Goal: Task Accomplishment & Management: Use online tool/utility

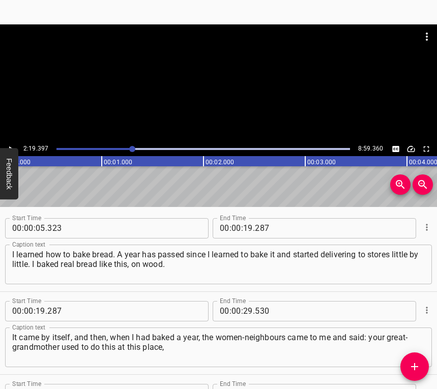
scroll to position [777, 0]
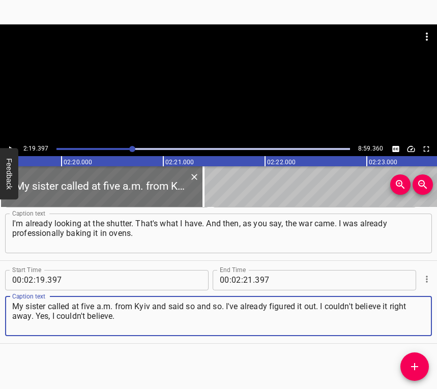
click at [12, 145] on icon "Play/Pause" at bounding box center [10, 148] width 9 height 9
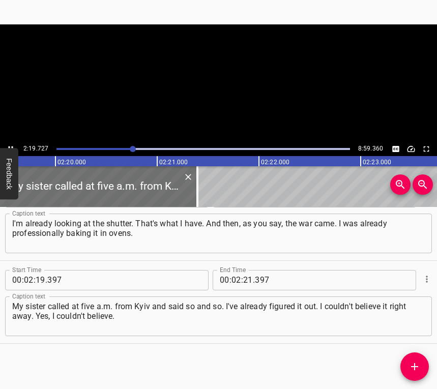
scroll to position [0, 14213]
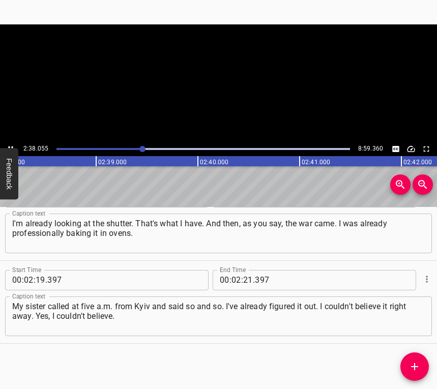
click at [8, 145] on icon "Play/Pause" at bounding box center [10, 148] width 9 height 9
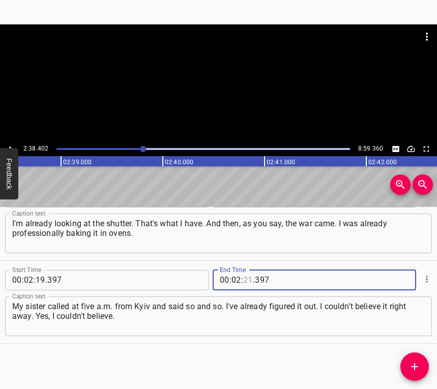
click at [247, 282] on input "number" at bounding box center [248, 280] width 10 height 20
type input "38"
type input "402"
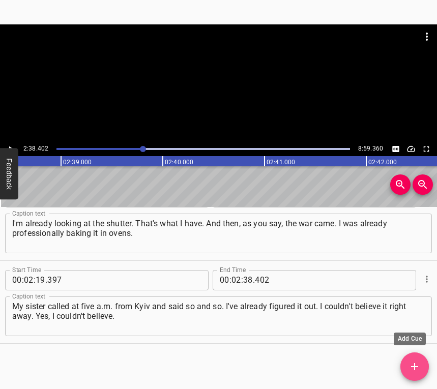
click at [417, 364] on icon "Add Cue" at bounding box center [414, 367] width 12 height 12
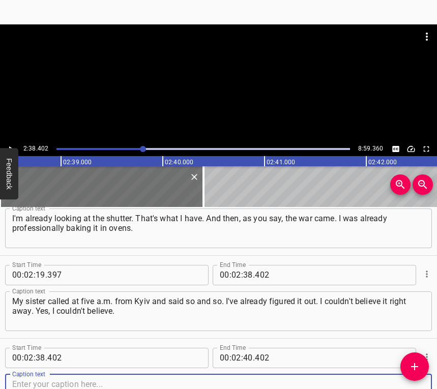
scroll to position [860, 0]
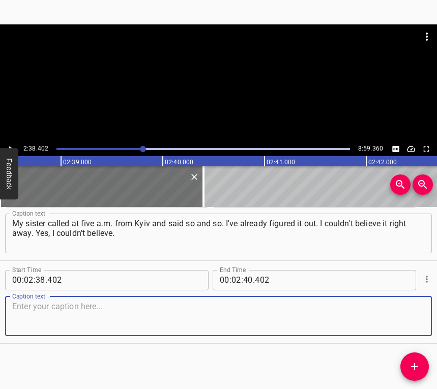
click at [399, 316] on textarea at bounding box center [218, 316] width 412 height 29
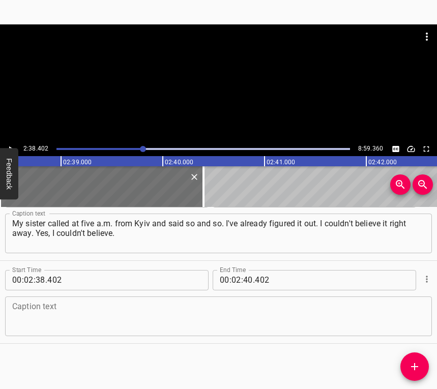
click at [29, 305] on textarea at bounding box center [218, 316] width 412 height 29
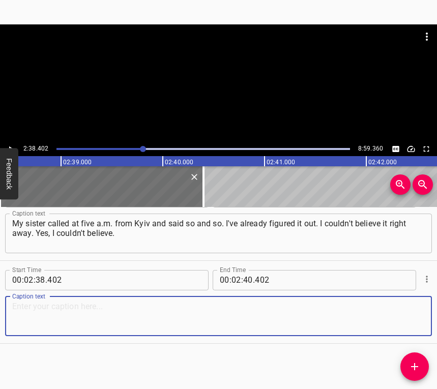
paste textarea "But we stood in our place cheerfully, did not lose heart, and began to bake thi…"
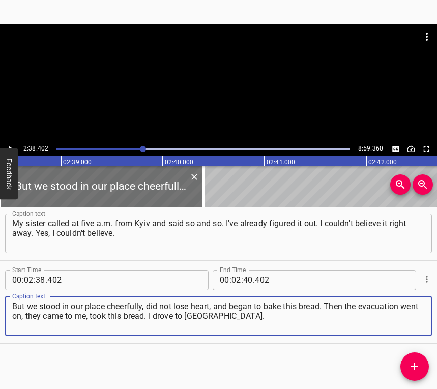
drag, startPoint x: 234, startPoint y: 320, endPoint x: 8, endPoint y: 306, distance: 226.8
click at [8, 306] on div "But we stood in our place cheerfully, did not lose heart, and began to bake thi…" at bounding box center [218, 317] width 427 height 40
paste textarea
type textarea "But we stood in our place cheerfully, did not lose heart, and began to bake thi…"
click at [10, 144] on icon "Play/Pause" at bounding box center [10, 148] width 9 height 9
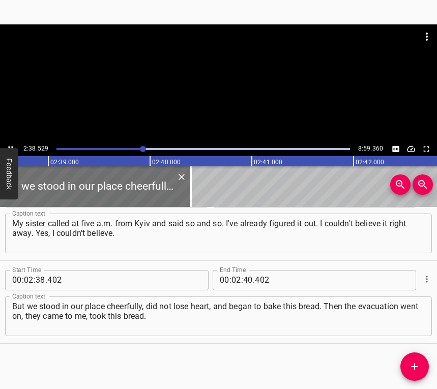
scroll to position [0, 16151]
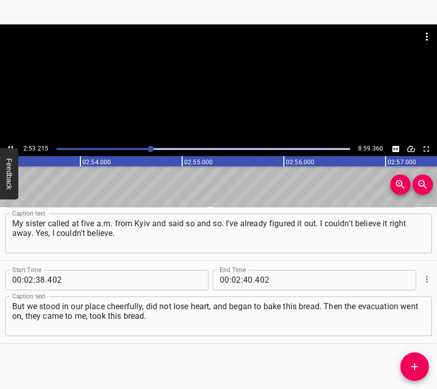
click at [11, 145] on icon "Play/Pause" at bounding box center [10, 148] width 9 height 9
click at [243, 283] on input "number" at bounding box center [248, 280] width 10 height 20
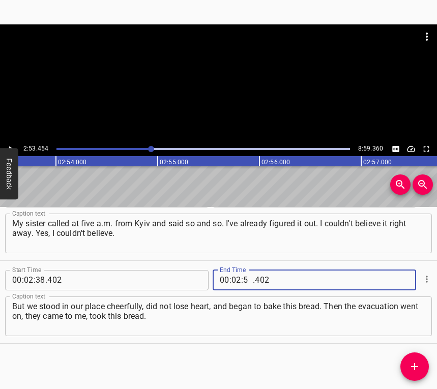
type input "53"
type input "454"
click at [417, 363] on icon "Add Cue" at bounding box center [414, 367] width 12 height 12
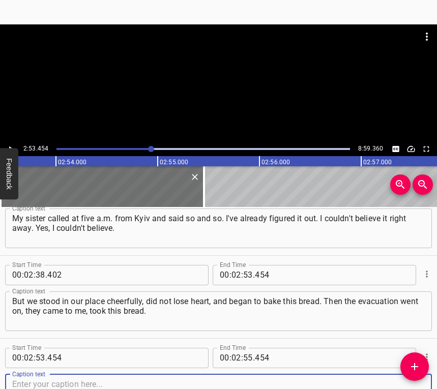
scroll to position [943, 0]
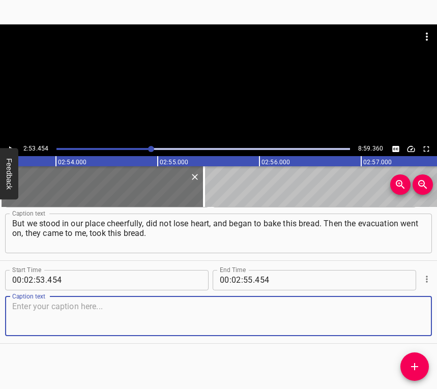
drag, startPoint x: 410, startPoint y: 321, endPoint x: 434, endPoint y: 308, distance: 26.9
click at [411, 320] on textarea at bounding box center [218, 316] width 412 height 29
click at [36, 312] on textarea at bounding box center [218, 316] width 412 height 29
paste textarea "I drove to [GEOGRAPHIC_DATA]. I couldn't go to the highway, because I was loadi…"
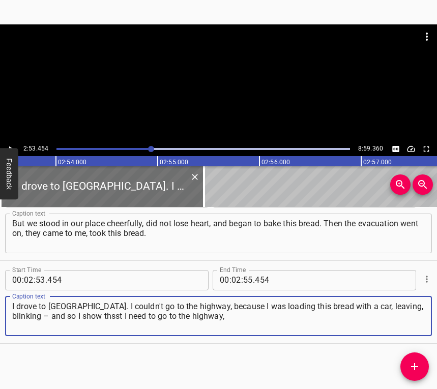
type textarea "I drove to [GEOGRAPHIC_DATA]. I couldn't go to the highway, because I was loadi…"
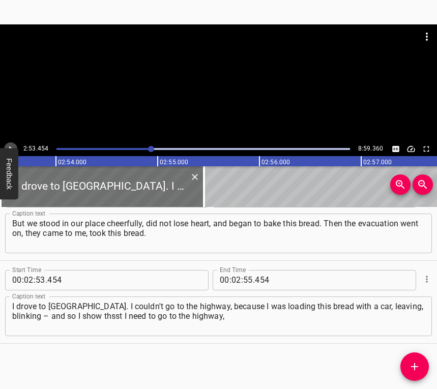
click at [8, 144] on icon "Play/Pause" at bounding box center [10, 148] width 9 height 9
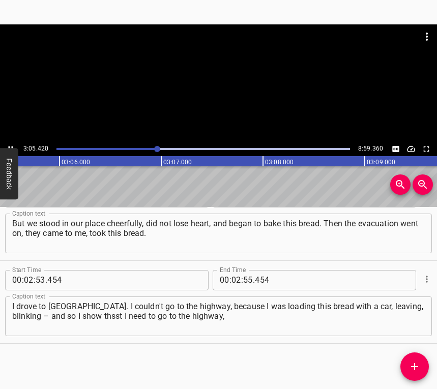
click at [153, 149] on div "Play progress" at bounding box center [10, 149] width 293 height 2
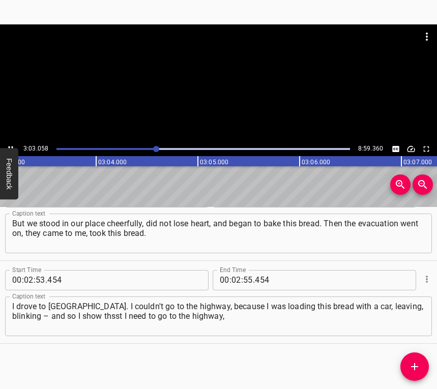
click at [11, 145] on icon "Play/Pause" at bounding box center [10, 148] width 9 height 9
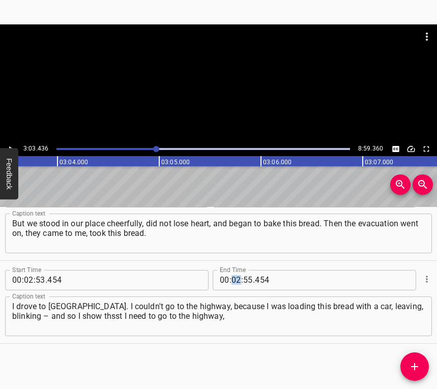
click at [236, 274] on div "00 : 02 : 55 . 454" at bounding box center [284, 280] width 142 height 20
drag, startPoint x: 233, startPoint y: 280, endPoint x: 241, endPoint y: 278, distance: 7.8
click at [234, 280] on input "number" at bounding box center [236, 280] width 10 height 20
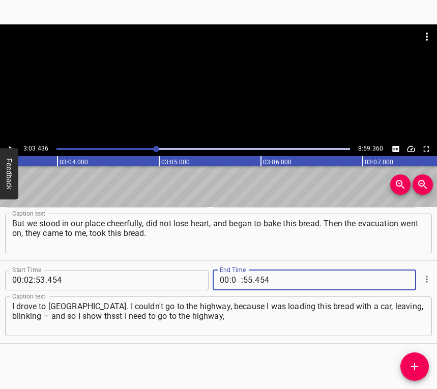
type input "03"
type input "436"
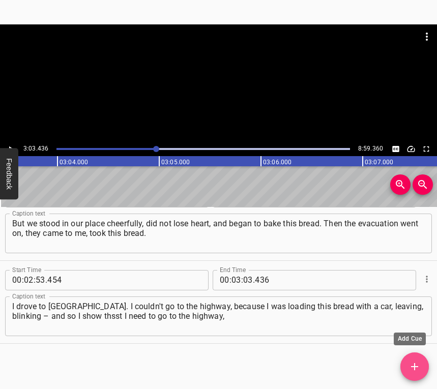
click at [415, 368] on icon "Add Cue" at bounding box center [414, 367] width 12 height 12
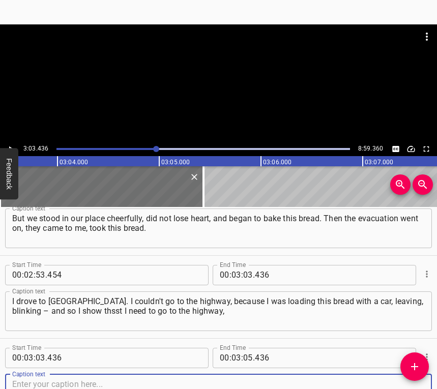
scroll to position [1026, 0]
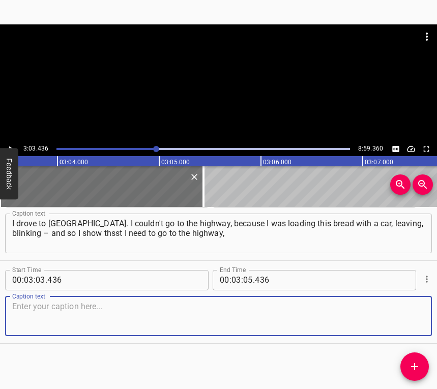
click at [411, 314] on textarea at bounding box center [218, 316] width 412 height 29
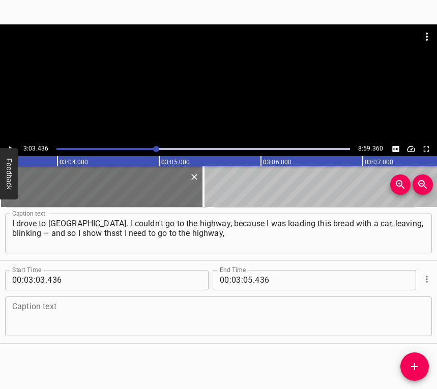
click at [44, 323] on textarea at bounding box center [218, 316] width 412 height 29
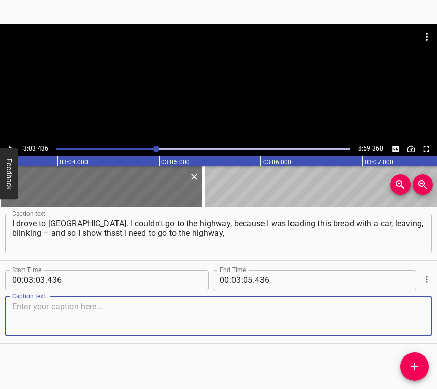
paste textarea "because the highway is clogged. When I brought this bread to the stores, the bo…"
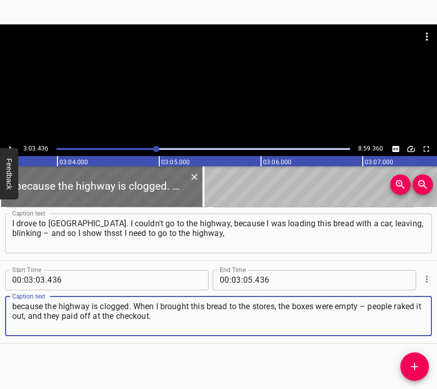
type textarea "because the highway is clogged. When I brought this bread to the stores, the bo…"
click at [10, 146] on icon "Play/Pause" at bounding box center [10, 148] width 9 height 9
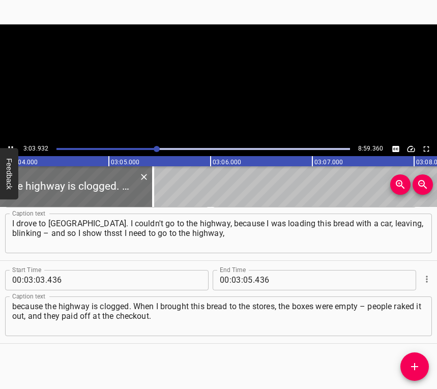
scroll to position [0, 18736]
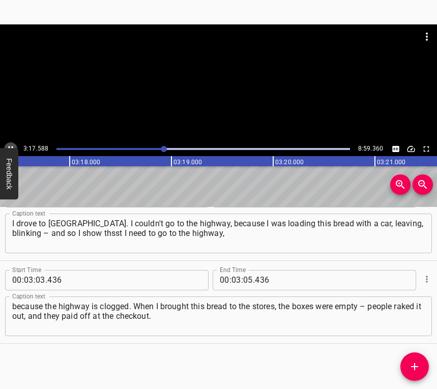
click at [10, 145] on icon "Play/Pause" at bounding box center [10, 148] width 9 height 9
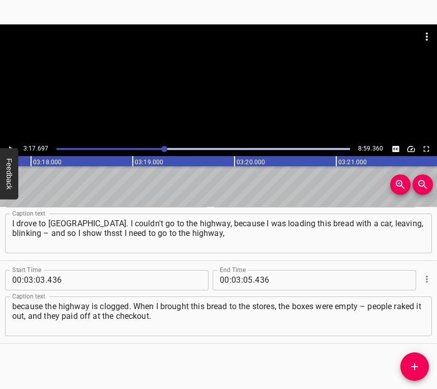
click at [10, 145] on icon "Play/Pause" at bounding box center [10, 148] width 9 height 9
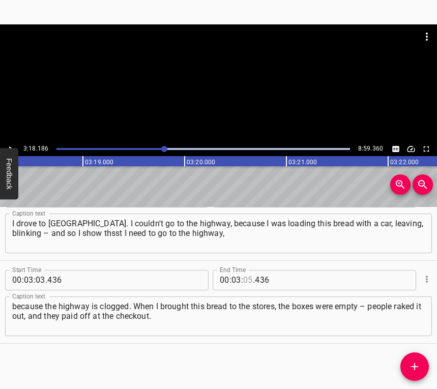
click at [248, 277] on input "number" at bounding box center [248, 280] width 10 height 20
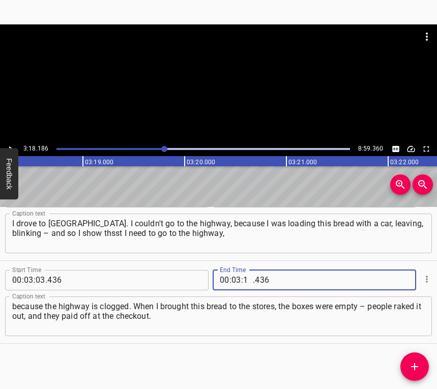
type input "18"
type input "186"
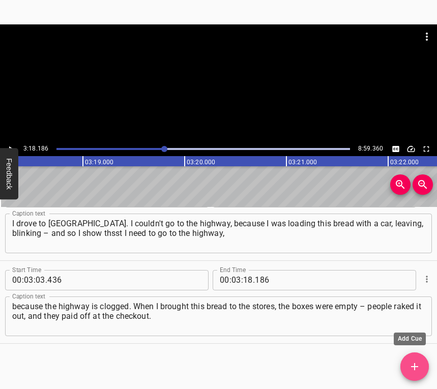
click at [418, 361] on icon "Add Cue" at bounding box center [414, 367] width 12 height 12
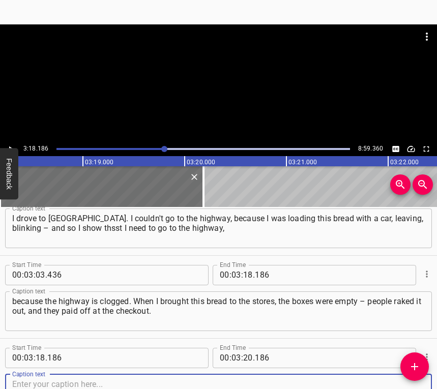
scroll to position [1109, 0]
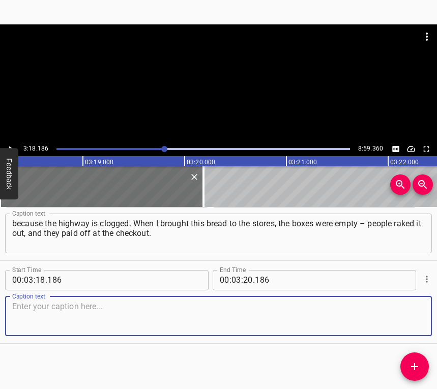
drag, startPoint x: 409, startPoint y: 319, endPoint x: 435, endPoint y: 301, distance: 31.7
click at [409, 319] on textarea at bounding box center [218, 316] width 412 height 29
click at [246, 319] on textarea at bounding box center [218, 316] width 412 height 29
paste textarea "I get up at two at the night and somewhere before one p.m., and this is every d…"
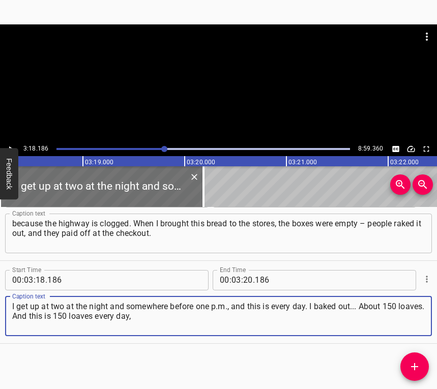
type textarea "I get up at two at the night and somewhere before one p.m., and this is every d…"
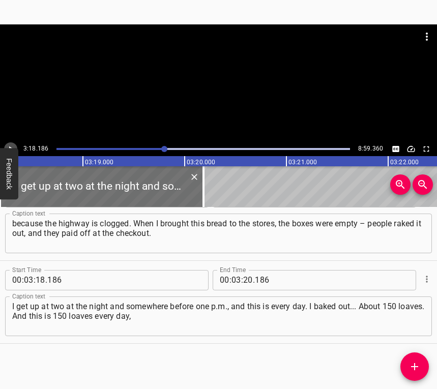
click at [10, 145] on icon "Play/Pause" at bounding box center [10, 148] width 9 height 9
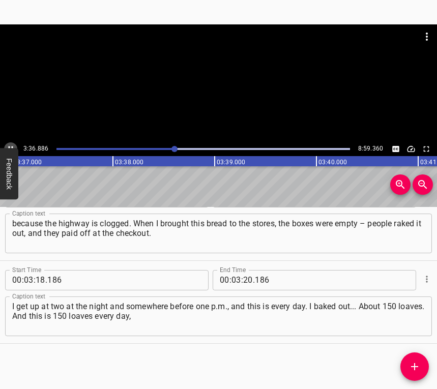
click at [10, 145] on icon "Play/Pause" at bounding box center [10, 148] width 9 height 9
click at [243, 281] on input "number" at bounding box center [248, 280] width 10 height 20
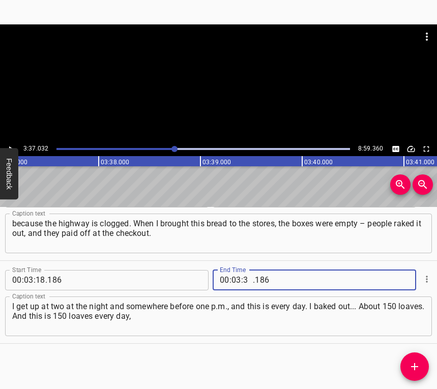
type input "37"
type input "032"
click at [408, 366] on span "Add Cue" at bounding box center [414, 367] width 28 height 12
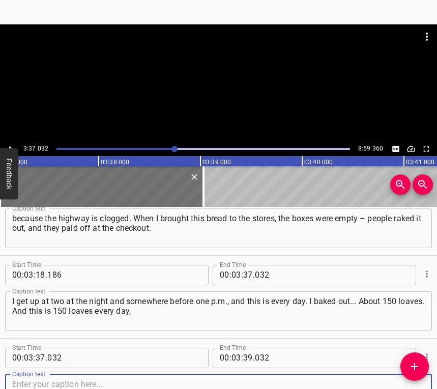
scroll to position [1192, 0]
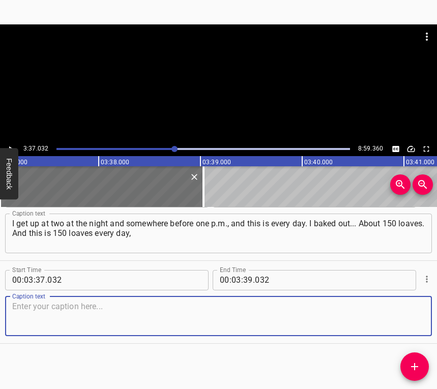
click at [409, 318] on textarea at bounding box center [218, 316] width 412 height 29
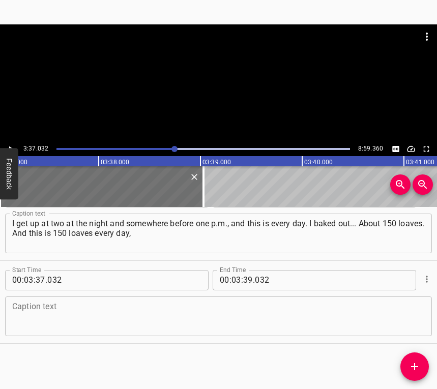
click at [61, 328] on textarea at bounding box center [218, 316] width 412 height 29
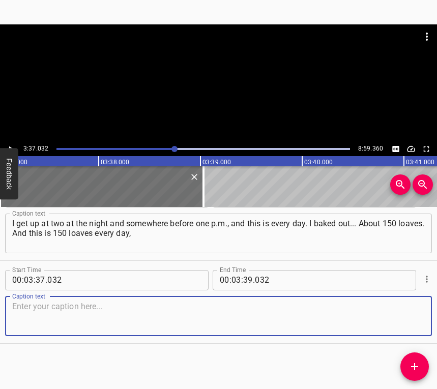
paste textarea "because one oven was not enough. How can I tell you... For example, 40 loaves i…"
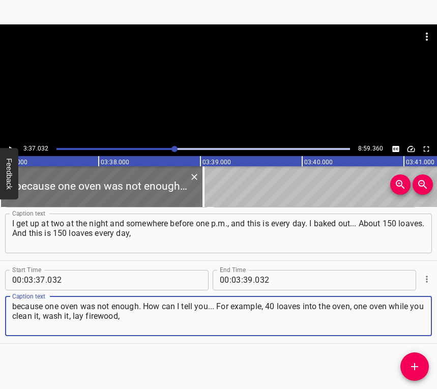
type textarea "because one oven was not enough. How can I tell you... For example, 40 loaves i…"
click at [11, 146] on icon "Play/Pause" at bounding box center [10, 148] width 9 height 9
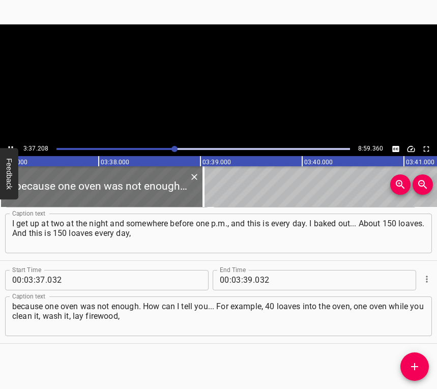
scroll to position [0, 22094]
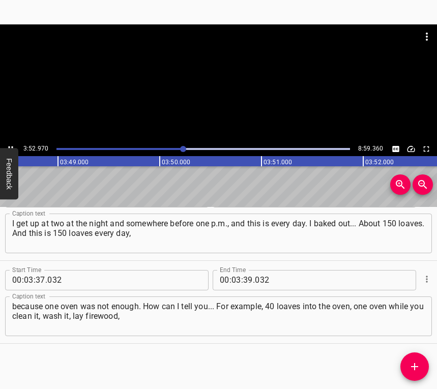
click at [8, 143] on button "Play/Pause" at bounding box center [10, 148] width 13 height 13
click at [245, 277] on input "number" at bounding box center [248, 280] width 10 height 20
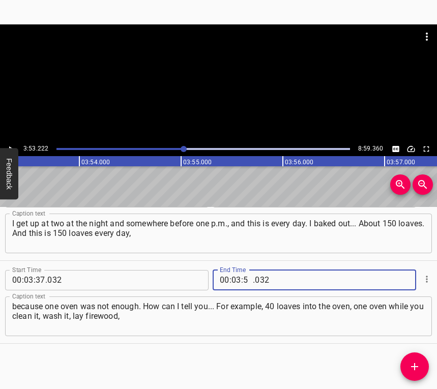
type input "53"
type input "222"
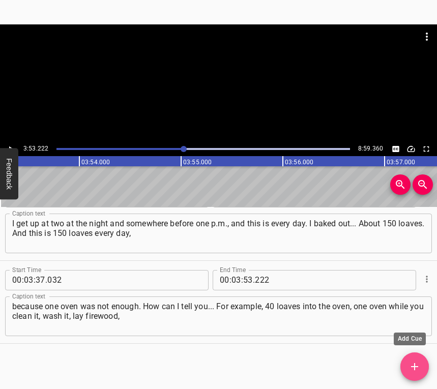
click at [416, 363] on icon "Add Cue" at bounding box center [414, 367] width 12 height 12
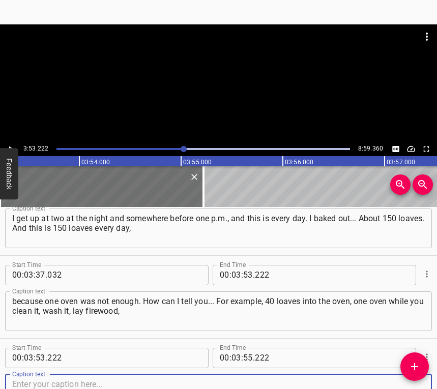
scroll to position [1275, 0]
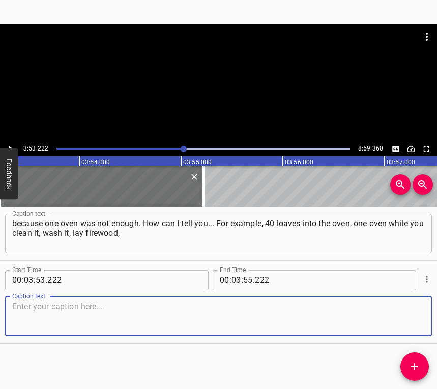
click at [406, 319] on textarea at bounding box center [218, 316] width 412 height 29
click at [61, 315] on textarea at bounding box center [218, 316] width 412 height 29
paste textarea "light it while it burns to 400°. And again, this procedure delays time, you get…"
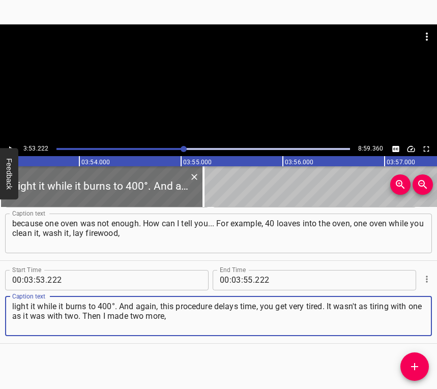
type textarea "light it while it burns to 400°. And again, this procedure delays time, you get…"
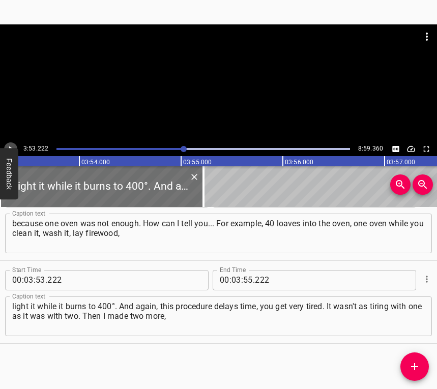
click at [10, 142] on button "Play/Pause" at bounding box center [10, 148] width 13 height 13
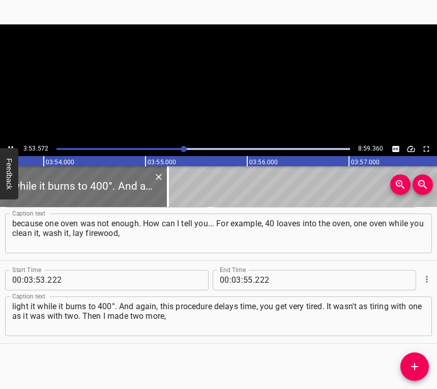
scroll to position [0, 23785]
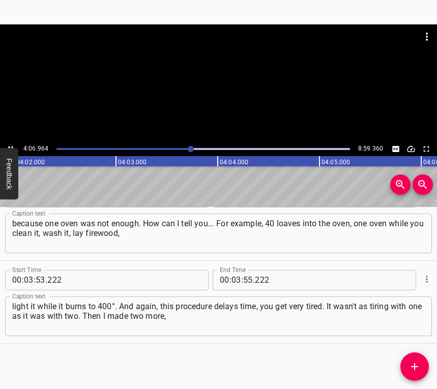
click at [10, 144] on icon "Play/Pause" at bounding box center [10, 148] width 9 height 9
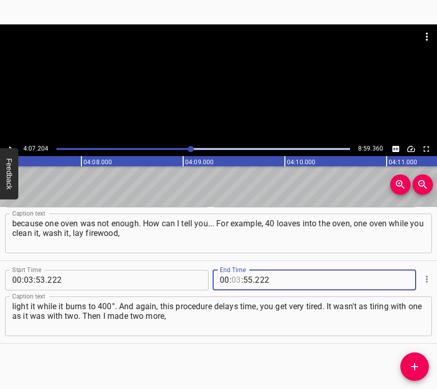
click at [231, 279] on input "number" at bounding box center [236, 280] width 10 height 20
type input "04"
type input "07"
type input "204"
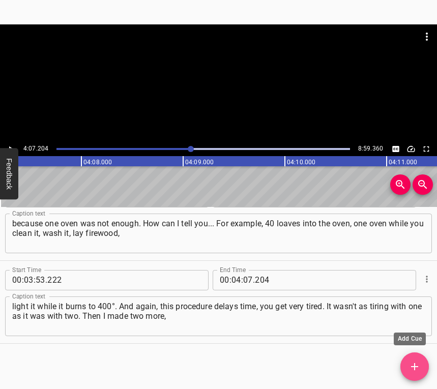
click at [412, 366] on icon "Add Cue" at bounding box center [414, 367] width 12 height 12
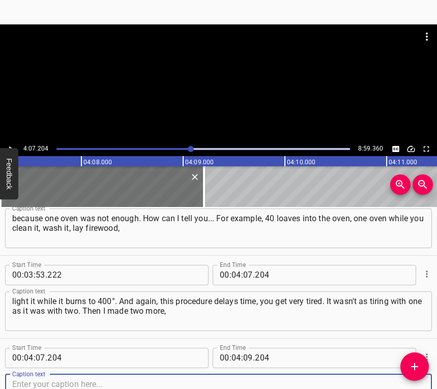
scroll to position [1357, 0]
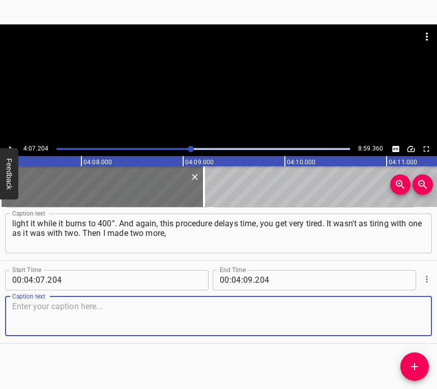
click at [411, 318] on textarea at bounding box center [218, 316] width 412 height 29
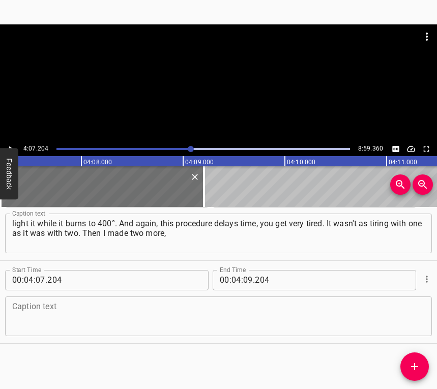
click at [18, 314] on textarea at bounding box center [218, 316] width 412 height 29
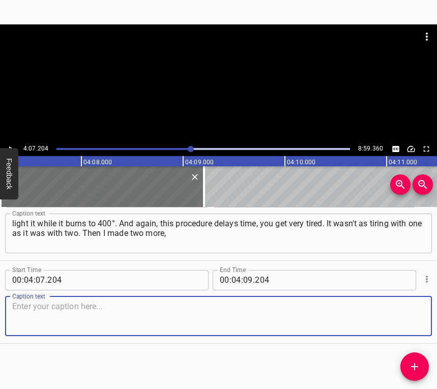
paste textarea "baked six ovens, it was up to 300-350 [loaves]. Then I began to address him dif…"
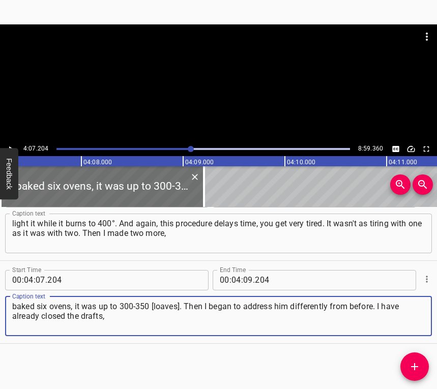
type textarea "baked six ovens, it was up to 300-350 [loaves]. Then I began to address him dif…"
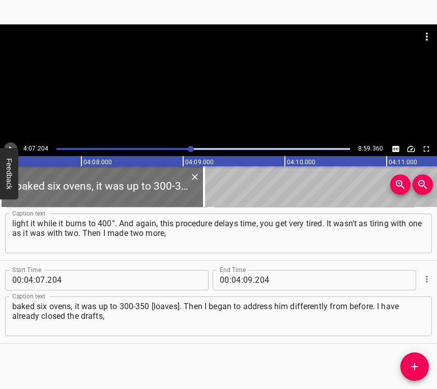
click at [8, 144] on icon "Play/Pause" at bounding box center [10, 148] width 9 height 9
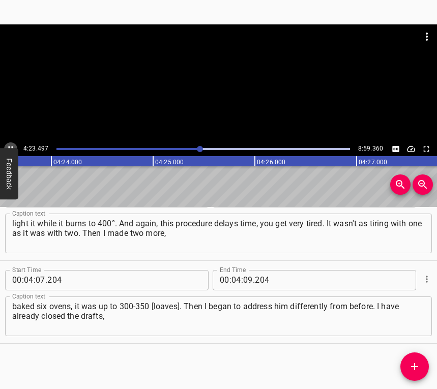
click at [11, 144] on icon "Play/Pause" at bounding box center [10, 148] width 9 height 9
click at [245, 278] on input "number" at bounding box center [248, 280] width 10 height 20
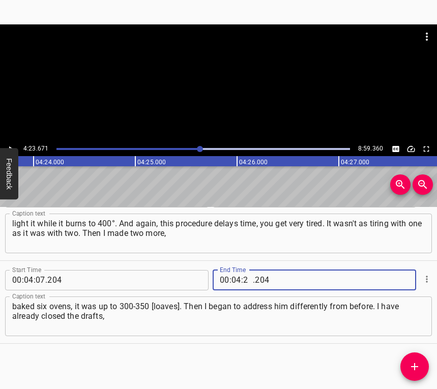
type input "23"
type input "671"
click at [413, 363] on icon "Add Cue" at bounding box center [414, 367] width 12 height 12
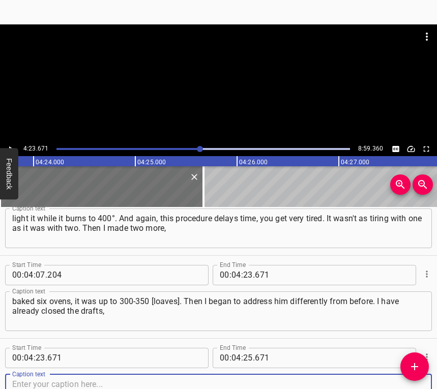
scroll to position [1440, 0]
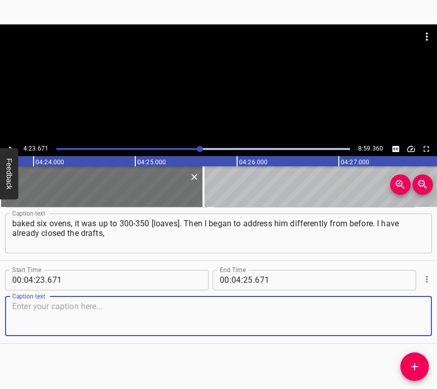
click at [409, 319] on textarea at bounding box center [218, 316] width 412 height 29
click at [56, 297] on div "Caption text" at bounding box center [218, 317] width 427 height 40
paste textarea "I did not allow the word for such a vulgar thing. I've already tried to make it…"
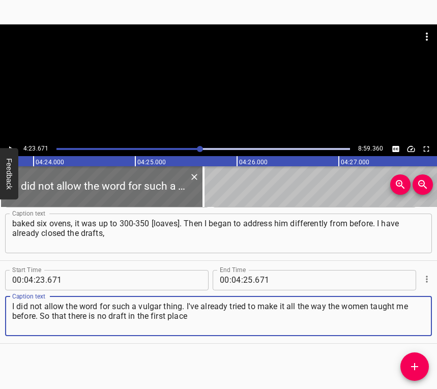
type textarea "I did not allow the word for such a vulgar thing. I've already tried to make it…"
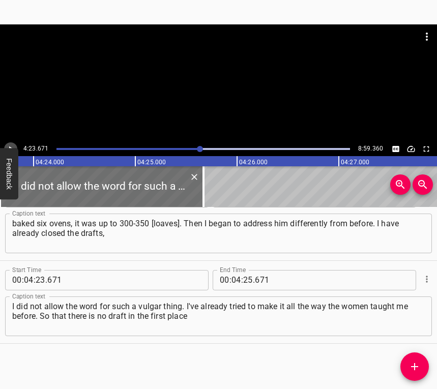
click at [9, 145] on icon "Play/Pause" at bounding box center [10, 148] width 9 height 9
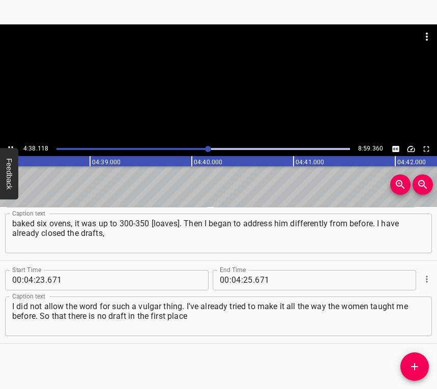
click at [11, 144] on icon "Play/Pause" at bounding box center [10, 148] width 9 height 9
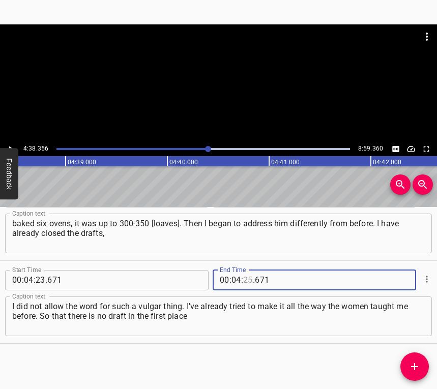
click at [247, 278] on input "number" at bounding box center [248, 280] width 10 height 20
type input "38"
type input "356"
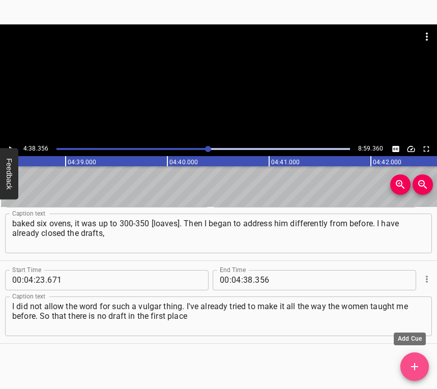
click at [416, 370] on icon "Add Cue" at bounding box center [414, 367] width 12 height 12
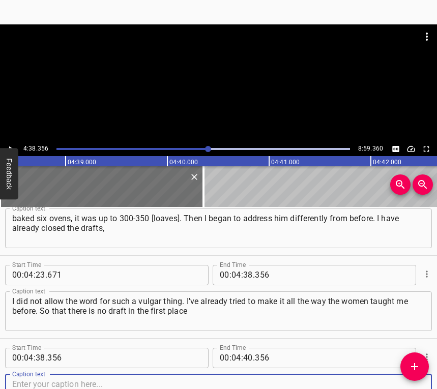
scroll to position [1523, 0]
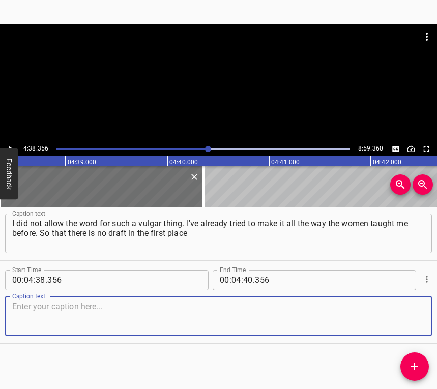
click at [421, 319] on div "Caption text" at bounding box center [218, 317] width 427 height 40
click at [413, 313] on textarea at bounding box center [218, 316] width 412 height 29
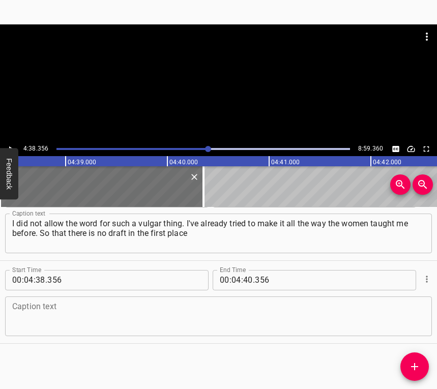
click at [39, 330] on div "Caption text" at bounding box center [218, 317] width 427 height 40
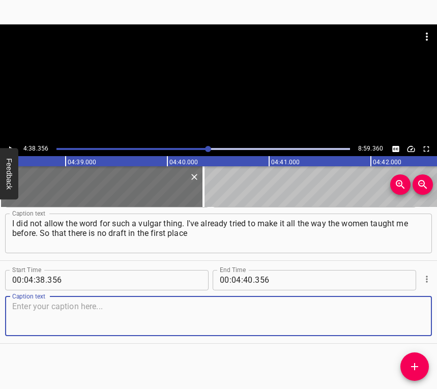
paste textarea "when the bread is planted there, when you pull it out. So that the mood is good…"
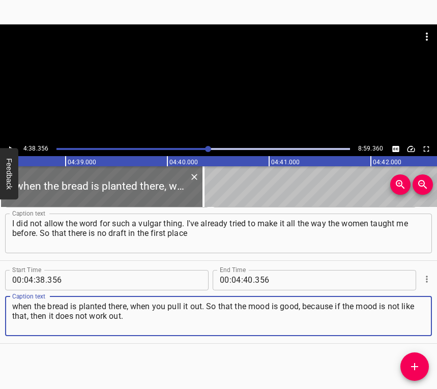
type textarea "when the bread is planted there, when you pull it out. So that the mood is good…"
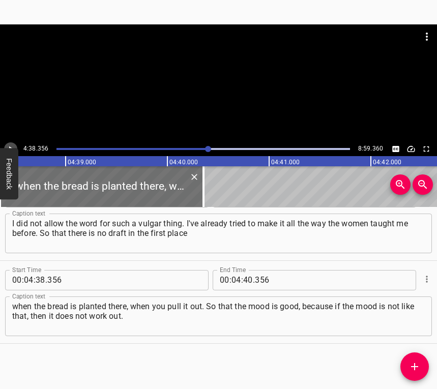
click at [9, 145] on icon "Play/Pause" at bounding box center [10, 148] width 9 height 9
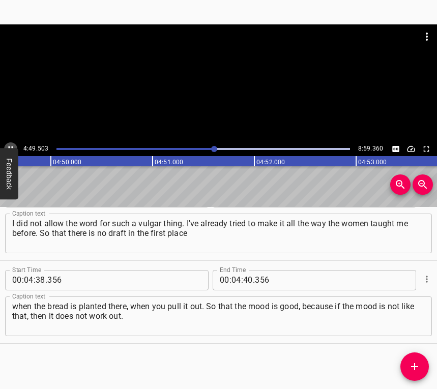
click at [11, 144] on icon "Play/Pause" at bounding box center [10, 148] width 9 height 9
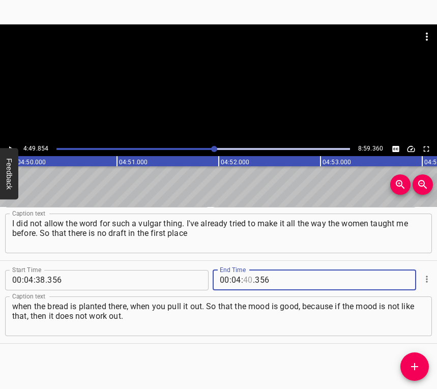
click at [246, 281] on input "number" at bounding box center [248, 280] width 10 height 20
type input "49"
type input "854"
click at [412, 368] on icon "Add Cue" at bounding box center [414, 367] width 12 height 12
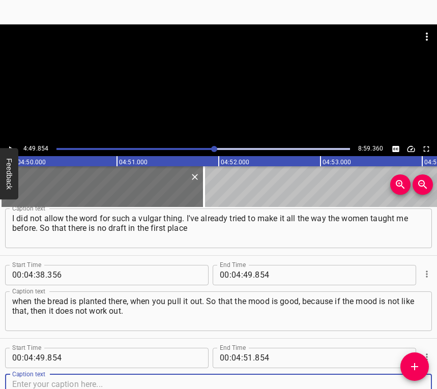
scroll to position [1606, 0]
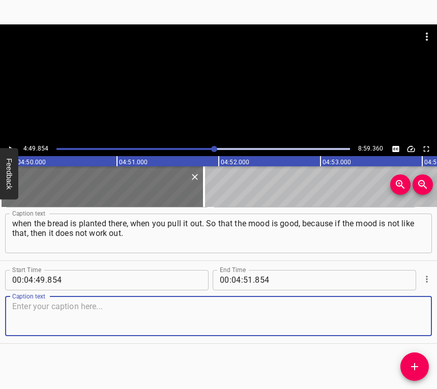
drag, startPoint x: 411, startPoint y: 322, endPoint x: 433, endPoint y: 311, distance: 24.6
click at [411, 321] on textarea at bounding box center [218, 316] width 412 height 29
click at [50, 309] on textarea at bounding box center [218, 316] width 412 height 29
paste textarea "It will either fall, or burn, or something else. I delivered mostly to [GEOGRAP…"
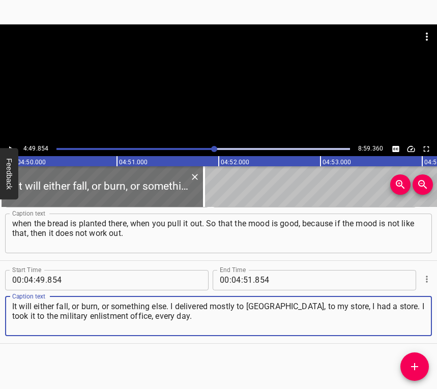
type textarea "It will either fall, or burn, or something else. I delivered mostly to [GEOGRAP…"
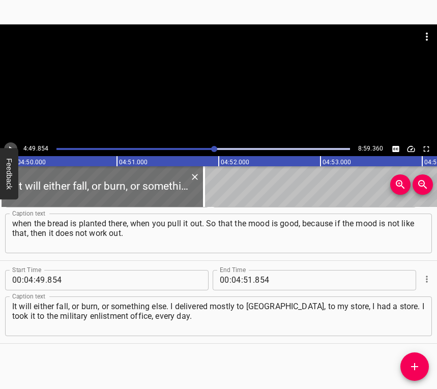
click at [12, 144] on icon "Play/Pause" at bounding box center [10, 148] width 9 height 9
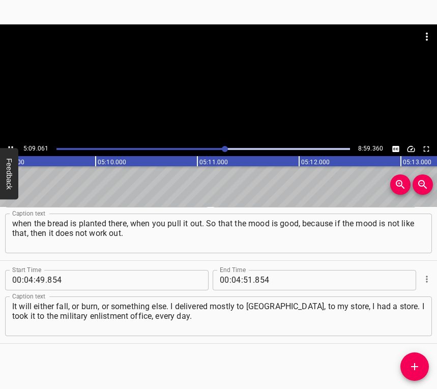
click at [9, 144] on icon "Play/Pause" at bounding box center [10, 148] width 9 height 9
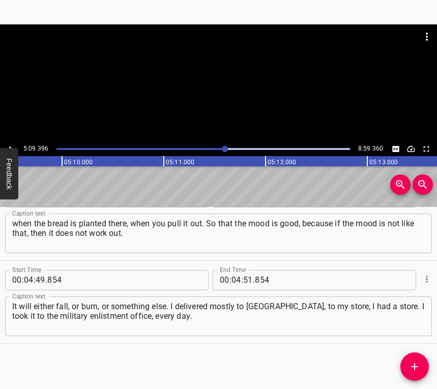
scroll to position [0, 31472]
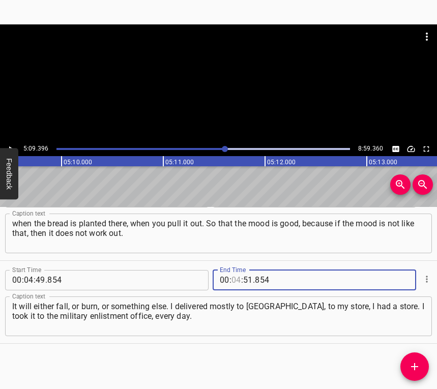
click at [233, 279] on input "number" at bounding box center [236, 280] width 10 height 20
type input "05"
type input "09"
type input "396"
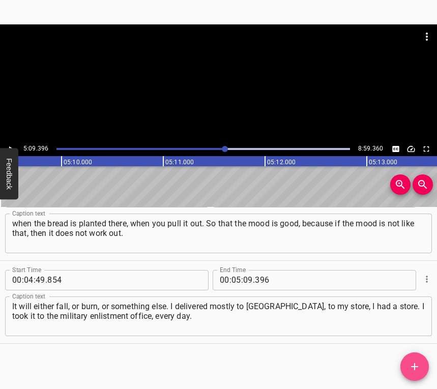
click at [412, 365] on icon "Add Cue" at bounding box center [414, 367] width 12 height 12
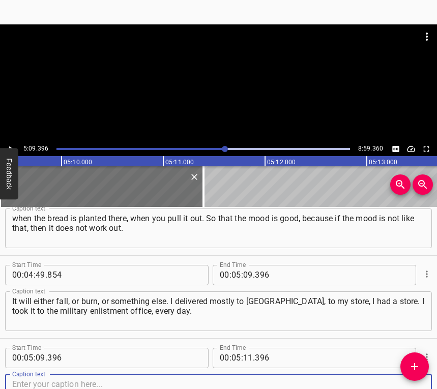
scroll to position [1689, 0]
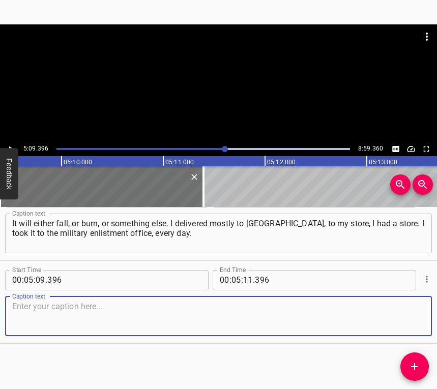
click at [395, 316] on textarea at bounding box center [218, 316] width 412 height 29
click at [64, 330] on textarea at bounding box center [218, 316] width 412 height 29
paste textarea "Then cars came to me from [GEOGRAPHIC_DATA], from the [military] unit, and some…"
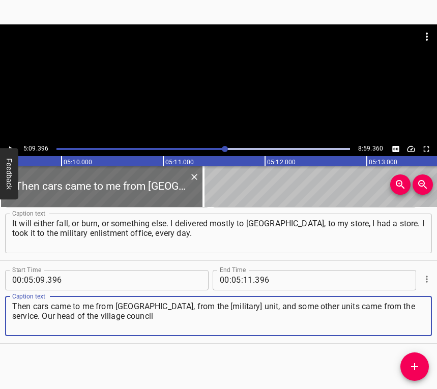
type textarea "Then cars came to me from [GEOGRAPHIC_DATA], from the [military] unit, and some…"
click at [10, 145] on icon "Play/Pause" at bounding box center [10, 148] width 9 height 9
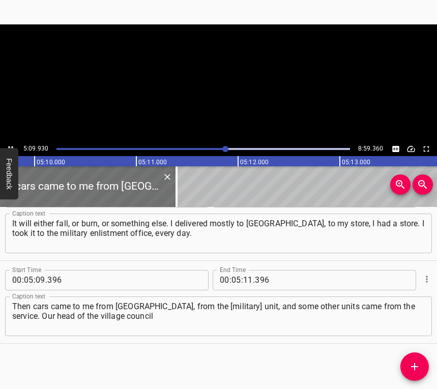
scroll to position [0, 31524]
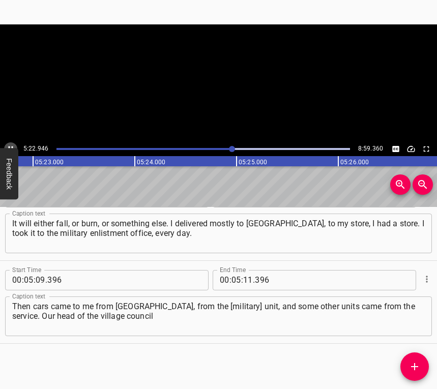
click at [8, 147] on icon "Play/Pause" at bounding box center [10, 148] width 9 height 9
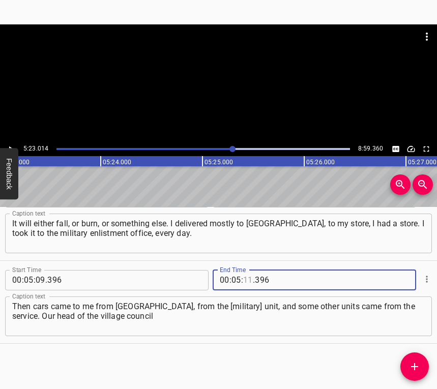
click at [247, 278] on input "number" at bounding box center [248, 280] width 10 height 20
type input "23"
type input "014"
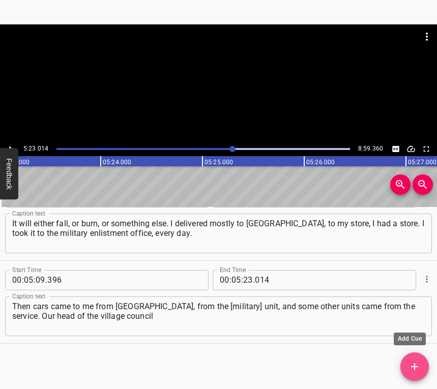
click at [415, 369] on icon "Add Cue" at bounding box center [414, 367] width 12 height 12
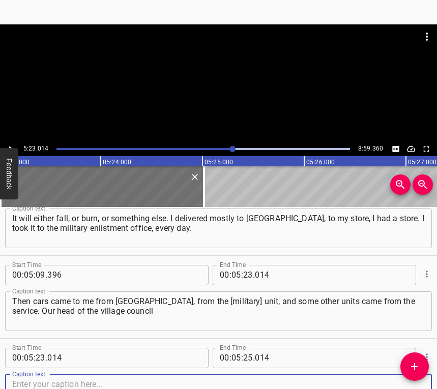
scroll to position [1772, 0]
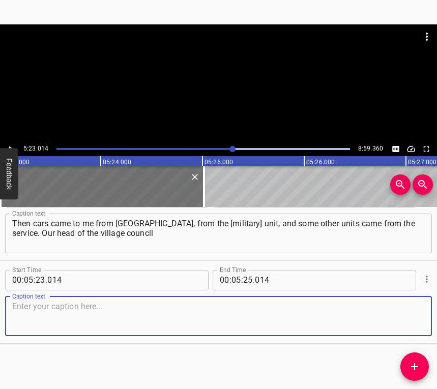
click at [401, 316] on textarea at bounding box center [218, 316] width 412 height 29
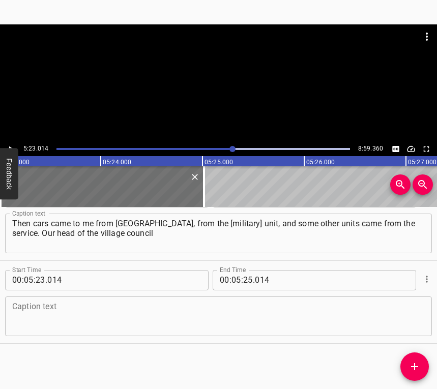
click at [41, 331] on div "Caption text" at bounding box center [218, 317] width 427 height 40
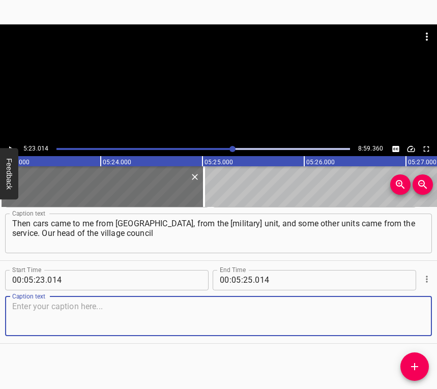
paste textarea "[PERSON_NAME] came and said: "Vova, we need to go there. I'll come pick you up …"
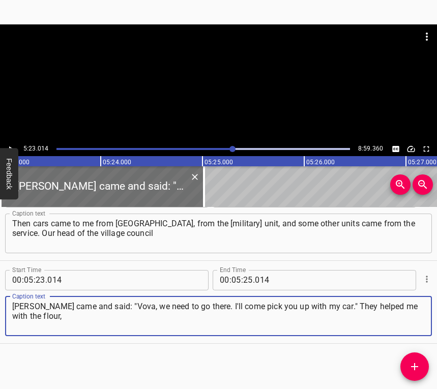
type textarea "[PERSON_NAME] came and said: "Vova, we need to go there. I'll come pick you up …"
click at [10, 145] on icon "Play/Pause" at bounding box center [10, 148] width 9 height 9
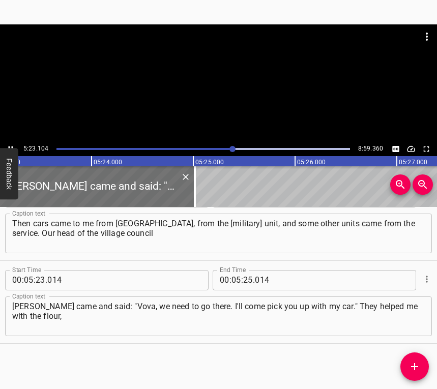
scroll to position [0, 32893]
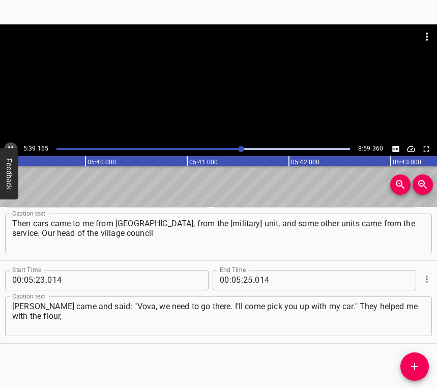
click at [9, 144] on icon "Play/Pause" at bounding box center [10, 148] width 9 height 9
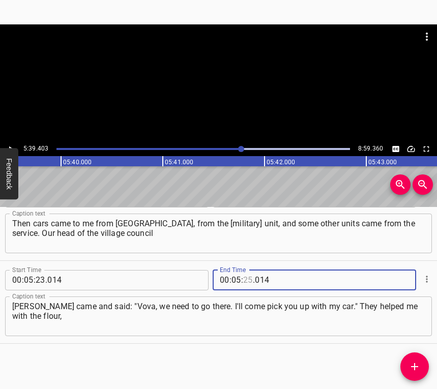
click at [243, 276] on input "number" at bounding box center [248, 280] width 10 height 20
type input "39"
type input "403"
click at [411, 367] on icon "Add Cue" at bounding box center [414, 366] width 7 height 7
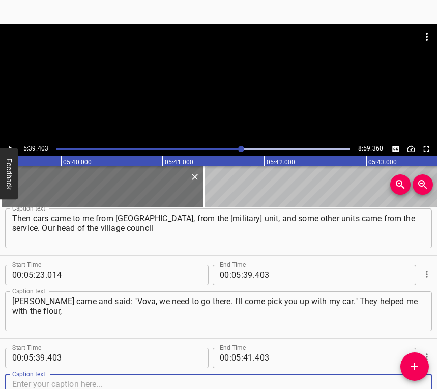
scroll to position [1855, 0]
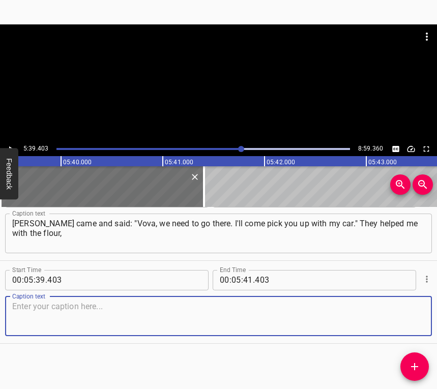
click at [408, 318] on textarea at bounding box center [218, 316] width 412 height 29
click at [34, 313] on textarea at bounding box center [218, 316] width 412 height 29
paste textarea "then the administration brought me flour, then they took it somewhere to [GEOGR…"
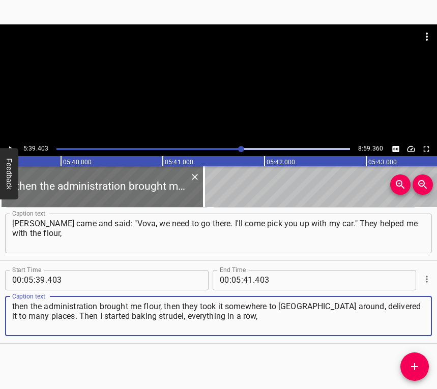
type textarea "then the administration brought me flour, then they took it somewhere to [GEOGR…"
click at [6, 146] on icon "Play/Pause" at bounding box center [10, 148] width 9 height 9
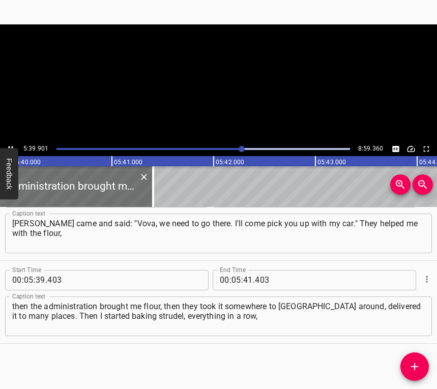
scroll to position [0, 34602]
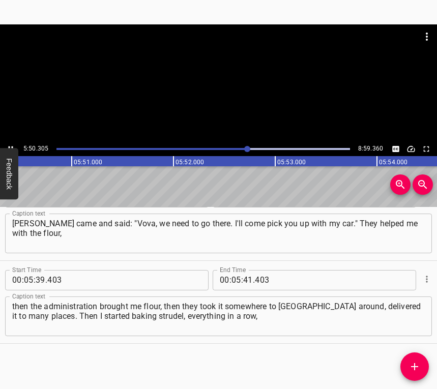
click at [9, 143] on button "Play/Pause" at bounding box center [10, 148] width 13 height 13
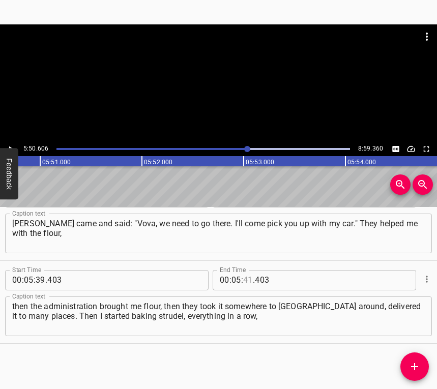
click at [247, 281] on input "number" at bounding box center [248, 280] width 10 height 20
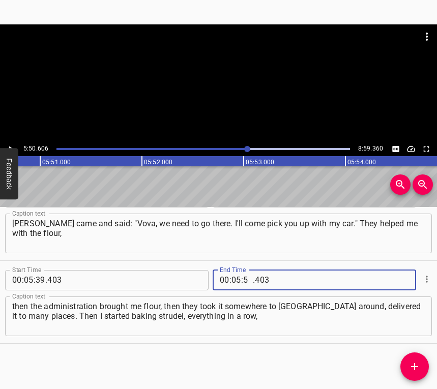
type input "50"
type input "606"
click at [418, 365] on icon "Add Cue" at bounding box center [414, 367] width 12 height 12
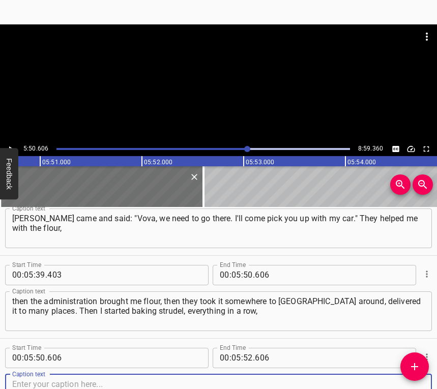
scroll to position [1938, 0]
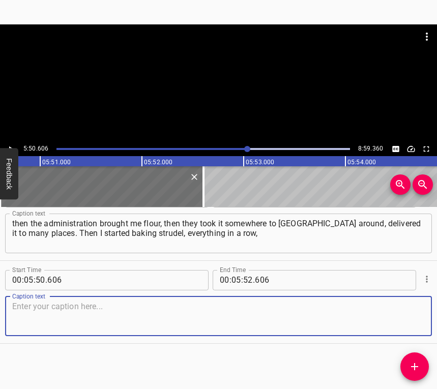
click at [406, 311] on textarea at bounding box center [218, 316] width 412 height 29
click at [45, 307] on textarea at bounding box center [218, 316] width 412 height 29
paste textarea "I wanted to help. As much as I could, I helped. The head of the village council…"
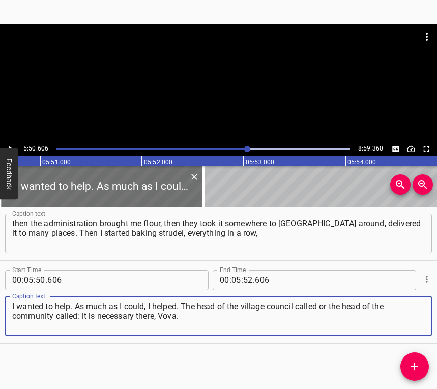
type textarea "I wanted to help. As much as I could, I helped. The head of the village council…"
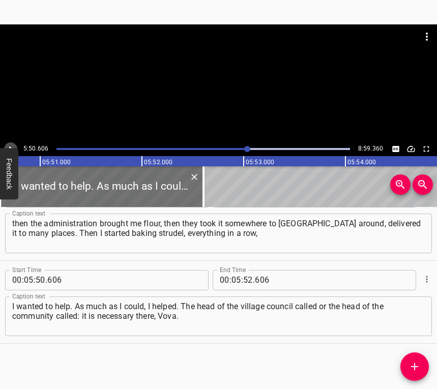
click at [11, 146] on icon "Play/Pause" at bounding box center [10, 148] width 9 height 9
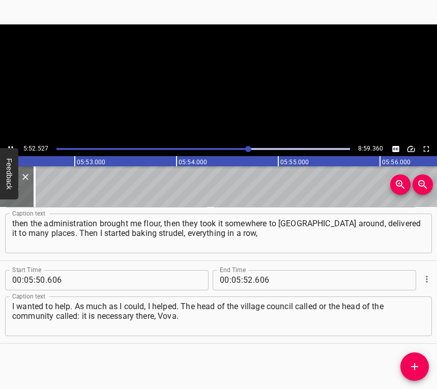
scroll to position [0, 35859]
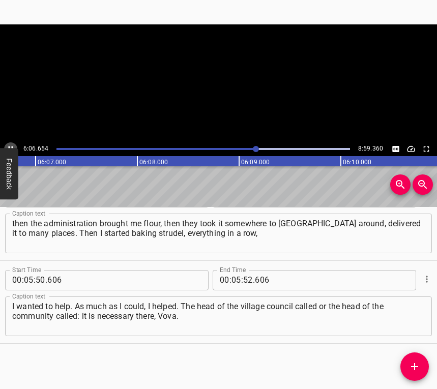
click at [8, 145] on icon "Play/Pause" at bounding box center [10, 148] width 9 height 9
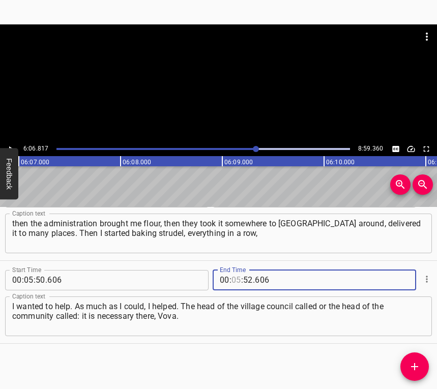
click at [233, 278] on input "number" at bounding box center [236, 280] width 10 height 20
type input "06"
type input "817"
click at [416, 367] on icon "Add Cue" at bounding box center [414, 366] width 7 height 7
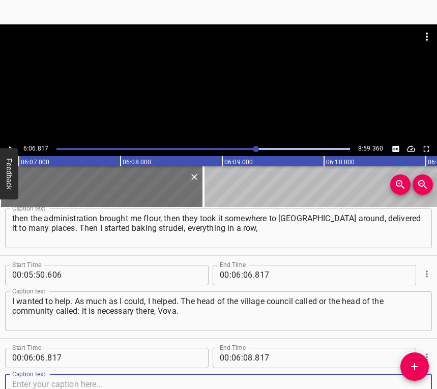
scroll to position [2021, 0]
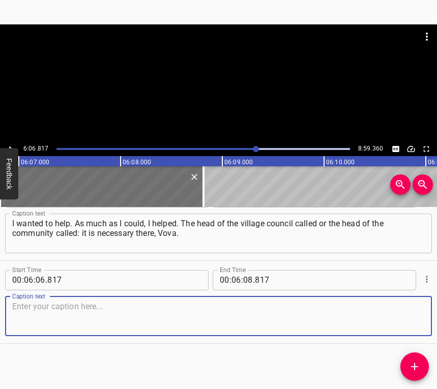
click at [400, 310] on textarea at bounding box center [218, 316] width 412 height 29
click at [94, 303] on textarea at bounding box center [218, 316] width 412 height 29
paste textarea "[PERSON_NAME] called: "We need to go to the hospital." And I was proud. They pa…"
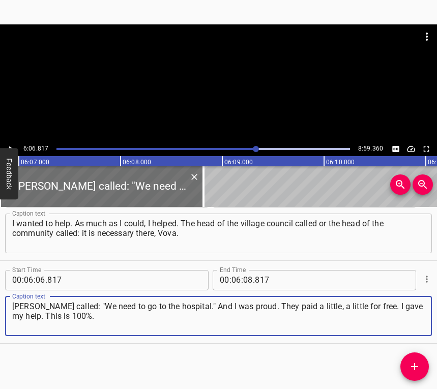
type textarea "[PERSON_NAME] called: "We need to go to the hospital." And I was proud. They pa…"
click at [13, 145] on icon "Play/Pause" at bounding box center [10, 148] width 9 height 9
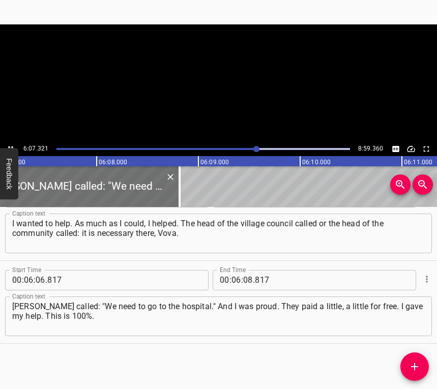
scroll to position [0, 37363]
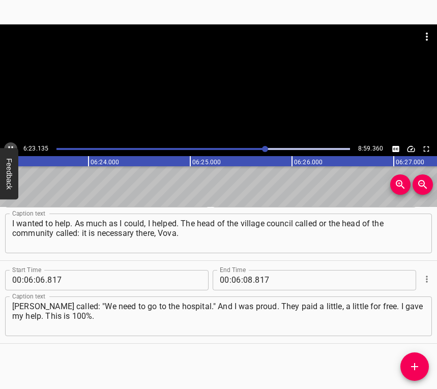
click at [11, 142] on button "Play/Pause" at bounding box center [10, 148] width 13 height 13
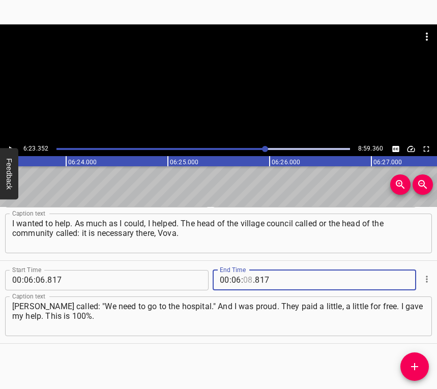
click at [243, 281] on input "number" at bounding box center [248, 280] width 10 height 20
type input "23"
type input "352"
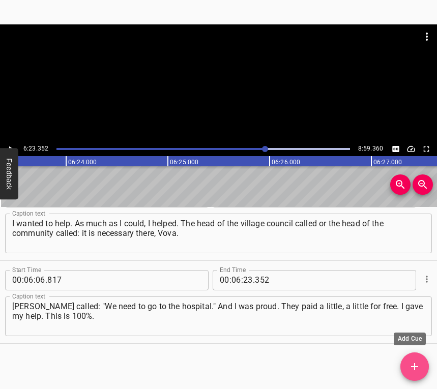
click at [420, 370] on icon "Add Cue" at bounding box center [414, 367] width 12 height 12
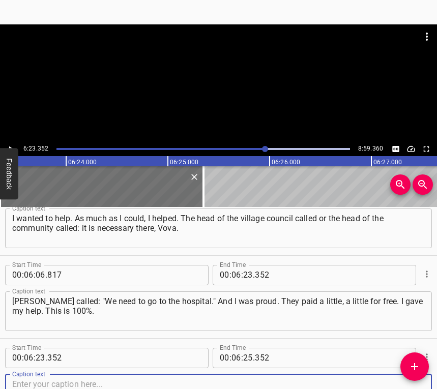
scroll to position [2104, 0]
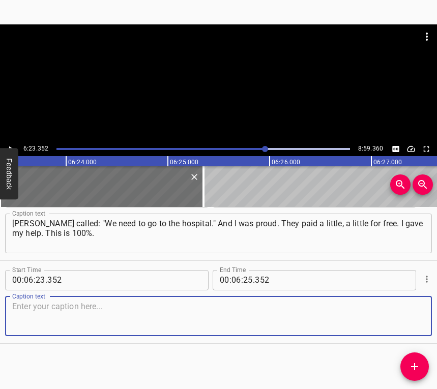
drag, startPoint x: 396, startPoint y: 317, endPoint x: 435, endPoint y: 306, distance: 40.7
click at [397, 317] on textarea at bounding box center [218, 316] width 412 height 29
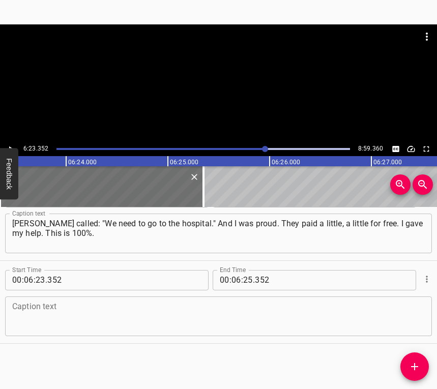
click at [42, 307] on textarea at bounding box center [218, 316] width 412 height 29
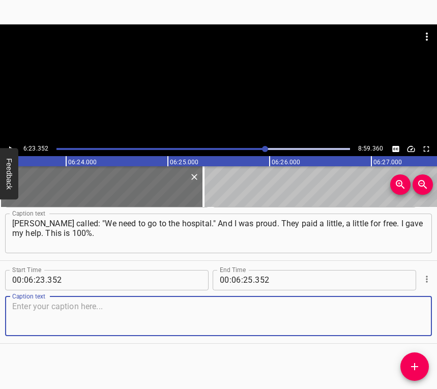
paste textarea "As they bought from me, for example, 30 loaves, I give up to 30, 15 of my own f…"
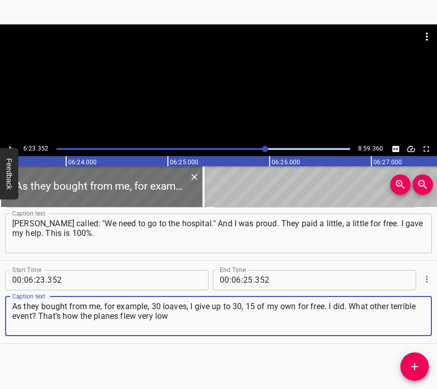
type textarea "As they bought from me, for example, 30 loaves, I give up to 30, 15 of my own f…"
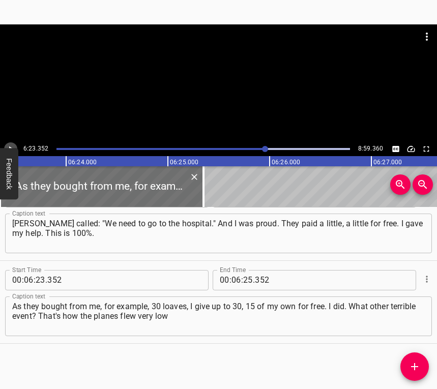
click at [14, 145] on icon "Play/Pause" at bounding box center [10, 148] width 9 height 9
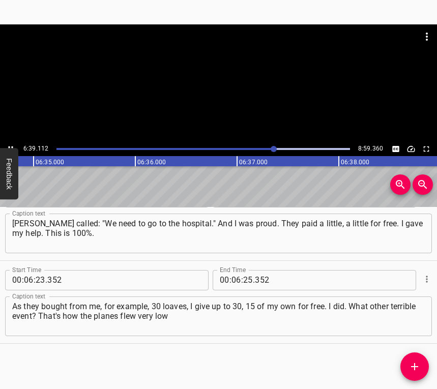
click at [11, 146] on icon "Play/Pause" at bounding box center [10, 148] width 9 height 9
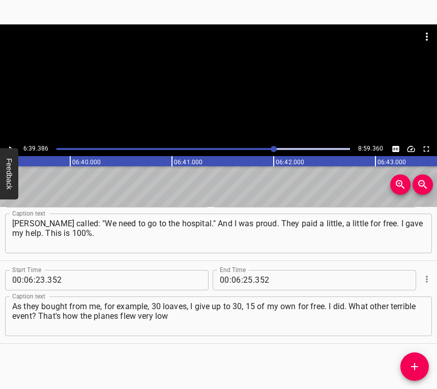
scroll to position [0, 40626]
click at [243, 280] on input "number" at bounding box center [248, 280] width 10 height 20
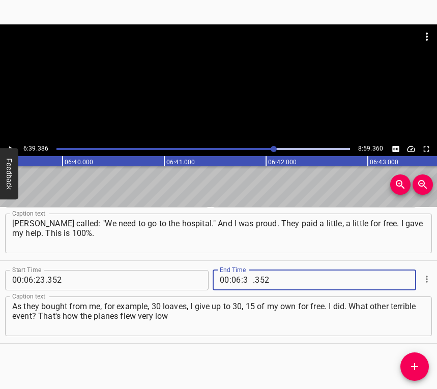
type input "39"
type input "386"
click at [407, 358] on button "Add Cue" at bounding box center [414, 366] width 28 height 28
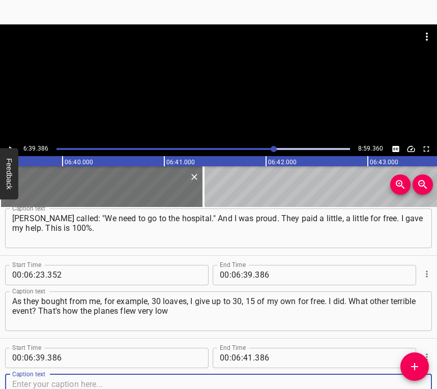
scroll to position [2186, 0]
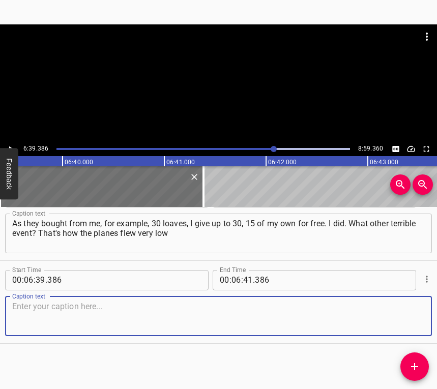
drag, startPoint x: 400, startPoint y: 324, endPoint x: 431, endPoint y: 317, distance: 32.3
click at [402, 324] on textarea at bounding box center [218, 316] width 412 height 29
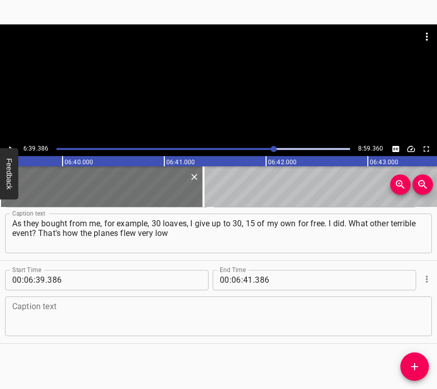
click at [76, 319] on textarea at bounding box center [218, 316] width 412 height 29
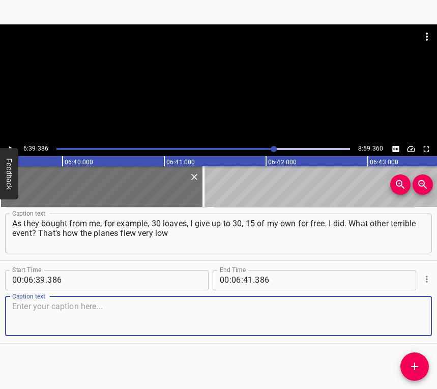
paste textarea "over the bakery, everything was shaking. And so I worked, and that's all. Missi…"
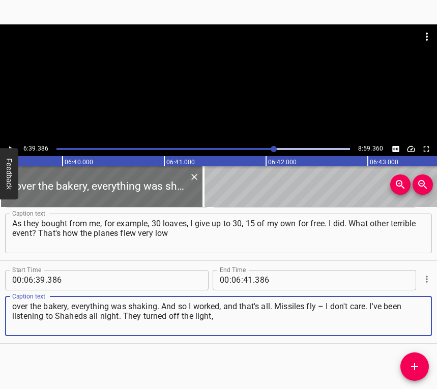
type textarea "over the bakery, everything was shaking. And so I worked, and that's all. Missi…"
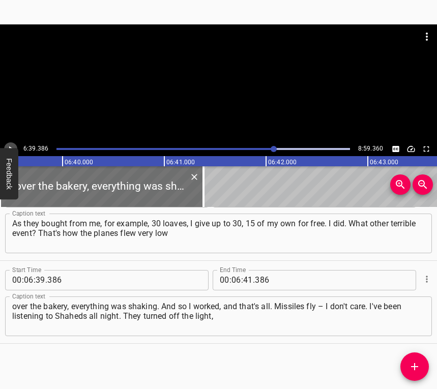
click at [12, 145] on icon "Play/Pause" at bounding box center [10, 148] width 9 height 9
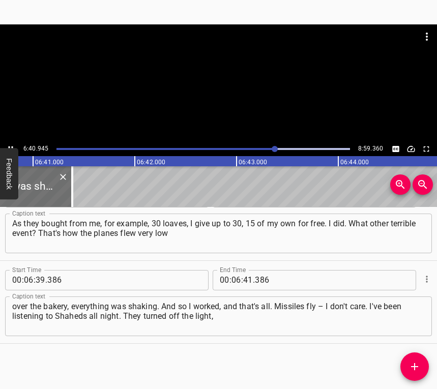
scroll to position [0, 40784]
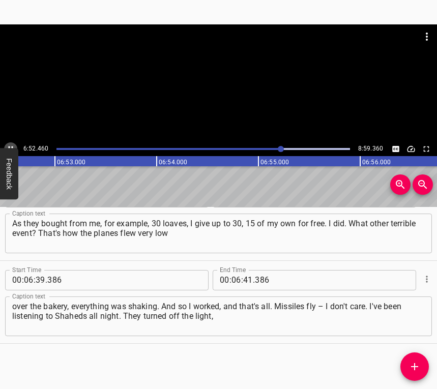
click at [9, 144] on icon "Play/Pause" at bounding box center [10, 148] width 9 height 9
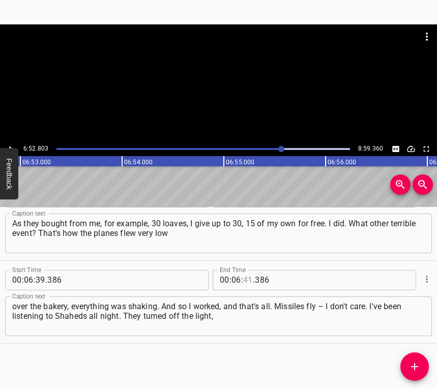
click at [245, 282] on input "number" at bounding box center [248, 280] width 10 height 20
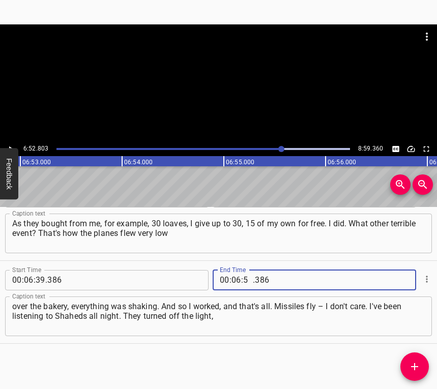
type input "52"
type input "803"
click at [416, 359] on button "Add Cue" at bounding box center [414, 366] width 28 height 28
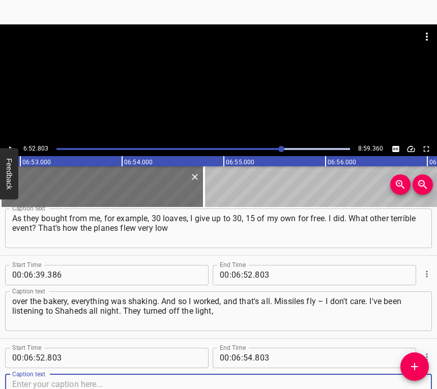
scroll to position [2269, 0]
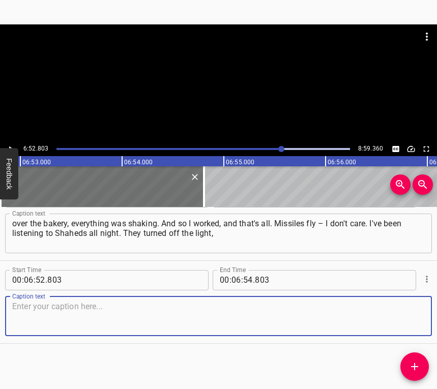
drag, startPoint x: 409, startPoint y: 323, endPoint x: 436, endPoint y: 319, distance: 27.7
click at [411, 323] on textarea at bounding box center [218, 316] width 412 height 29
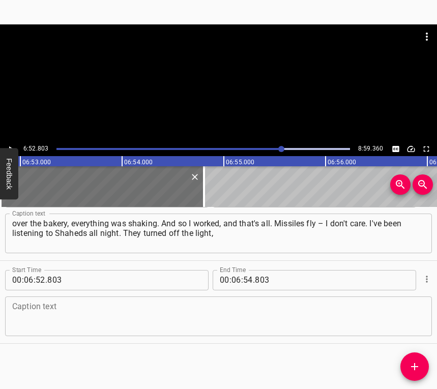
click at [37, 315] on textarea at bounding box center [218, 316] width 412 height 29
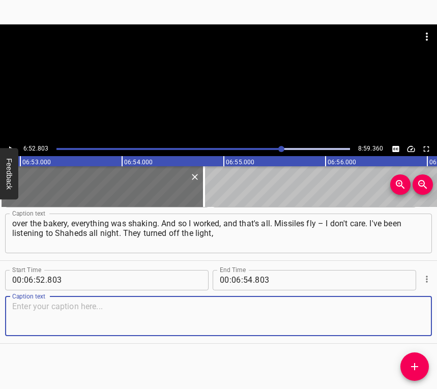
paste textarea "not in the light, [there were] generators and not generators. But we have on wo…"
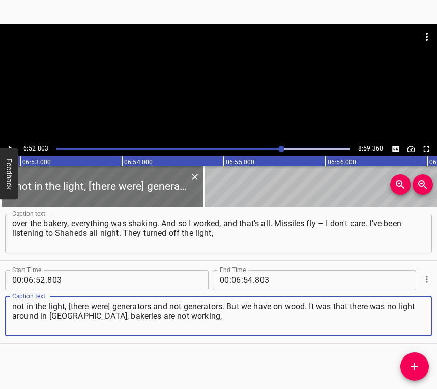
type textarea "not in the light, [there were] generators and not generators. But we have on wo…"
click at [12, 143] on button "Play/Pause" at bounding box center [10, 148] width 13 height 13
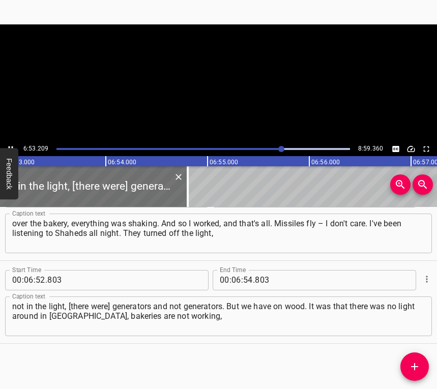
scroll to position [0, 42031]
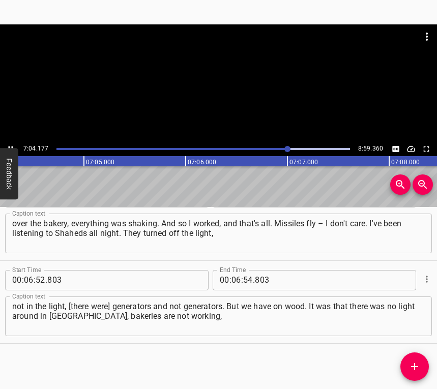
click at [11, 145] on icon "Play/Pause" at bounding box center [10, 148] width 9 height 9
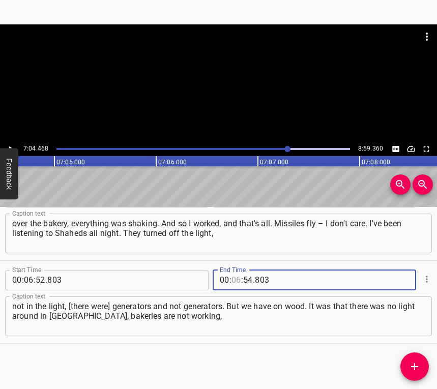
click at [236, 279] on input "number" at bounding box center [236, 280] width 10 height 20
type input "07"
type input "04"
type input "468"
click at [417, 363] on icon "Add Cue" at bounding box center [414, 367] width 12 height 12
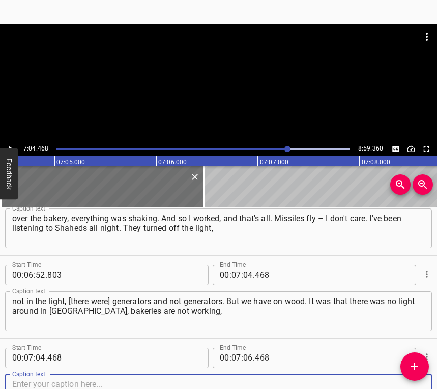
scroll to position [2352, 0]
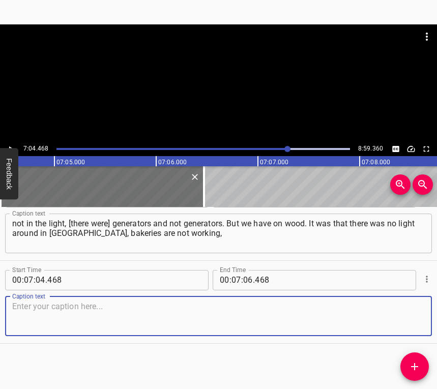
drag, startPoint x: 411, startPoint y: 311, endPoint x: 436, endPoint y: 301, distance: 26.3
click at [411, 310] on textarea at bounding box center [218, 316] width 412 height 29
click at [39, 313] on textarea at bounding box center [218, 316] width 412 height 29
paste textarea "and ours works, because we have wood and everything is done manually. For half …"
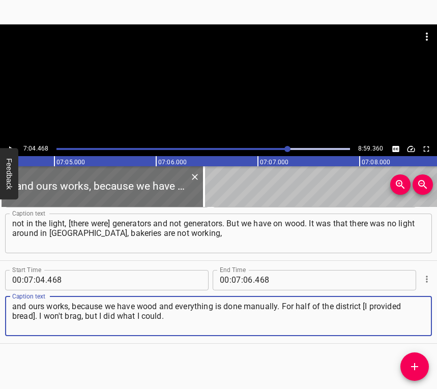
type textarea "and ours works, because we have wood and everything is done manually. For half …"
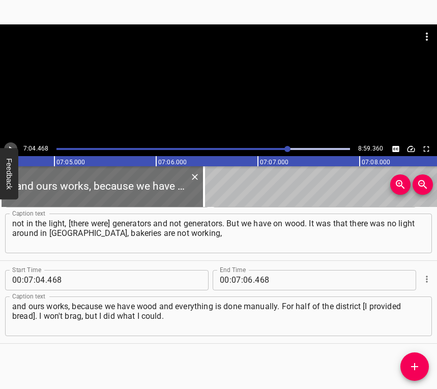
click at [11, 144] on icon "Play/Pause" at bounding box center [10, 148] width 9 height 9
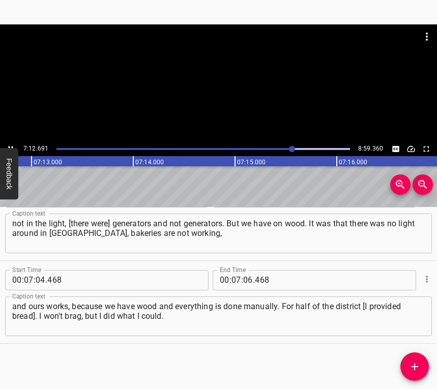
click at [7, 144] on icon "Play/Pause" at bounding box center [10, 148] width 9 height 9
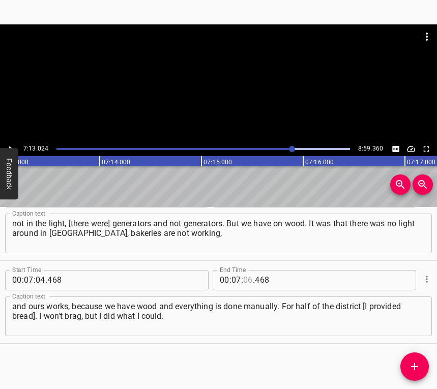
click at [243, 274] on input "number" at bounding box center [248, 280] width 10 height 20
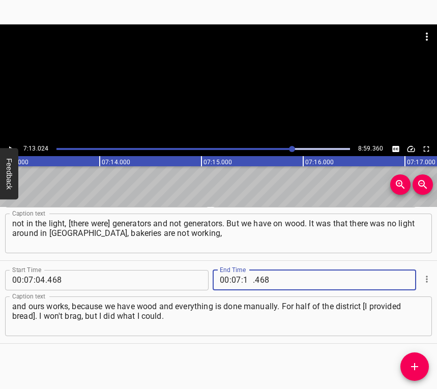
type input "13"
type input "024"
click at [411, 366] on icon "Add Cue" at bounding box center [414, 366] width 7 height 7
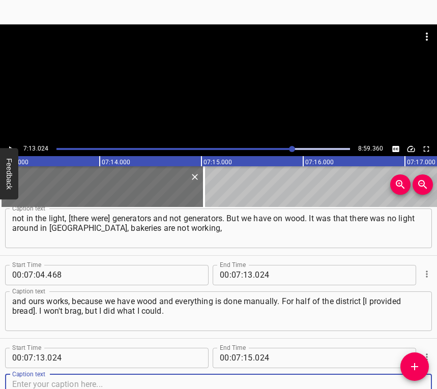
scroll to position [2435, 0]
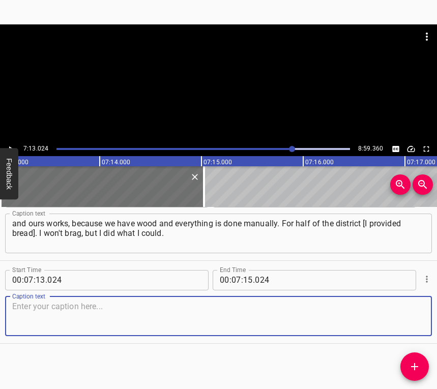
click at [401, 327] on textarea at bounding box center [218, 316] width 412 height 29
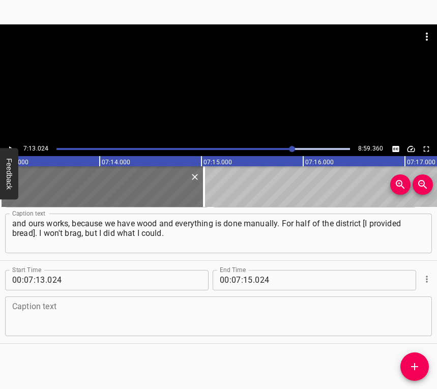
click at [38, 316] on textarea at bounding box center [218, 316] width 412 height 29
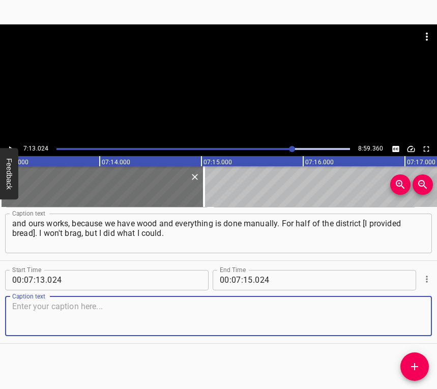
paste textarea "I want to expand. I put a convection pair of mini ovens. One of my professional…"
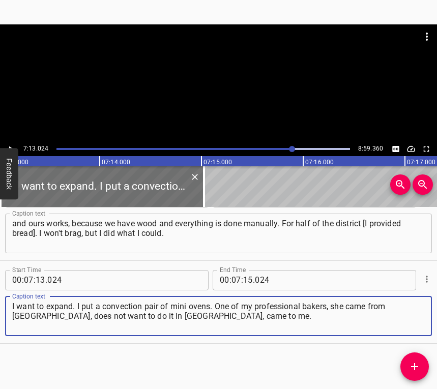
type textarea "I want to expand. I put a convection pair of mini ovens. One of my professional…"
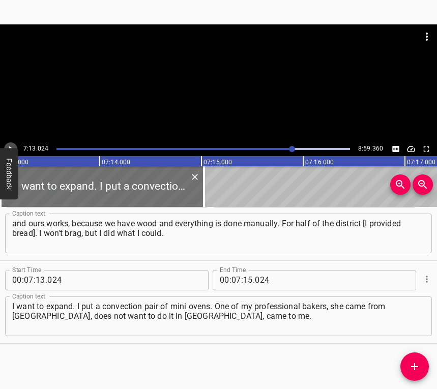
click at [12, 144] on icon "Play/Pause" at bounding box center [10, 148] width 9 height 9
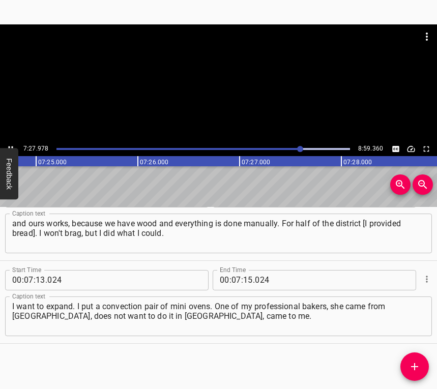
click at [5, 143] on div "7:27.978 8:59.360" at bounding box center [218, 149] width 437 height 14
click at [10, 143] on button "Play/Pause" at bounding box center [10, 148] width 13 height 13
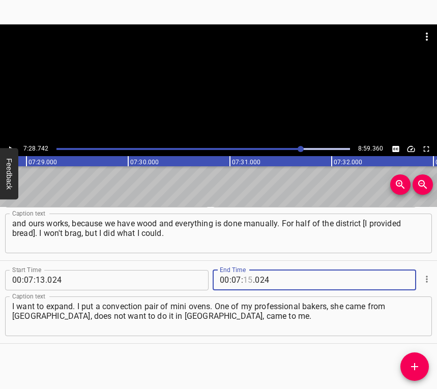
click at [243, 276] on input "number" at bounding box center [248, 280] width 10 height 20
type input "28"
type input "742"
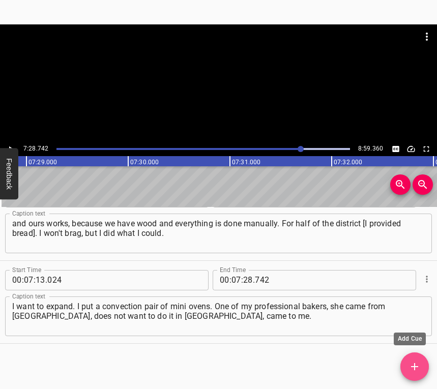
click at [421, 368] on span "Add Cue" at bounding box center [414, 367] width 28 height 12
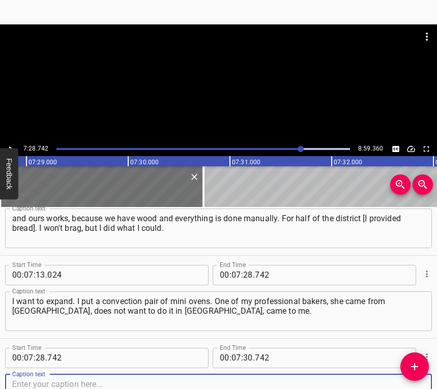
scroll to position [2518, 0]
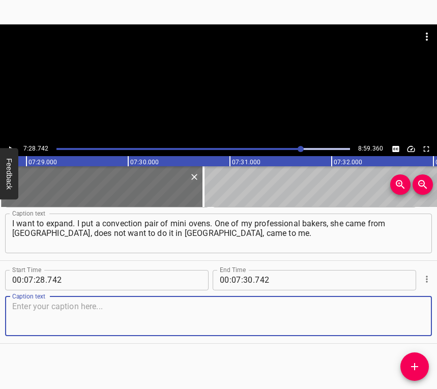
drag, startPoint x: 405, startPoint y: 317, endPoint x: 435, endPoint y: 314, distance: 30.2
click at [410, 317] on textarea at bounding box center [218, 316] width 412 height 29
click at [80, 308] on textarea at bounding box center [218, 316] width 412 height 29
paste textarea "We are now baking pies, strudels, all sorts of muffins. My daughter does "human…"
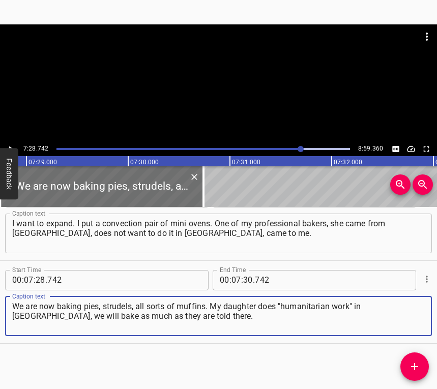
type textarea "We are now baking pies, strudels, all sorts of muffins. My daughter does "human…"
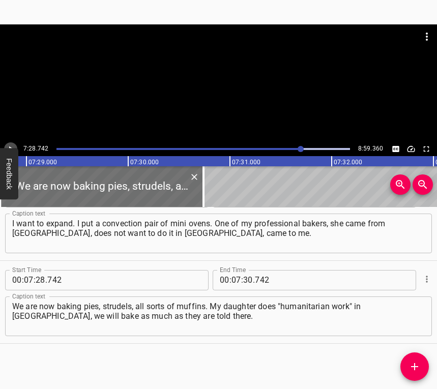
click at [9, 143] on button "Play/Pause" at bounding box center [10, 148] width 13 height 13
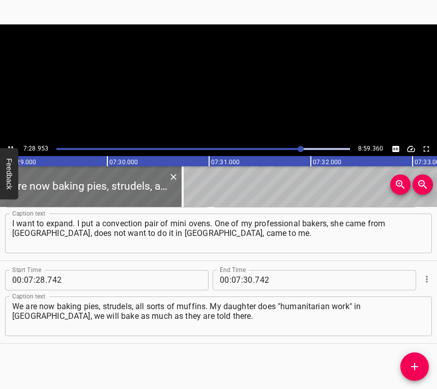
scroll to position [0, 45694]
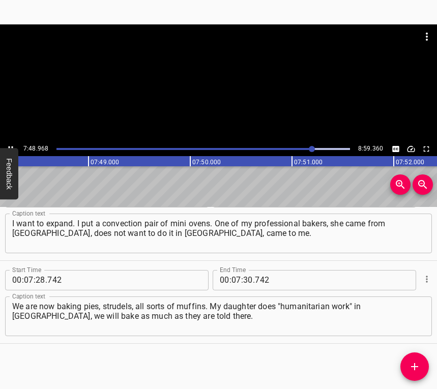
click at [10, 145] on icon "Play/Pause" at bounding box center [10, 148] width 9 height 9
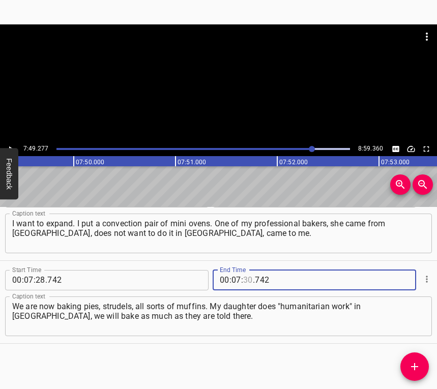
click at [246, 275] on input "number" at bounding box center [248, 280] width 10 height 20
type input "49"
type input "277"
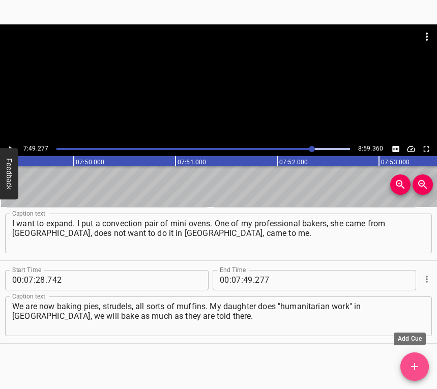
click at [413, 368] on icon "Add Cue" at bounding box center [414, 367] width 12 height 12
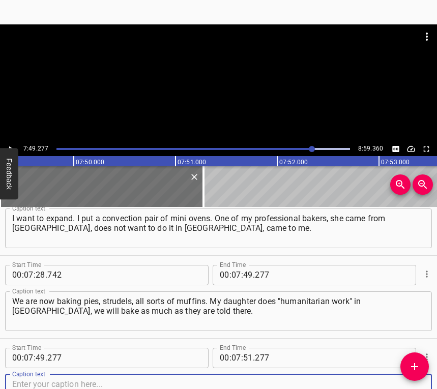
scroll to position [2601, 0]
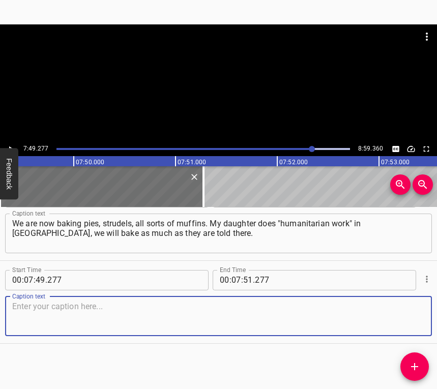
click at [402, 315] on textarea at bounding box center [218, 316] width 412 height 29
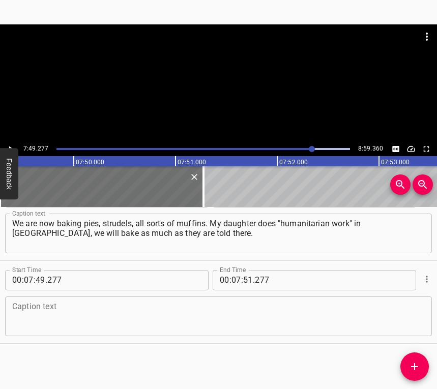
click at [40, 318] on textarea at bounding box center [218, 316] width 412 height 29
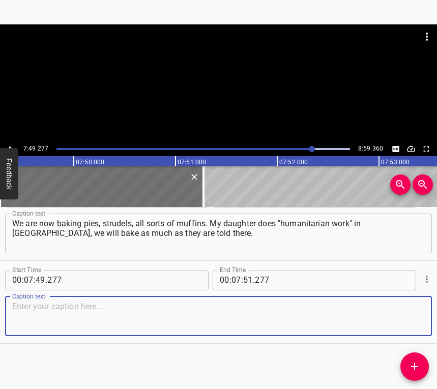
paste textarea "There she sets tables, sells food, and donates for the Armed Forces of Ukraine.…"
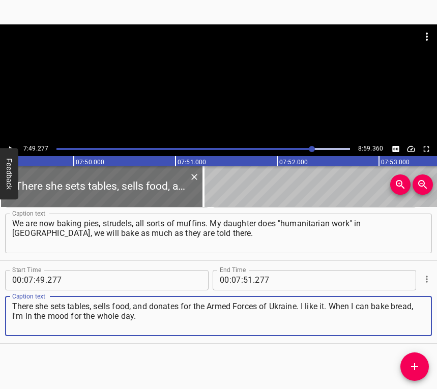
type textarea "There she sets tables, sells food, and donates for the Armed Forces of Ukraine.…"
click at [13, 143] on button "Play/Pause" at bounding box center [10, 148] width 13 height 13
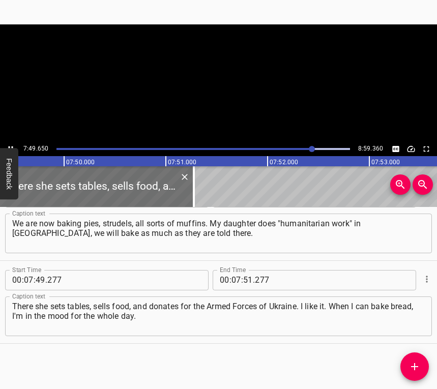
scroll to position [0, 47772]
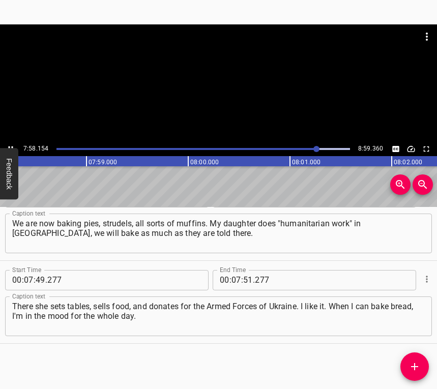
click at [10, 144] on icon "Play/Pause" at bounding box center [10, 148] width 9 height 9
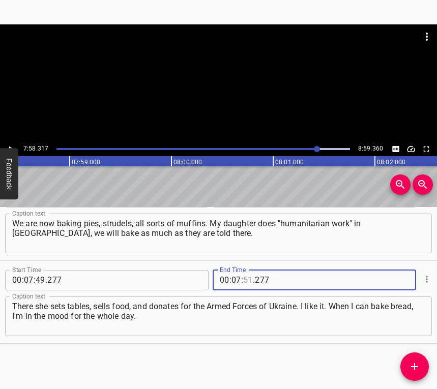
click at [243, 281] on input "number" at bounding box center [248, 280] width 10 height 20
type input "58"
type input "317"
click at [415, 364] on icon "Add Cue" at bounding box center [414, 367] width 12 height 12
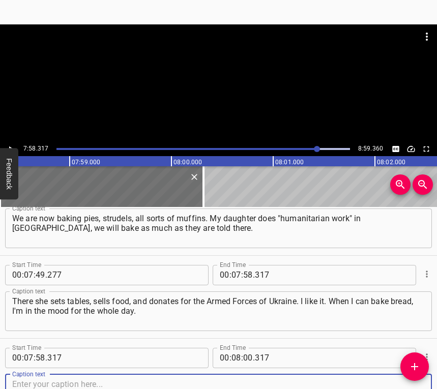
scroll to position [2684, 0]
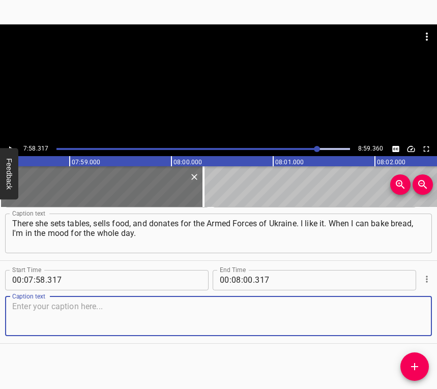
click at [412, 319] on textarea at bounding box center [218, 316] width 412 height 29
click at [57, 305] on textarea at bounding box center [218, 316] width 412 height 29
paste textarea "It's baked – I'm in a good mood, but when it's not baked, I'm already out of br…"
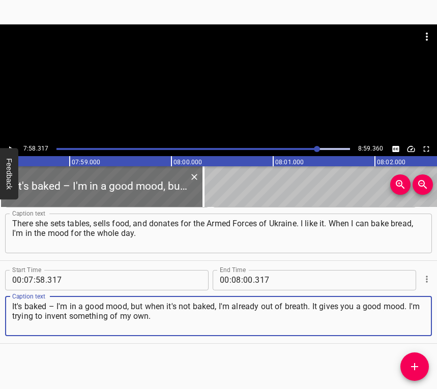
type textarea "It's baked – I'm in a good mood, but when it's not baked, I'm already out of br…"
click at [12, 145] on icon "Play/Pause" at bounding box center [10, 148] width 9 height 9
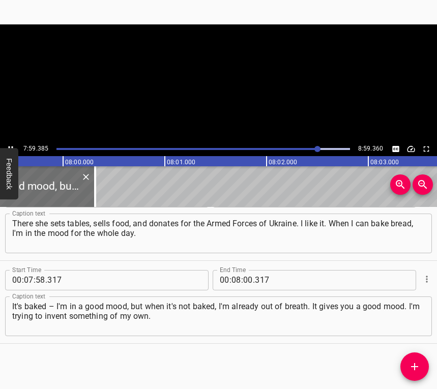
scroll to position [0, 48763]
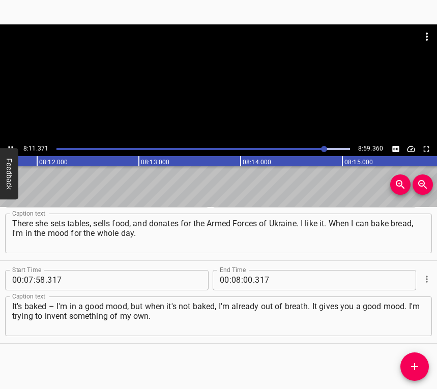
click at [10, 140] on div at bounding box center [218, 82] width 437 height 117
click at [246, 279] on input "number" at bounding box center [248, 280] width 10 height 20
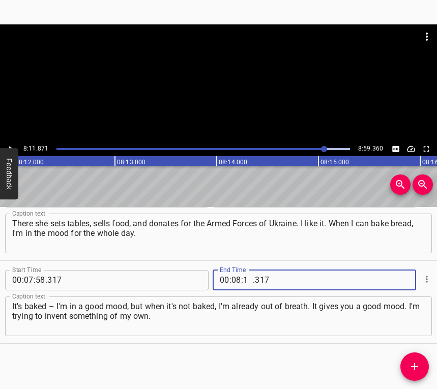
type input "11"
type input "871"
click at [420, 364] on icon "Add Cue" at bounding box center [414, 367] width 12 height 12
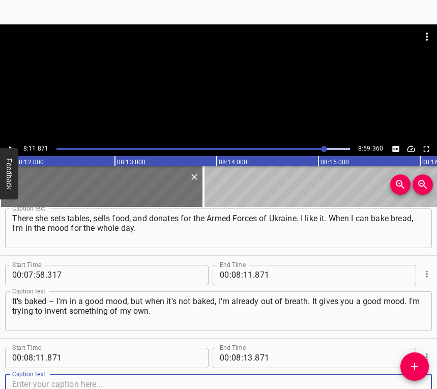
scroll to position [2767, 0]
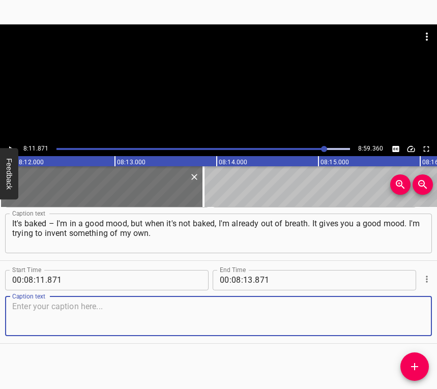
drag, startPoint x: 409, startPoint y: 317, endPoint x: 436, endPoint y: 308, distance: 28.2
click at [409, 317] on textarea at bounding box center [218, 316] width 412 height 29
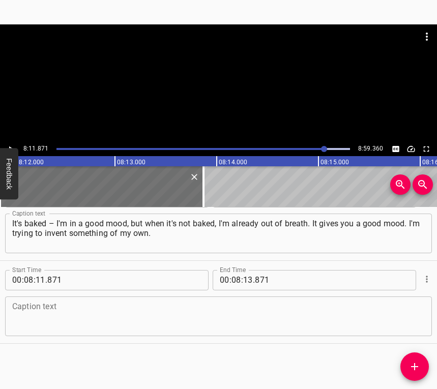
click at [103, 300] on div "Caption text" at bounding box center [218, 317] width 427 height 40
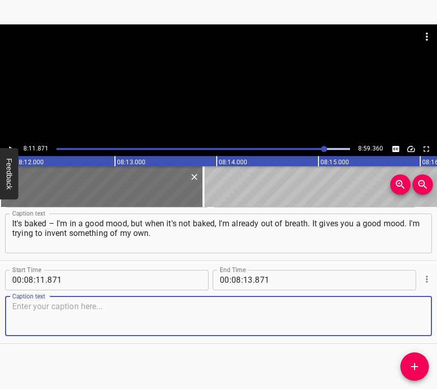
paste textarea "How can I explain it to you... For example, no one makes such bread on sourdoug…"
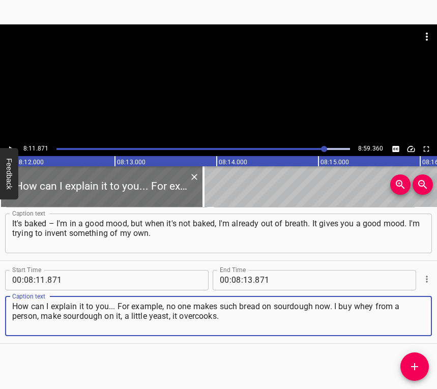
type textarea "How can I explain it to you... For example, no one makes such bread on sourdoug…"
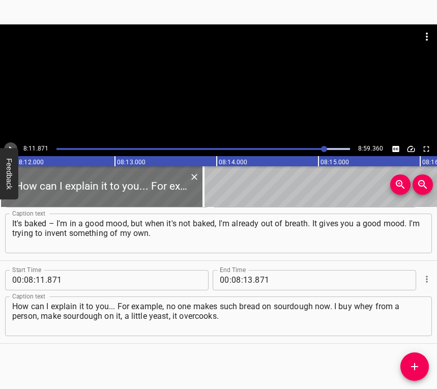
click at [11, 144] on icon "Play/Pause" at bounding box center [10, 148] width 9 height 9
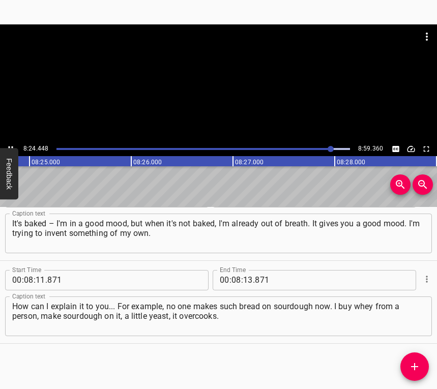
click at [9, 145] on icon "Play/Pause" at bounding box center [10, 148] width 9 height 9
click at [243, 281] on input "number" at bounding box center [248, 280] width 10 height 20
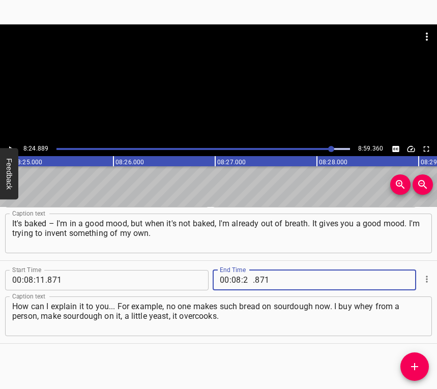
type input "24"
type input "889"
click at [413, 367] on icon "Add Cue" at bounding box center [414, 366] width 7 height 7
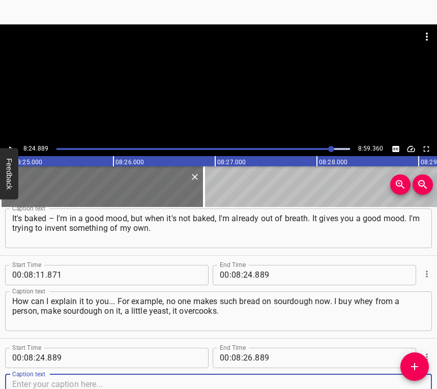
scroll to position [2850, 0]
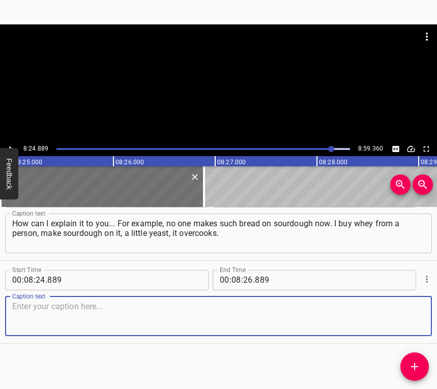
drag, startPoint x: 403, startPoint y: 318, endPoint x: 435, endPoint y: 314, distance: 32.3
click at [405, 318] on textarea at bounding box center [218, 316] width 412 height 29
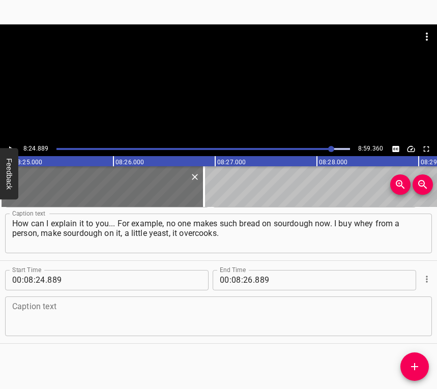
click at [42, 321] on textarea at bounding box center [218, 316] width 412 height 29
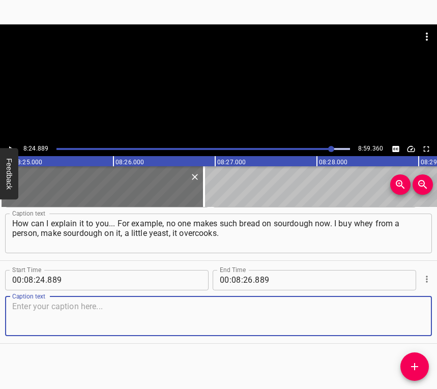
paste textarea "I'm making the yeast-free one. Not the way factories bake now, everything is wi…"
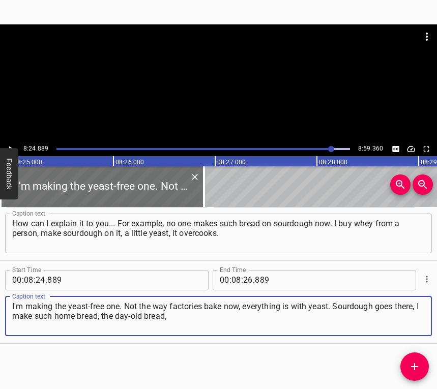
type textarea "I'm making the yeast-free one. Not the way factories bake now, everything is wi…"
click at [10, 144] on icon "Play/Pause" at bounding box center [10, 148] width 9 height 9
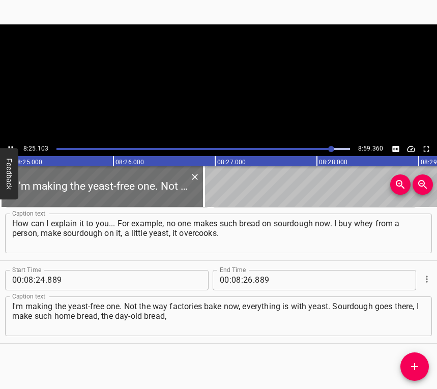
scroll to position [0, 51378]
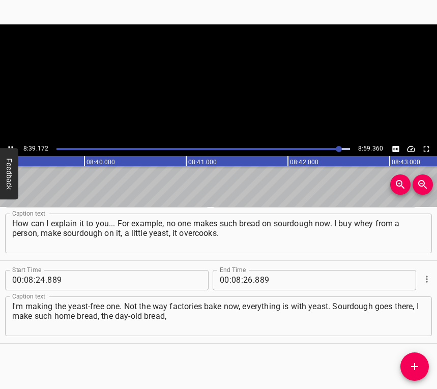
click at [9, 145] on icon "Play/Pause" at bounding box center [10, 148] width 9 height 9
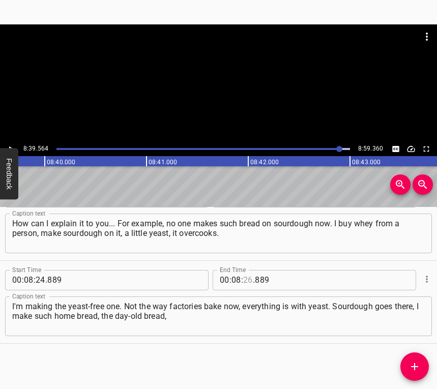
click at [247, 279] on input "number" at bounding box center [248, 280] width 10 height 20
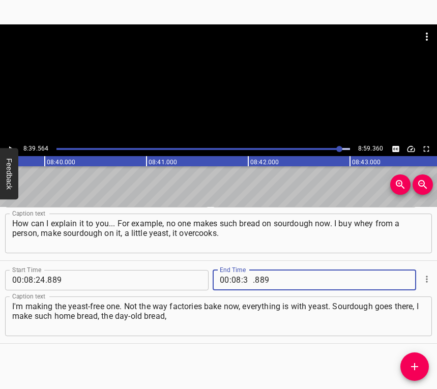
type input "39"
type input "564"
click at [407, 367] on span "Add Cue" at bounding box center [414, 367] width 28 height 12
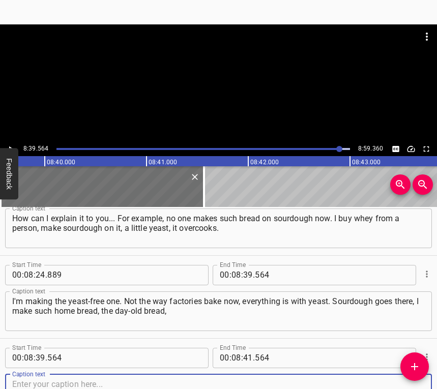
scroll to position [2933, 0]
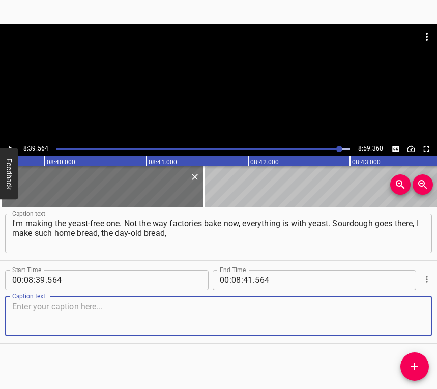
drag, startPoint x: 397, startPoint y: 312, endPoint x: 404, endPoint y: 308, distance: 8.4
click at [397, 310] on textarea at bounding box center [218, 316] width 412 height 29
click at [127, 310] on textarea at bounding box center [218, 316] width 412 height 29
paste textarea "as it was once baked. We are trying everything to make our Ukraine win. We will…"
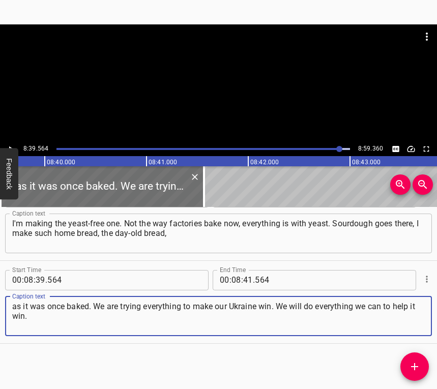
type textarea "as it was once baked. We are trying everything to make our Ukraine win. We will…"
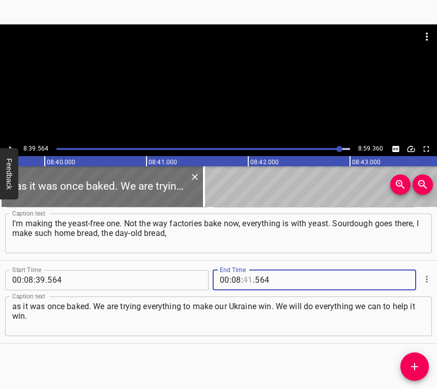
click at [243, 277] on input "number" at bounding box center [248, 280] width 10 height 20
type input "49"
type input "360"
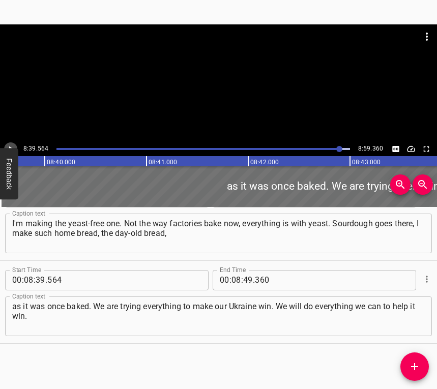
click at [13, 147] on icon "Play/Pause" at bounding box center [10, 148] width 9 height 9
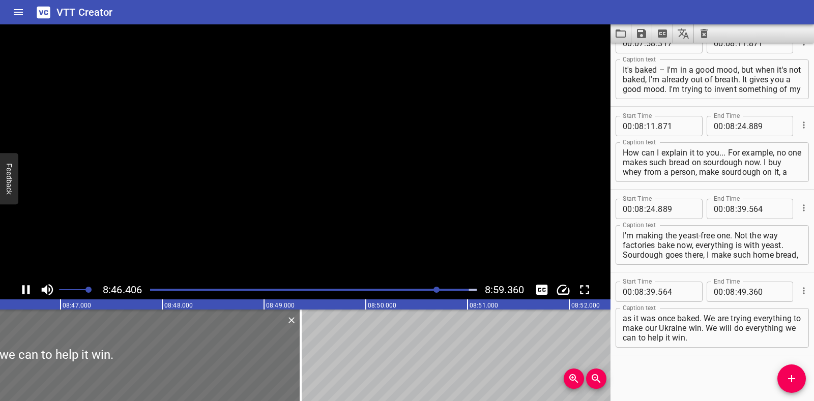
scroll to position [2757, 0]
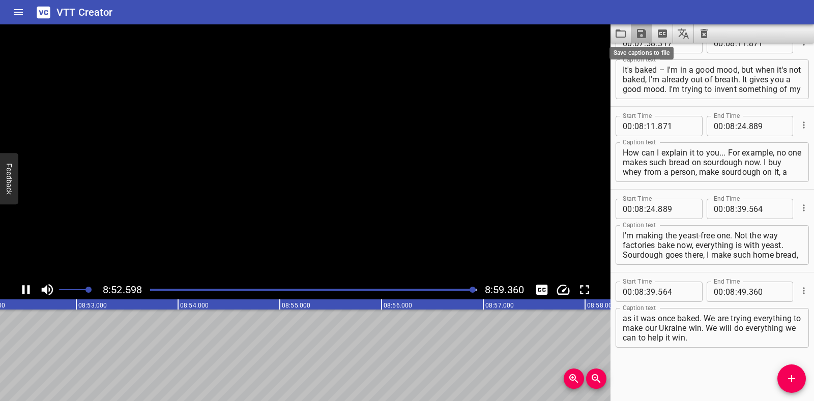
click at [436, 31] on icon "Save captions to file" at bounding box center [641, 33] width 12 height 12
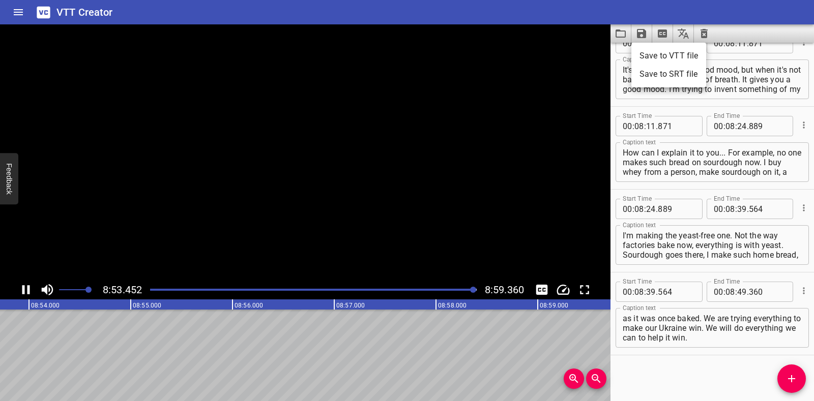
click at [436, 52] on li "Save to VTT file" at bounding box center [668, 56] width 75 height 18
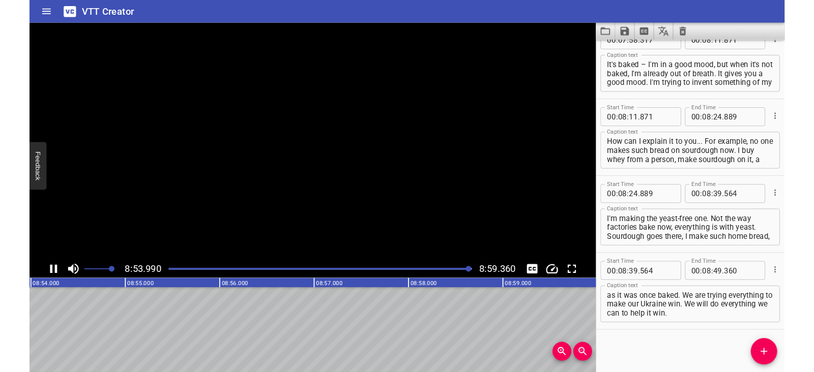
scroll to position [0, 54319]
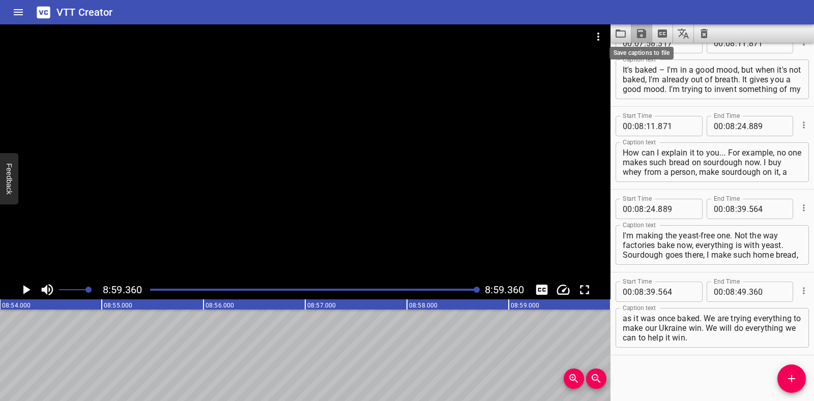
click at [436, 34] on icon "Save captions to file" at bounding box center [641, 33] width 9 height 9
click at [436, 57] on li "Save to VTT file" at bounding box center [668, 56] width 75 height 18
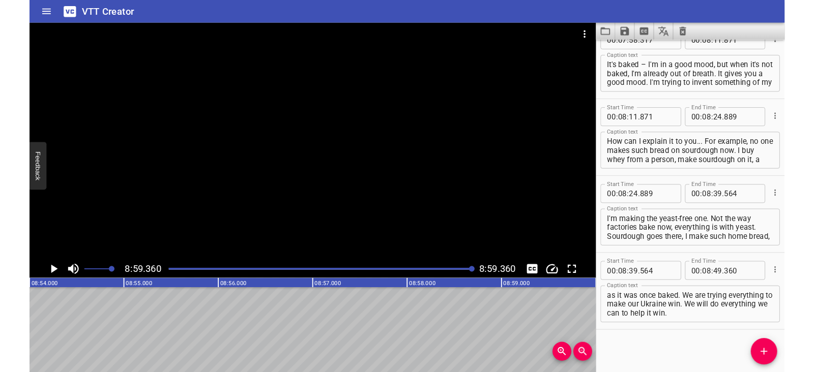
scroll to position [2786, 0]
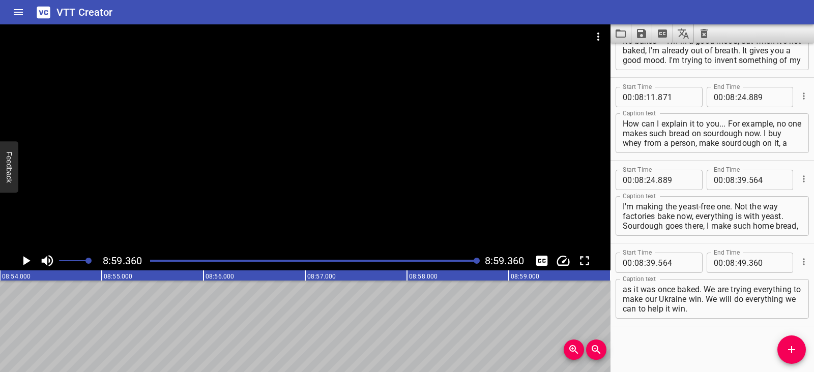
click at [436, 36] on icon "Clear captions" at bounding box center [704, 33] width 12 height 12
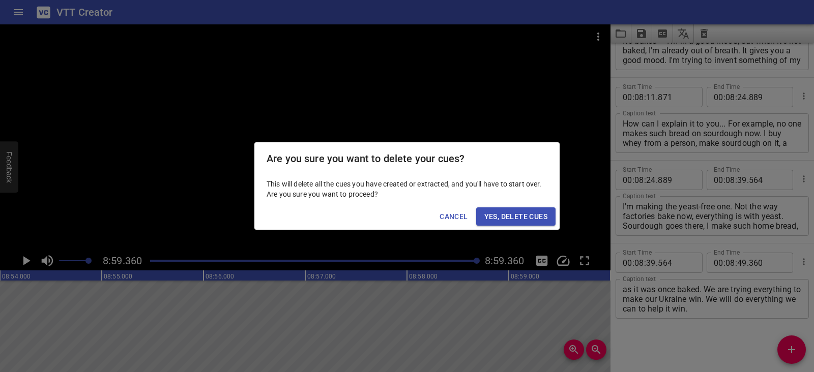
click at [436, 214] on span "Yes, Delete Cues" at bounding box center [515, 217] width 63 height 13
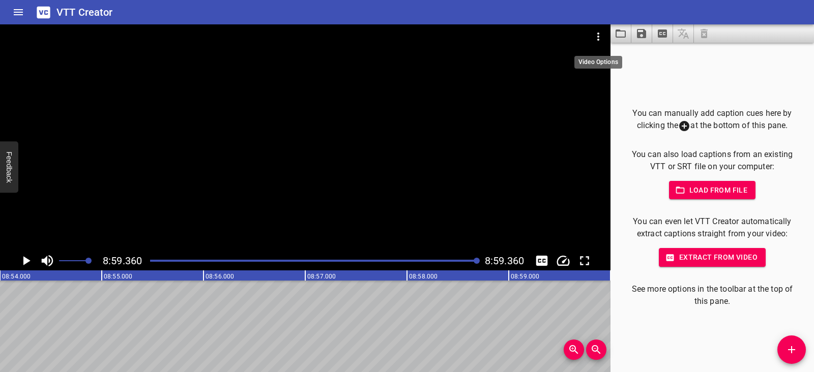
click at [436, 37] on icon "Video Options" at bounding box center [598, 37] width 12 height 12
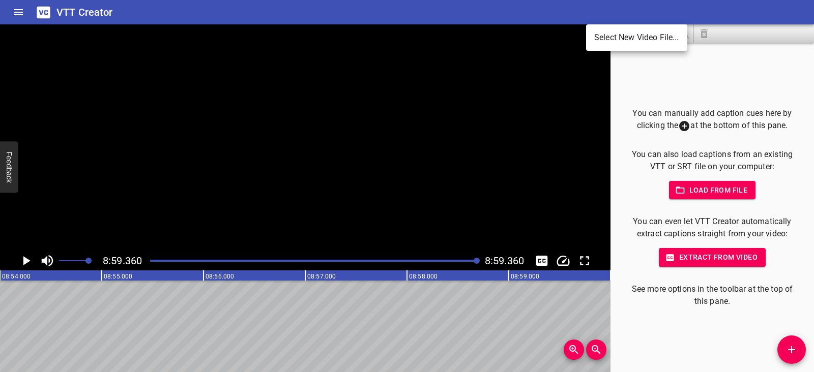
click at [436, 38] on li "Select New Video File..." at bounding box center [636, 37] width 101 height 18
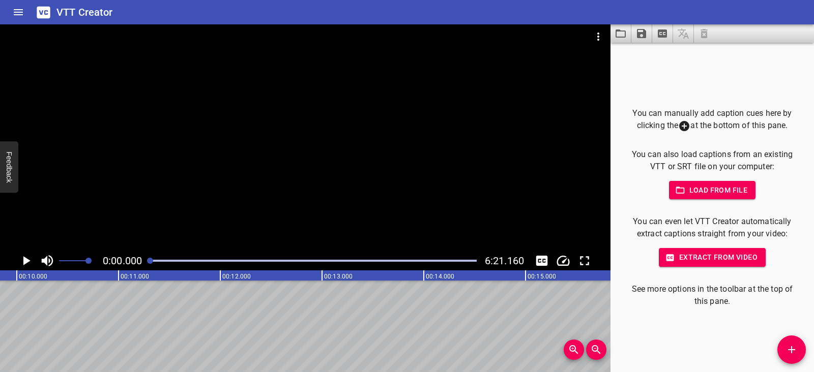
scroll to position [0, 0]
click at [28, 258] on icon "Play/Pause" at bounding box center [25, 260] width 15 height 15
click at [28, 258] on icon "Play/Pause" at bounding box center [26, 260] width 8 height 9
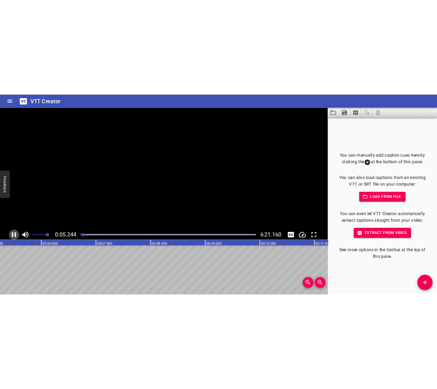
scroll to position [0, 556]
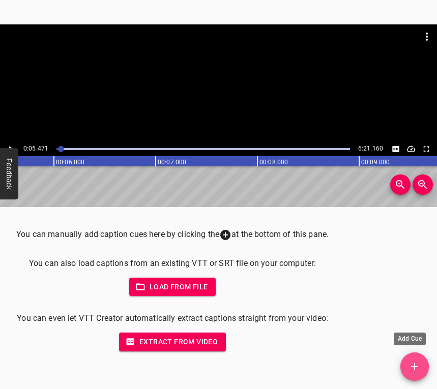
click at [421, 362] on span "Add Cue" at bounding box center [414, 367] width 28 height 12
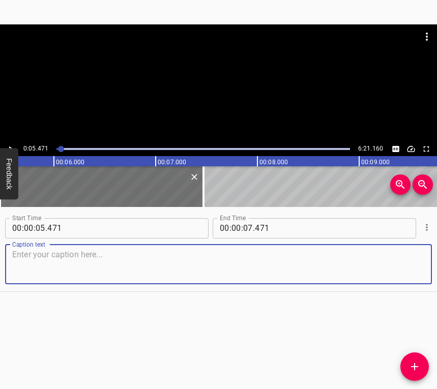
click at [57, 274] on textarea at bounding box center [218, 264] width 412 height 29
paste textarea "At five in the morning my mother woke me up and said: “Go withdraw money and bu…"
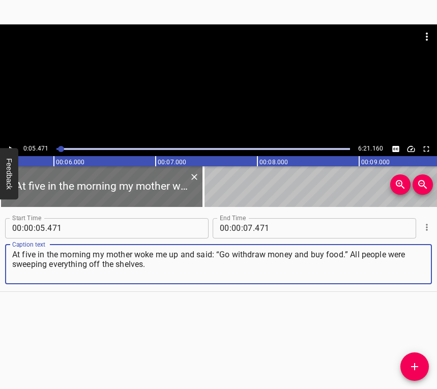
type textarea "At five in the morning my mother woke me up and said: “Go withdraw money and bu…"
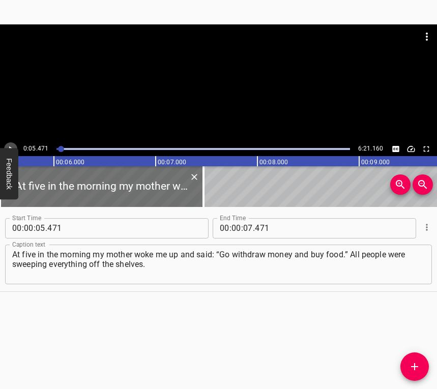
click at [10, 144] on icon "Play/Pause" at bounding box center [10, 148] width 9 height 9
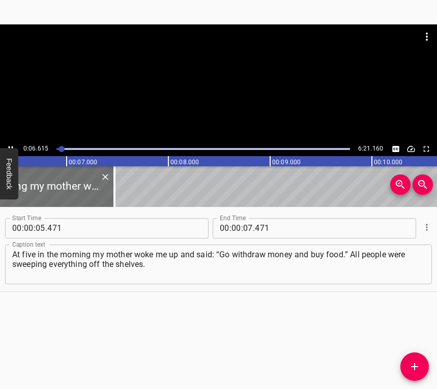
scroll to position [0, 672]
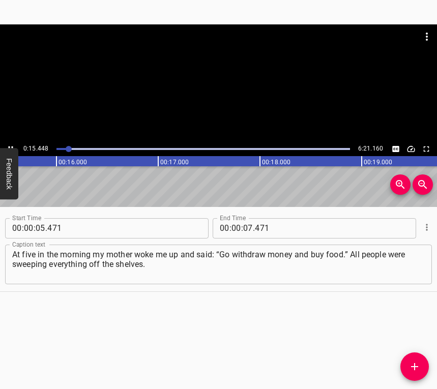
click at [12, 144] on icon "Play/Pause" at bounding box center [10, 148] width 9 height 9
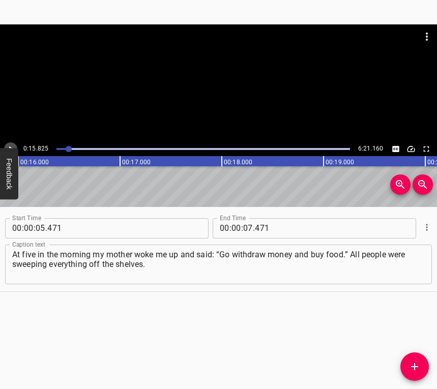
click at [12, 144] on icon "Play/Pause" at bounding box center [10, 148] width 9 height 9
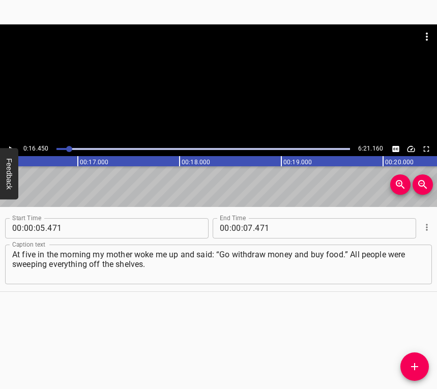
scroll to position [0, 1673]
click at [246, 225] on input "number" at bounding box center [248, 228] width 10 height 20
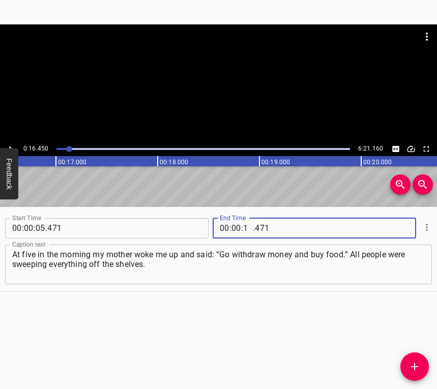
type input "16"
type input "450"
click at [412, 365] on icon "Add Cue" at bounding box center [414, 367] width 12 height 12
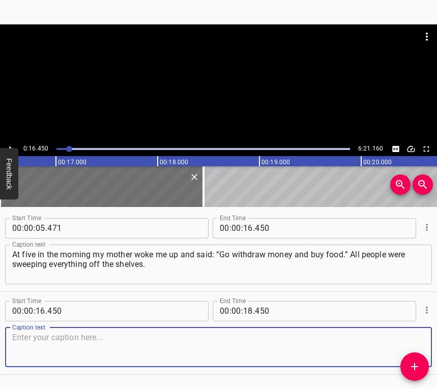
scroll to position [31, 0]
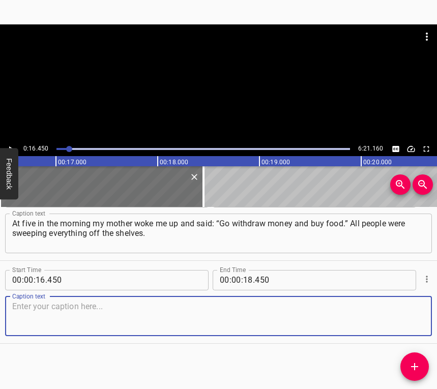
drag, startPoint x: 400, startPoint y: 318, endPoint x: 433, endPoint y: 307, distance: 35.5
click at [400, 317] on textarea at bounding box center [218, 316] width 412 height 29
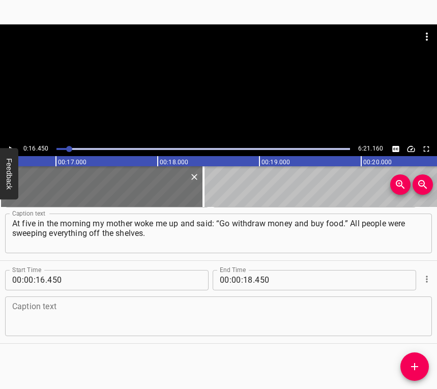
click at [48, 311] on textarea at bounding box center [218, 316] width 412 height 29
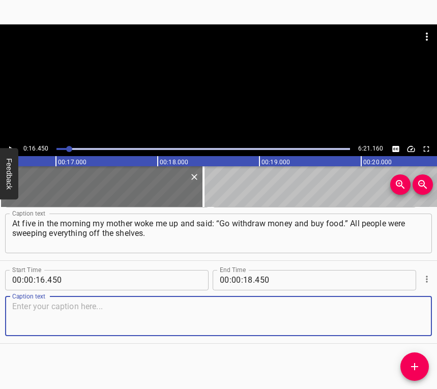
paste textarea "A week later we decided to leave for [GEOGRAPHIC_DATA]. We went there, lived in…"
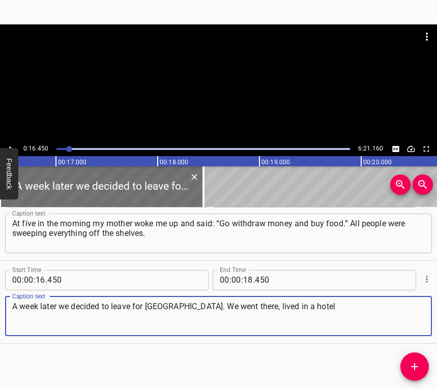
drag, startPoint x: 287, startPoint y: 309, endPoint x: -1, endPoint y: 308, distance: 287.9
click at [0, 308] on html "Caption Editor Batch Transcribe Login Sign Up Privacy Contact 0:16.450 6:21.160…" at bounding box center [218, 194] width 437 height 389
paste textarea "for three months, and returned to [GEOGRAPHIC_DATA]. The situation was very cal…"
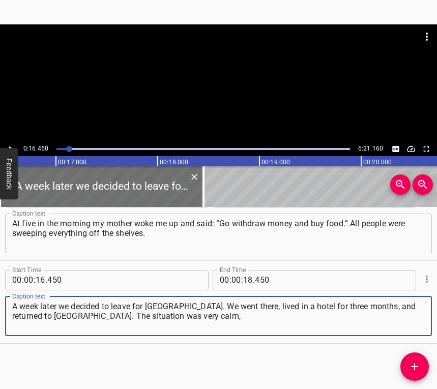
type textarea "A week later we decided to leave for [GEOGRAPHIC_DATA]. We went there, lived in…"
click at [11, 145] on icon "Play/Pause" at bounding box center [10, 148] width 9 height 9
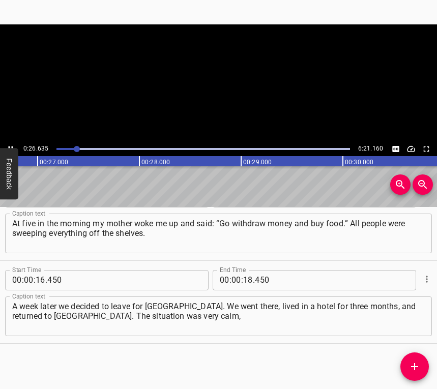
click at [11, 145] on icon "Play/Pause" at bounding box center [10, 148] width 9 height 9
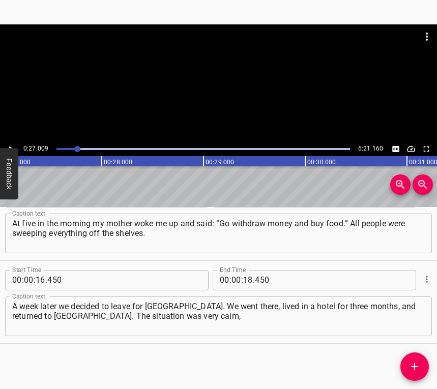
scroll to position [0, 2747]
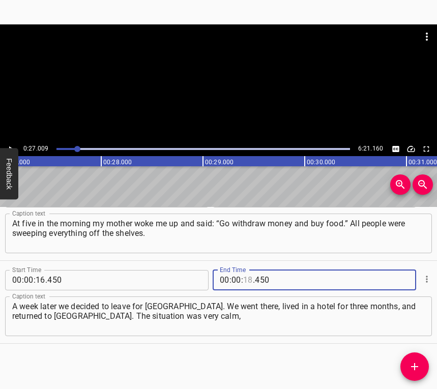
click at [243, 282] on input "number" at bounding box center [248, 280] width 10 height 20
type input "27"
type input "009"
click at [410, 367] on icon "Add Cue" at bounding box center [414, 367] width 12 height 12
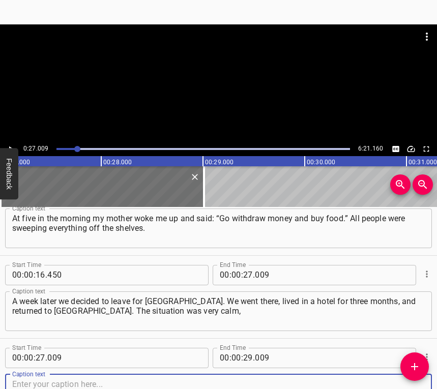
scroll to position [114, 0]
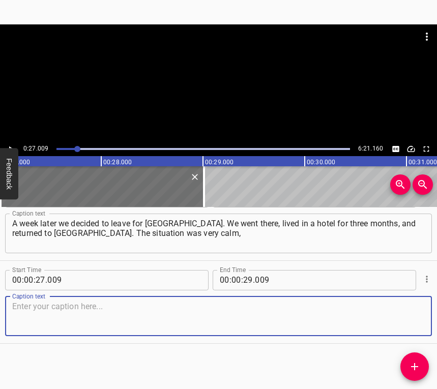
click at [391, 311] on textarea at bounding box center [218, 316] width 412 height 29
click at [159, 314] on textarea at bounding box center [218, 316] width 412 height 29
paste textarea "especially in the first year of the war, there was not a single strike at all. …"
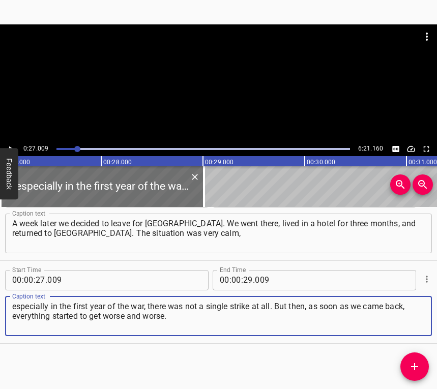
type textarea "especially in the first year of the war, there was not a single strike at all. …"
click at [11, 140] on div at bounding box center [218, 82] width 437 height 117
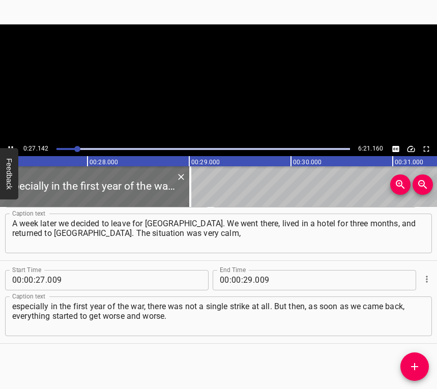
scroll to position [0, 2788]
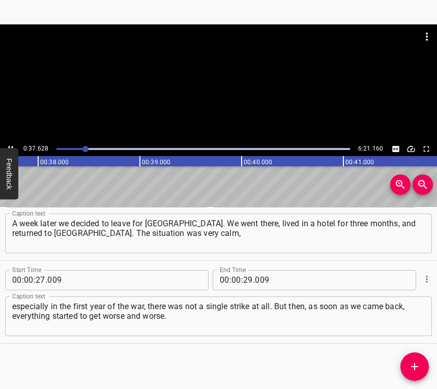
click at [10, 143] on button "Play/Pause" at bounding box center [10, 148] width 13 height 13
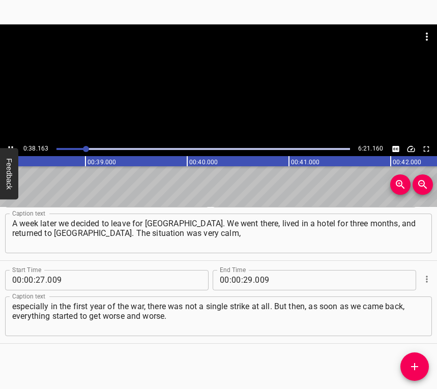
click at [10, 143] on button "Play/Pause" at bounding box center [10, 148] width 13 height 13
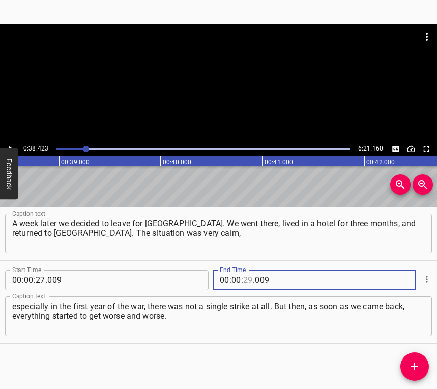
click at [244, 273] on input "number" at bounding box center [248, 280] width 10 height 20
type input "38"
type input "423"
click at [408, 363] on icon "Add Cue" at bounding box center [414, 367] width 12 height 12
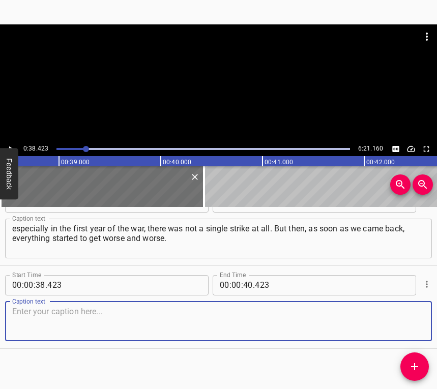
scroll to position [197, 0]
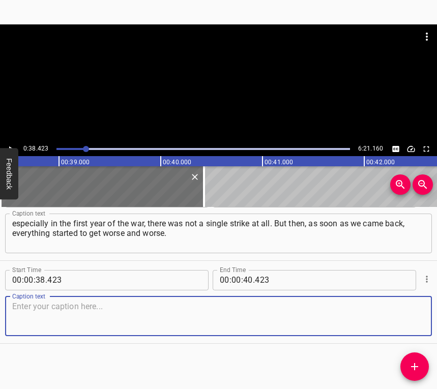
drag, startPoint x: 409, startPoint y: 325, endPoint x: 434, endPoint y: 305, distance: 31.9
click at [409, 323] on textarea at bounding box center [218, 316] width 412 height 29
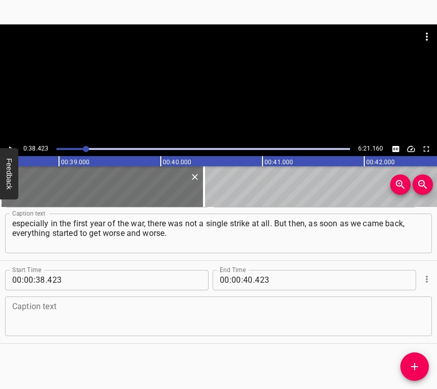
click at [206, 325] on textarea at bounding box center [218, 316] width 412 height 29
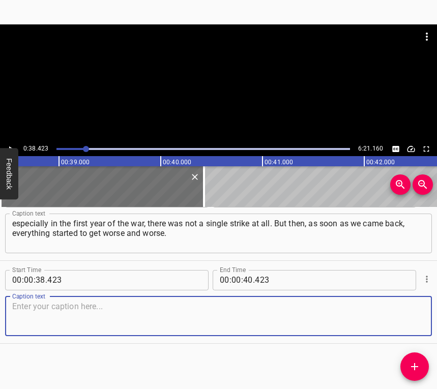
paste textarea "I would not say there are many strikes there, compared to Kyiv it is nothing. W…"
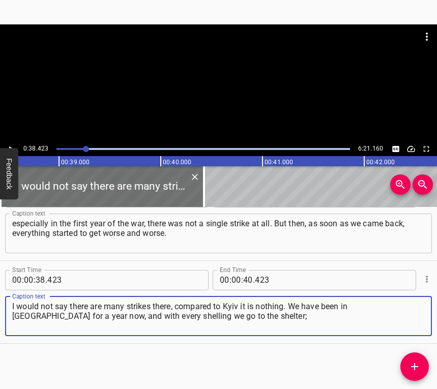
type textarea "I would not say there are many strikes there, compared to Kyiv it is nothing. W…"
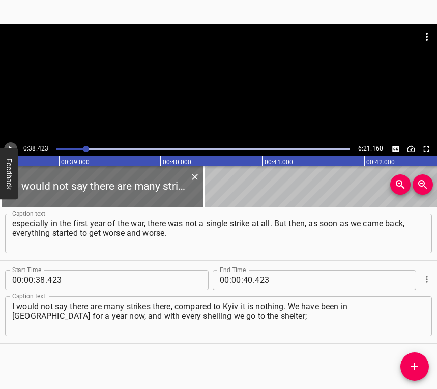
click at [9, 145] on icon "Play/Pause" at bounding box center [10, 148] width 9 height 9
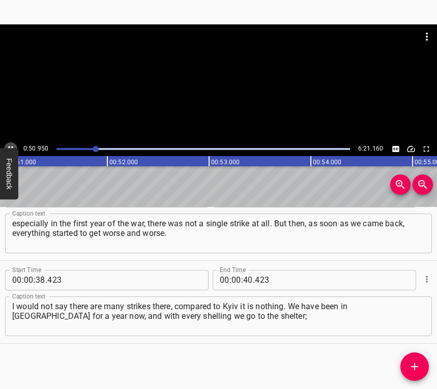
click at [12, 145] on icon "Play/Pause" at bounding box center [10, 148] width 9 height 9
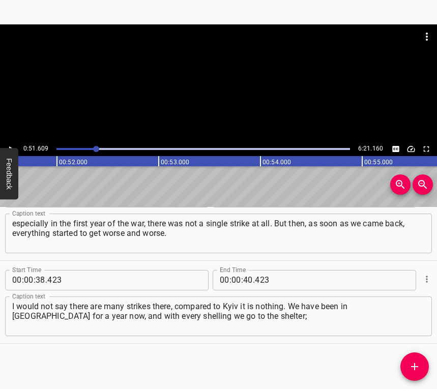
scroll to position [0, 5249]
click at [253, 279] on span "." at bounding box center [254, 280] width 2 height 20
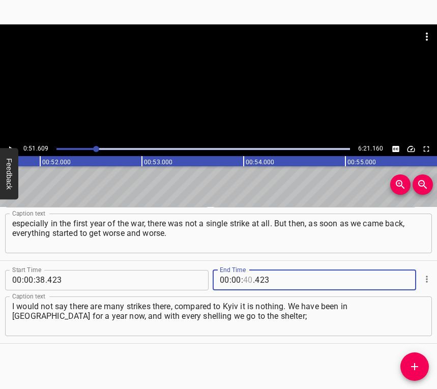
click at [243, 279] on input "number" at bounding box center [248, 280] width 10 height 20
type input "51"
type input "609"
click at [418, 363] on icon "Add Cue" at bounding box center [414, 367] width 12 height 12
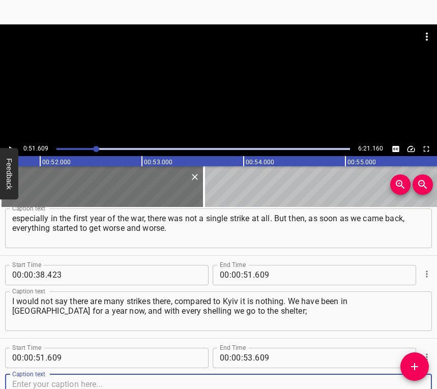
scroll to position [280, 0]
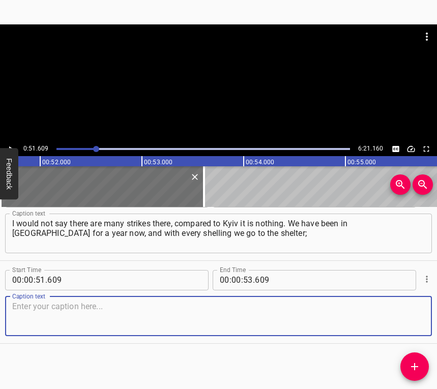
drag, startPoint x: 404, startPoint y: 320, endPoint x: 432, endPoint y: 305, distance: 31.9
click at [404, 319] on textarea at bounding box center [218, 316] width 412 height 29
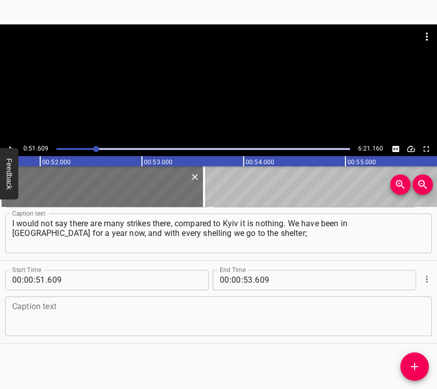
click at [104, 316] on textarea at bounding box center [218, 316] width 412 height 29
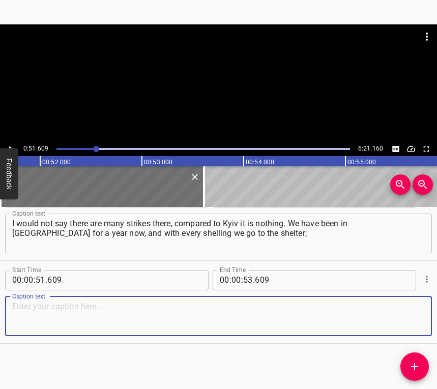
paste textarea "even in the shelter “Shaheds” and missiles can be heard. This morning’s explosi…"
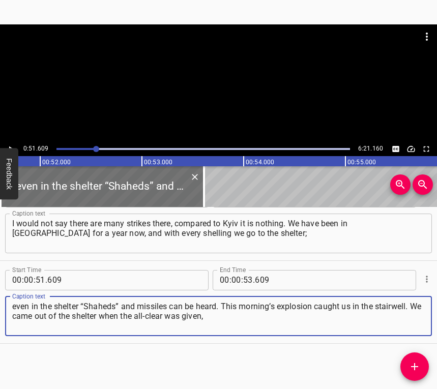
type textarea "even in the shelter “Shaheds” and missiles can be heard. This morning’s explosi…"
click at [11, 145] on icon "Play/Pause" at bounding box center [10, 148] width 9 height 9
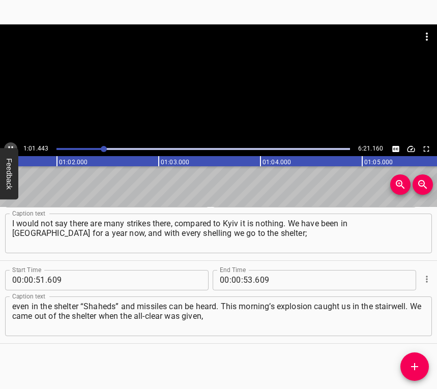
click at [11, 145] on icon "Play/Pause" at bounding box center [10, 148] width 9 height 9
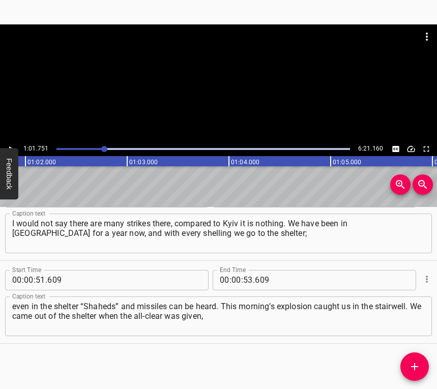
click at [11, 145] on icon "Play/Pause" at bounding box center [10, 148] width 9 height 9
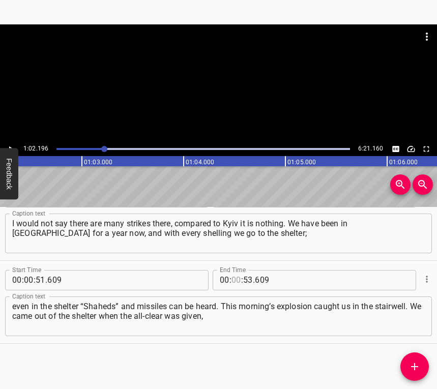
click at [231, 282] on input "number" at bounding box center [236, 280] width 10 height 20
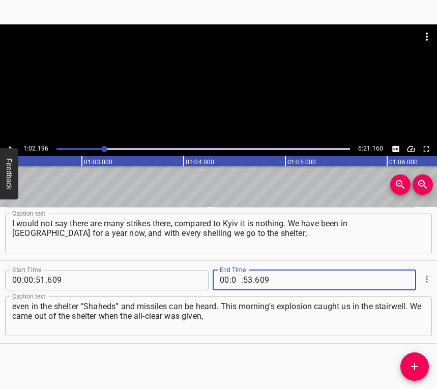
type input "01"
type input "02"
type input "196"
click at [421, 366] on span "Add Cue" at bounding box center [414, 367] width 28 height 12
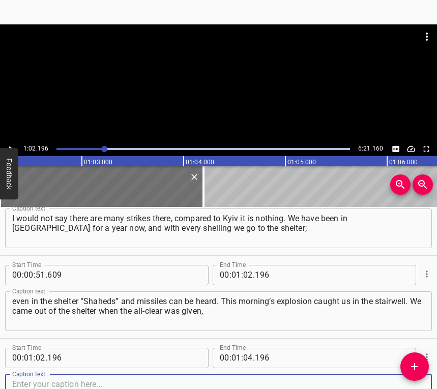
scroll to position [363, 0]
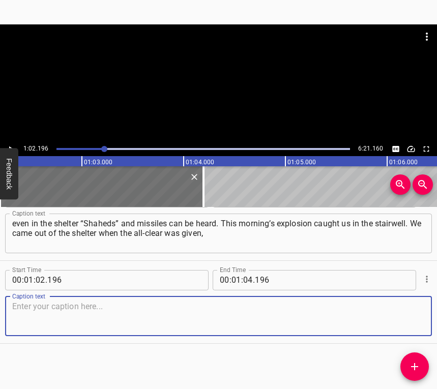
drag, startPoint x: 407, startPoint y: 320, endPoint x: 434, endPoint y: 316, distance: 27.8
click at [407, 319] on textarea at bounding box center [218, 316] width 412 height 29
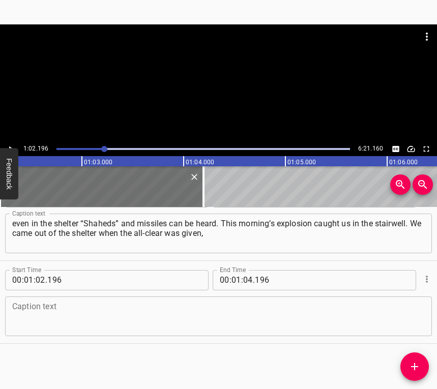
click at [24, 318] on textarea at bounding box center [218, 316] width 412 height 29
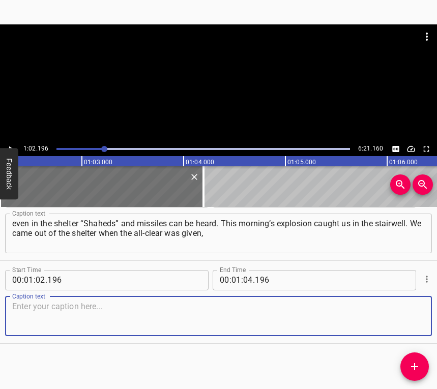
paste textarea "then went to bed. I did not fall asleep. Then I heard there was an alert, read …"
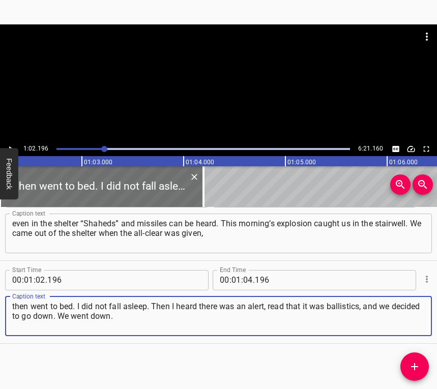
type textarea "then went to bed. I did not fall asleep. Then I heard there was an alert, read …"
click at [9, 143] on button "Play/Pause" at bounding box center [10, 148] width 13 height 13
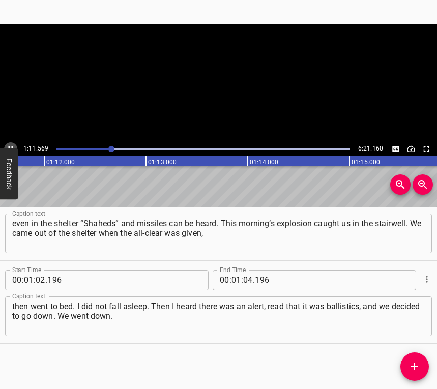
click at [9, 143] on button "Play/Pause" at bounding box center [10, 148] width 13 height 13
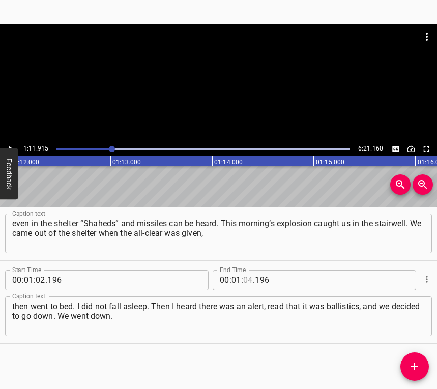
click at [248, 281] on input "number" at bounding box center [248, 280] width 10 height 20
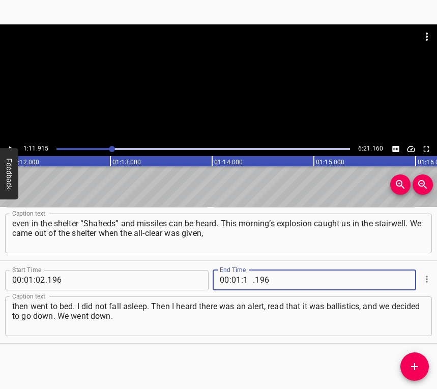
type input "11"
type input "915"
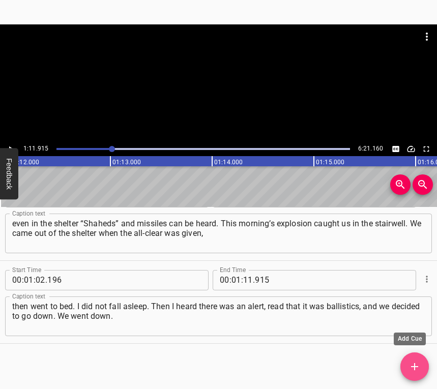
drag, startPoint x: 415, startPoint y: 361, endPoint x: 428, endPoint y: 339, distance: 25.1
click at [415, 359] on button "Add Cue" at bounding box center [414, 366] width 28 height 28
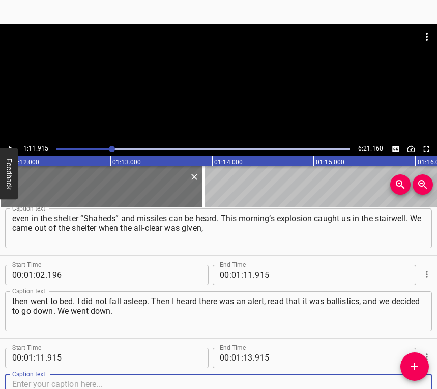
scroll to position [446, 0]
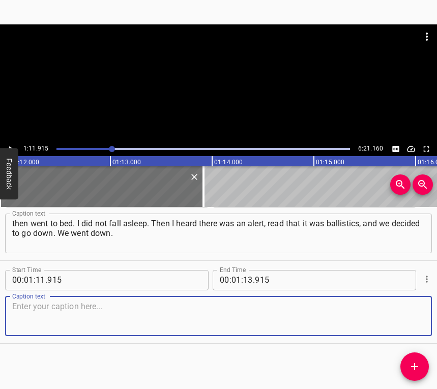
click at [408, 312] on textarea at bounding box center [218, 316] width 412 height 29
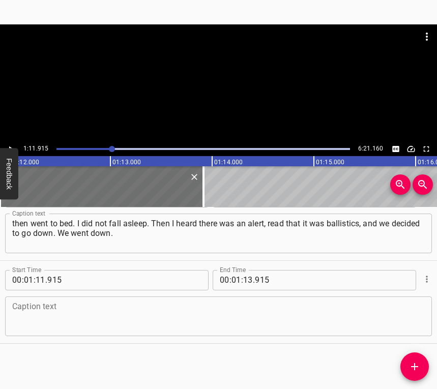
click at [59, 312] on textarea at bounding box center [218, 316] width 412 height 29
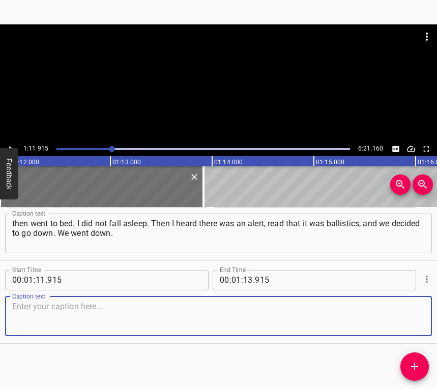
paste textarea "We heard a whistle and immediately an explosion — and all the plaster, everythi…"
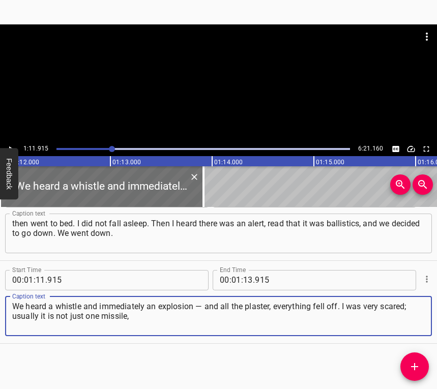
type textarea "We heard a whistle and immediately an explosion — and all the plaster, everythi…"
click at [11, 145] on icon "Play/Pause" at bounding box center [10, 148] width 9 height 9
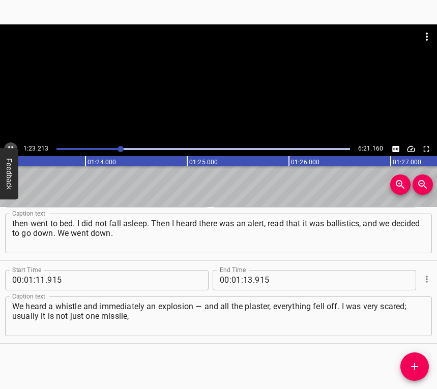
click at [8, 145] on icon "Play/Pause" at bounding box center [10, 148] width 9 height 9
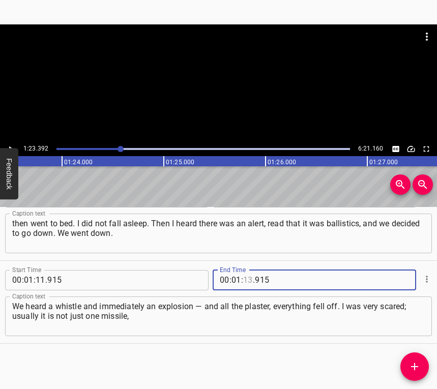
click at [245, 278] on input "number" at bounding box center [248, 280] width 10 height 20
type input "23"
type input "392"
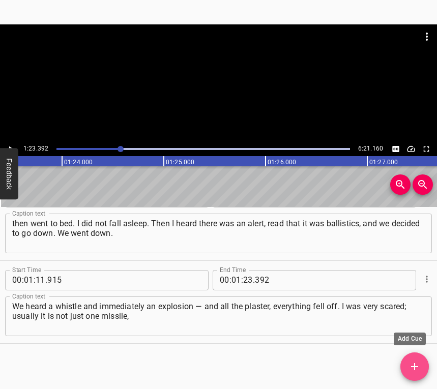
click at [407, 366] on span "Add Cue" at bounding box center [414, 367] width 28 height 12
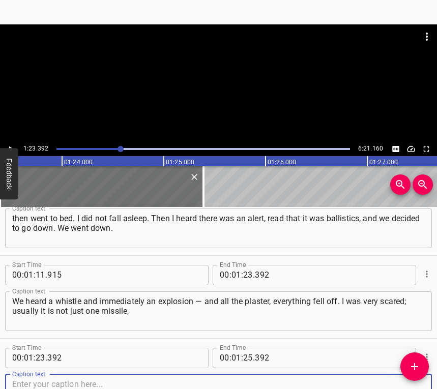
scroll to position [528, 0]
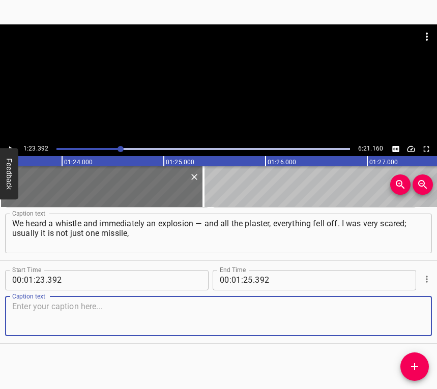
click at [406, 318] on textarea at bounding box center [218, 316] width 412 height 29
click at [115, 313] on textarea at bounding box center [218, 316] width 412 height 29
paste textarea "there can be a repeated launch, thank God, everything turned out all right. At …"
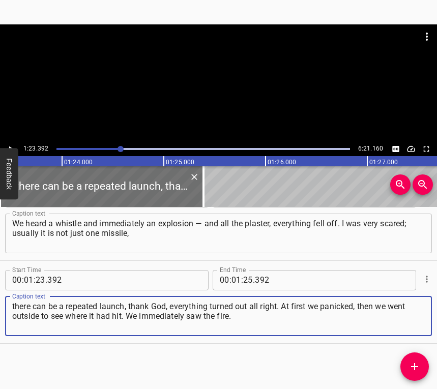
type textarea "there can be a repeated launch, thank God, everything turned out all right. At …"
click at [11, 144] on icon "Play/Pause" at bounding box center [10, 148] width 9 height 9
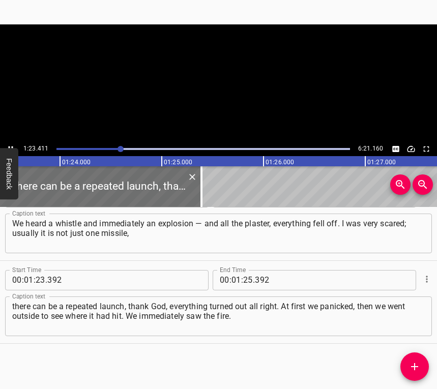
scroll to position [0, 8509]
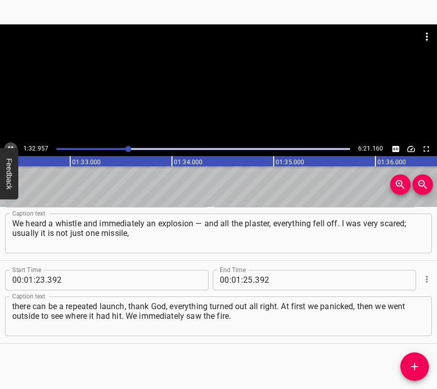
click at [6, 145] on button "Play/Pause" at bounding box center [10, 148] width 13 height 13
click at [8, 144] on icon "Play/Pause" at bounding box center [10, 148] width 9 height 9
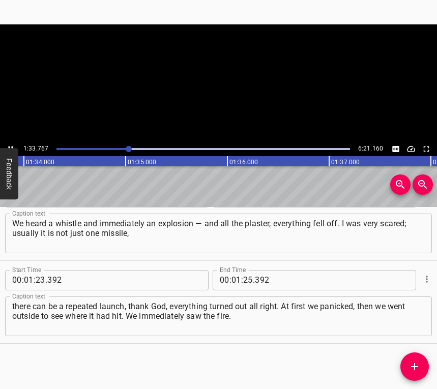
click at [8, 144] on icon "Play/Pause" at bounding box center [10, 148] width 9 height 9
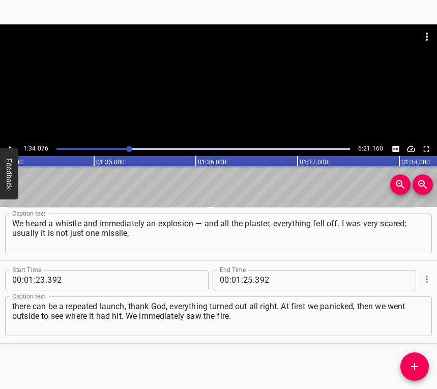
click at [8, 144] on icon "Play/Pause" at bounding box center [10, 148] width 9 height 9
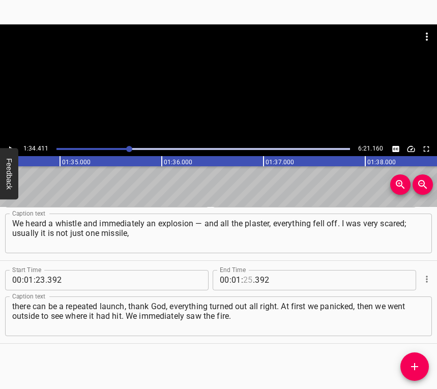
click at [245, 276] on input "number" at bounding box center [248, 280] width 10 height 20
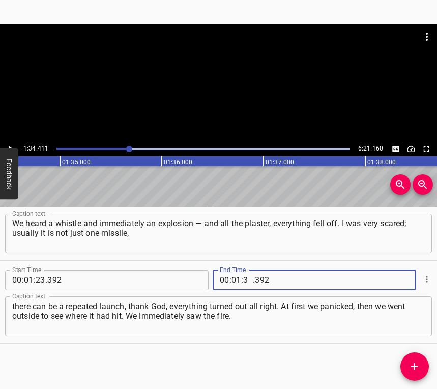
type input "34"
type input "411"
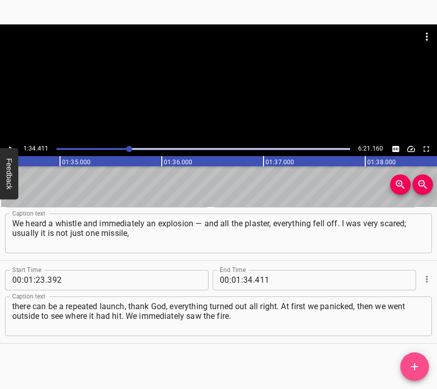
click at [410, 364] on icon "Add Cue" at bounding box center [414, 367] width 12 height 12
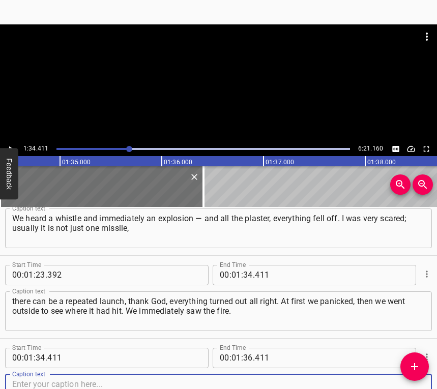
scroll to position [611, 0]
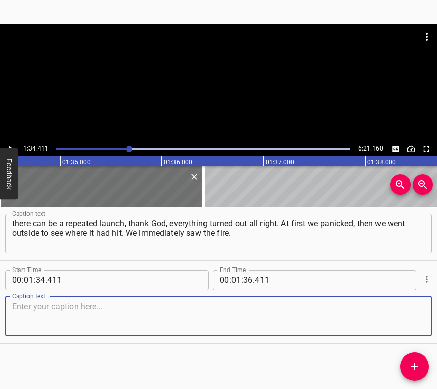
click at [410, 323] on textarea at bounding box center [218, 316] width 412 height 29
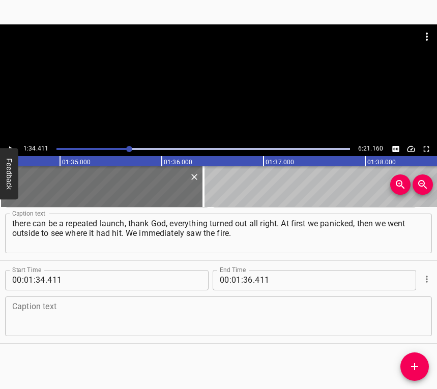
click at [24, 315] on textarea at bounding box center [218, 316] width 412 height 29
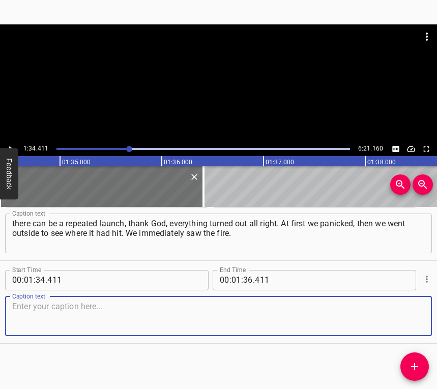
paste textarea "Someone told us we should move further away from the building, because the gas …"
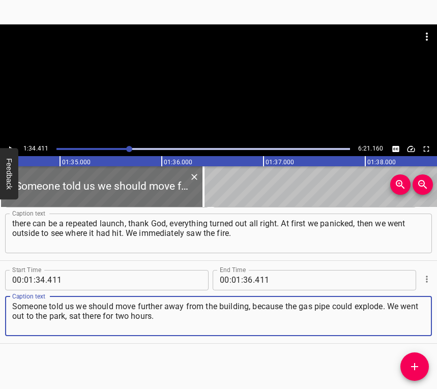
type textarea "Someone told us we should move further away from the building, because the gas …"
click at [10, 143] on button "Play/Pause" at bounding box center [10, 148] width 13 height 13
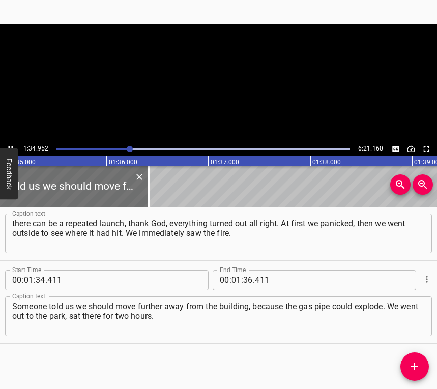
scroll to position [0, 9685]
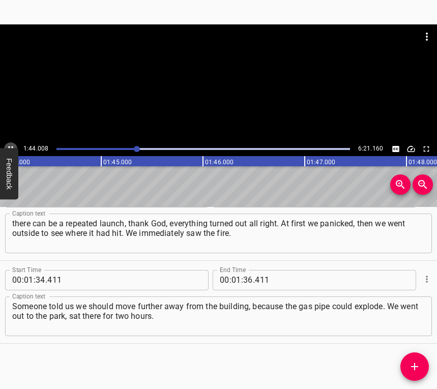
click at [8, 146] on icon "Play/Pause" at bounding box center [10, 148] width 9 height 9
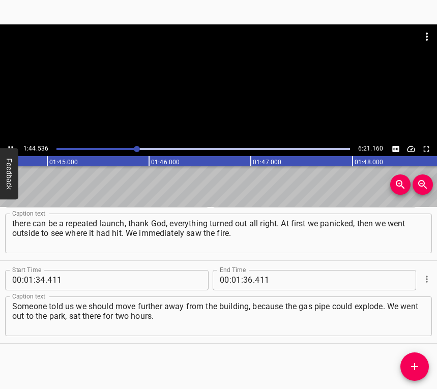
click at [8, 146] on icon "Play/Pause" at bounding box center [10, 148] width 9 height 9
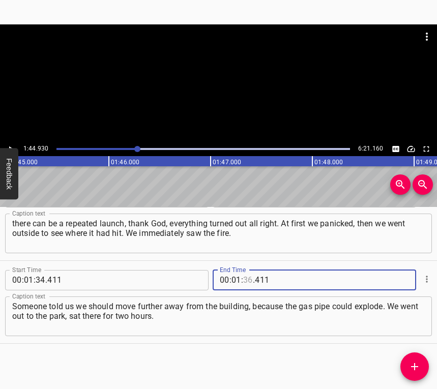
click at [247, 281] on input "number" at bounding box center [248, 280] width 10 height 20
type input "44"
type input "930"
click at [412, 363] on icon "Add Cue" at bounding box center [414, 367] width 12 height 12
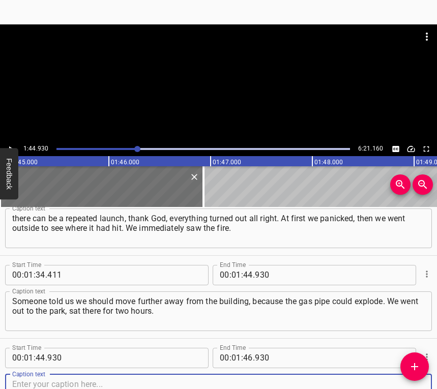
scroll to position [694, 0]
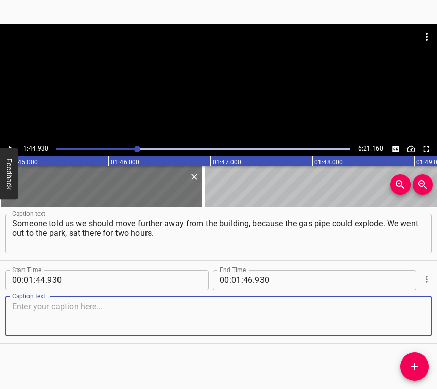
click at [412, 325] on textarea at bounding box center [218, 316] width 412 height 29
click at [180, 313] on textarea at bounding box center [218, 316] width 412 height 29
paste textarea "There was another alert, we went to the shelter again. Everyone went in there, …"
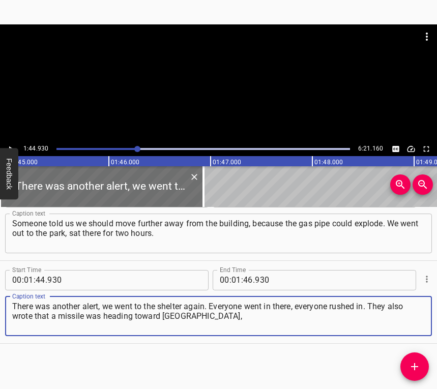
type textarea "There was another alert, we went to the shelter again. Everyone went in there, …"
click at [8, 145] on icon "Play/Pause" at bounding box center [10, 148] width 9 height 9
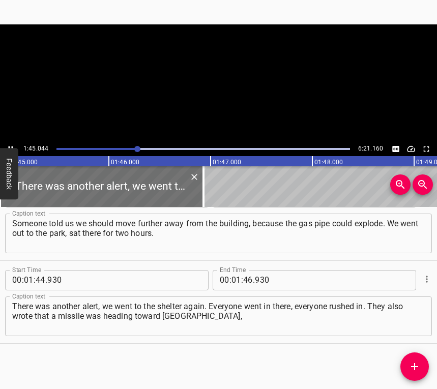
scroll to position [0, 10684]
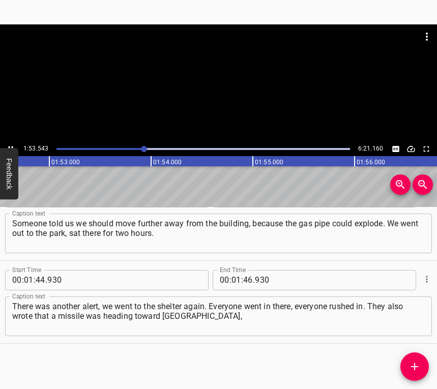
click at [9, 147] on icon "Play/Pause" at bounding box center [11, 149] width 5 height 6
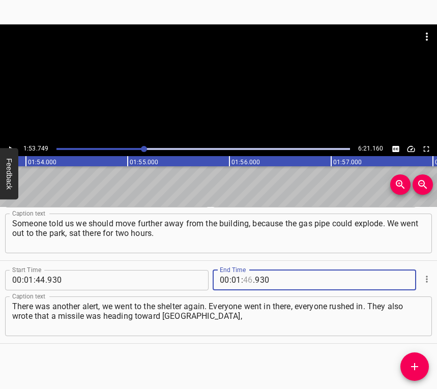
click at [243, 278] on input "number" at bounding box center [248, 280] width 10 height 20
type input "53"
type input "749"
click at [414, 367] on icon "Add Cue" at bounding box center [414, 366] width 7 height 7
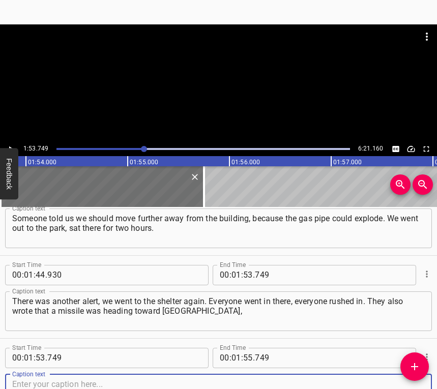
scroll to position [777, 0]
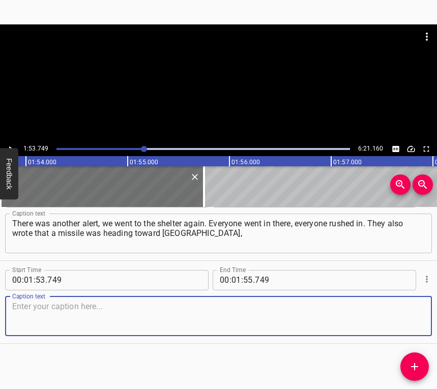
click at [405, 321] on textarea at bounding box center [218, 316] width 412 height 29
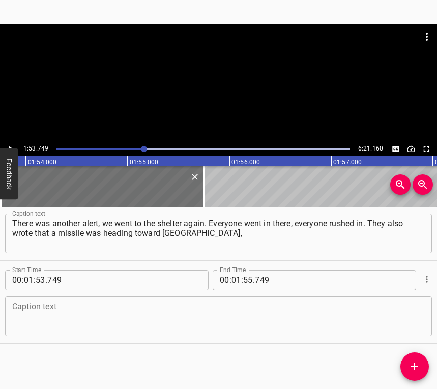
click at [68, 315] on textarea at bounding box center [218, 316] width 412 height 29
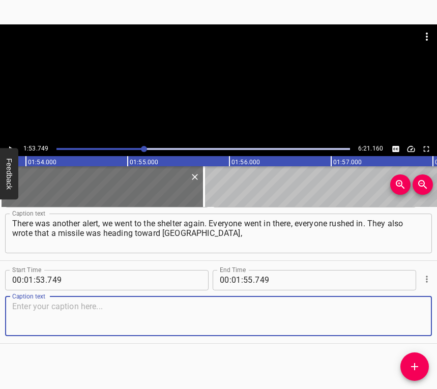
paste textarea "but then the target disappeared, and we went for a walk, looked at all the buil…"
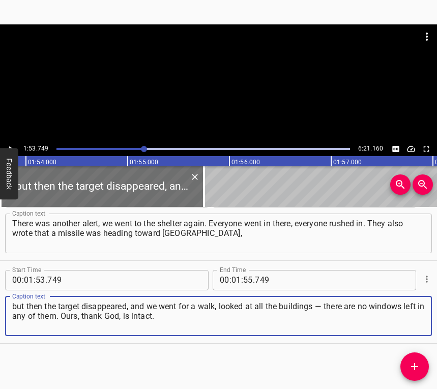
type textarea "but then the target disappeared, and we went for a walk, looked at all the buil…"
click at [12, 144] on icon "Play/Pause" at bounding box center [10, 148] width 9 height 9
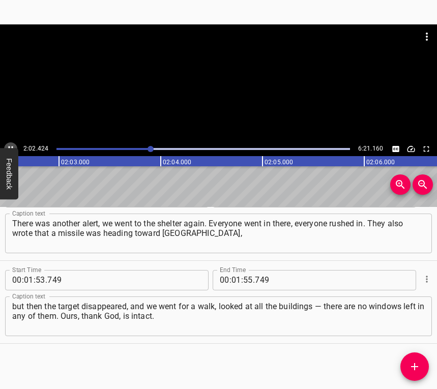
click at [10, 146] on icon "Play/Pause" at bounding box center [10, 148] width 9 height 9
click at [232, 283] on input "number" at bounding box center [236, 280] width 10 height 20
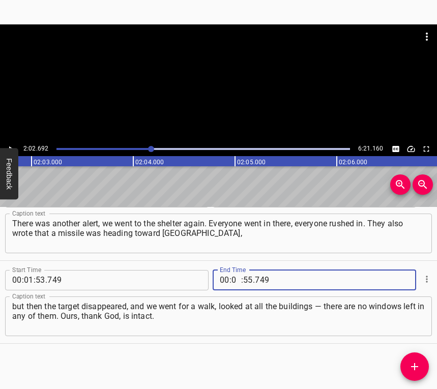
type input "02"
type input "692"
click at [416, 359] on button "Add Cue" at bounding box center [414, 366] width 28 height 28
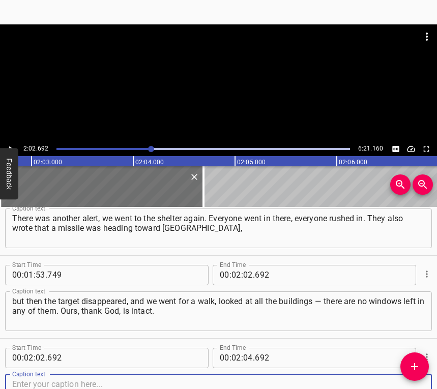
scroll to position [860, 0]
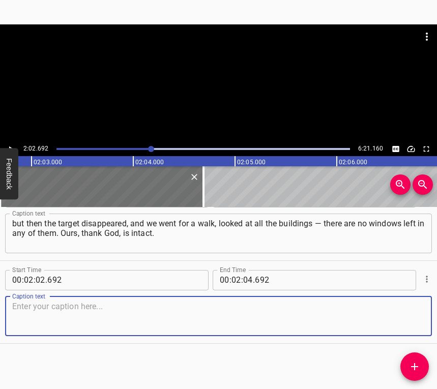
click at [410, 313] on textarea at bounding box center [218, 316] width 412 height 29
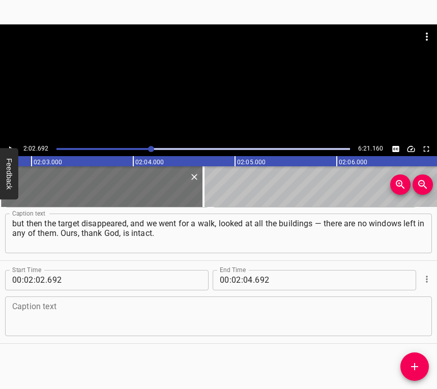
click at [52, 318] on textarea at bounding box center [218, 316] width 412 height 29
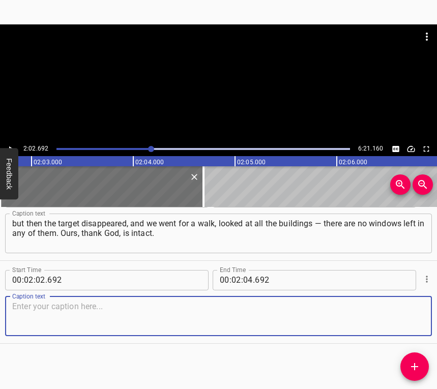
paste textarea "There were many people. Some people ran away, maybe they had relatives there, I…"
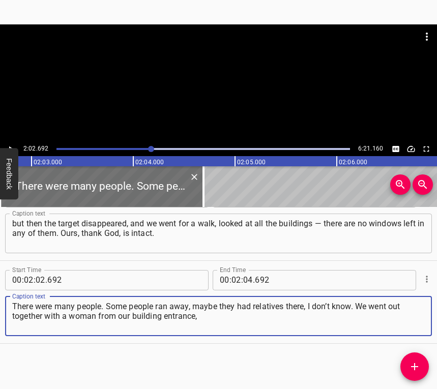
type textarea "There were many people. Some people ran away, maybe they had relatives there, I…"
click at [10, 144] on icon "Play/Pause" at bounding box center [10, 148] width 9 height 9
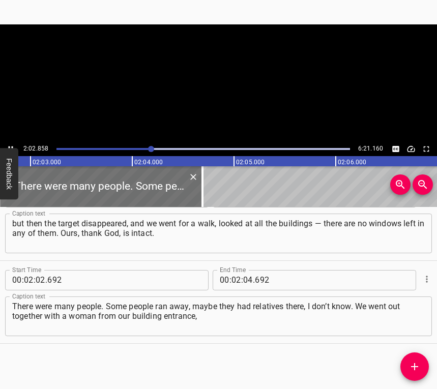
scroll to position [0, 12496]
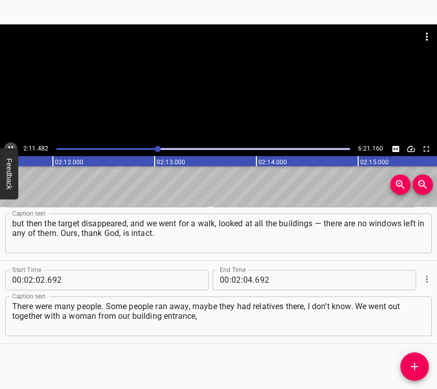
click at [12, 145] on icon "Play/Pause" at bounding box center [10, 148] width 9 height 9
click at [245, 280] on input "number" at bounding box center [248, 280] width 10 height 20
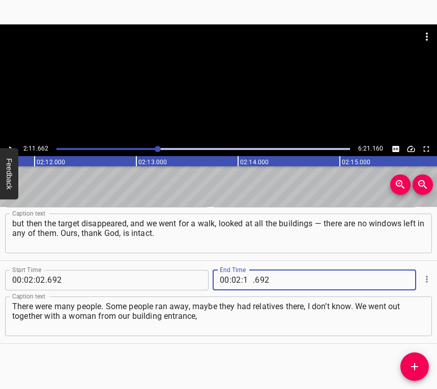
type input "11"
type input "662"
click at [420, 364] on icon "Add Cue" at bounding box center [414, 367] width 12 height 12
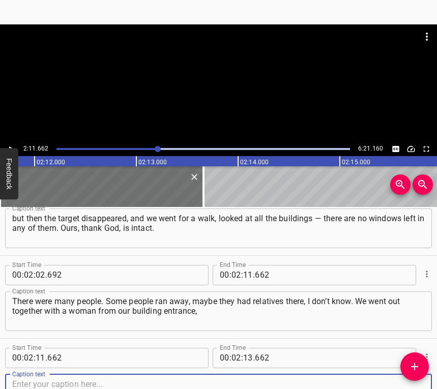
scroll to position [943, 0]
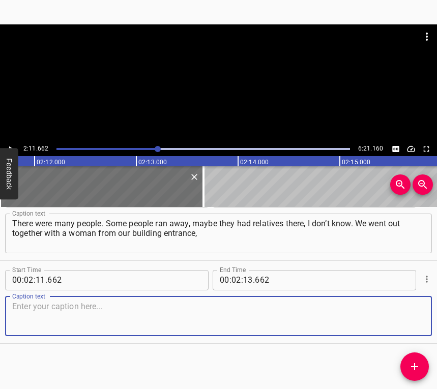
click at [405, 312] on textarea at bounding box center [218, 316] width 412 height 29
click at [69, 311] on textarea at bounding box center [218, 316] width 412 height 29
paste textarea "and she had a cat in a carrier. She said: “Help, there is glass in his carrier.…"
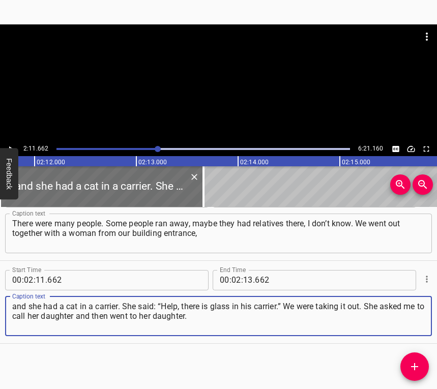
type textarea "and she had a cat in a carrier. She said: “Help, there is glass in his carrier.…"
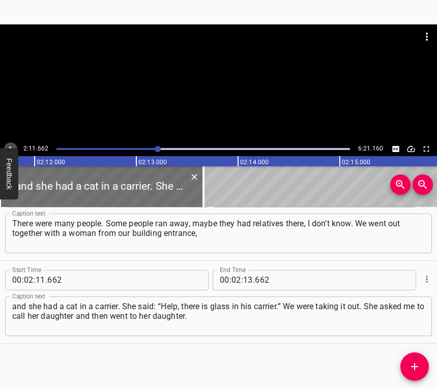
click at [10, 147] on icon "Play/Pause" at bounding box center [11, 149] width 4 height 6
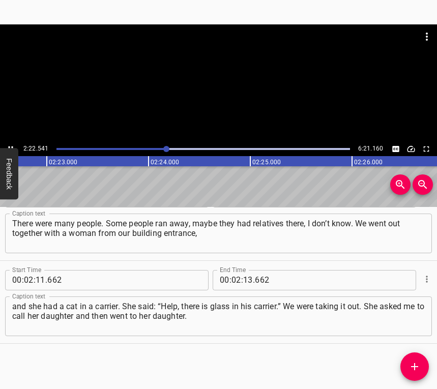
click at [10, 145] on icon "Play/Pause" at bounding box center [10, 148] width 9 height 9
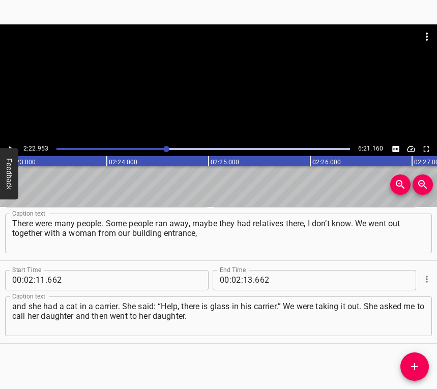
click at [9, 144] on icon "Play/Pause" at bounding box center [10, 148] width 9 height 9
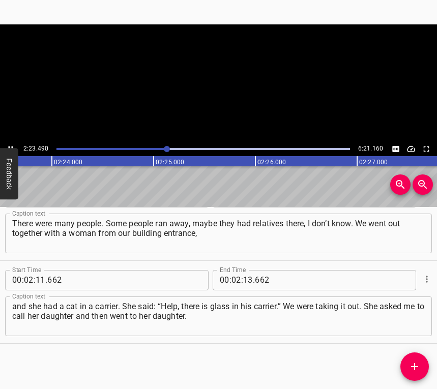
click at [9, 144] on icon "Play/Pause" at bounding box center [10, 148] width 9 height 9
click at [245, 278] on input "number" at bounding box center [248, 280] width 10 height 20
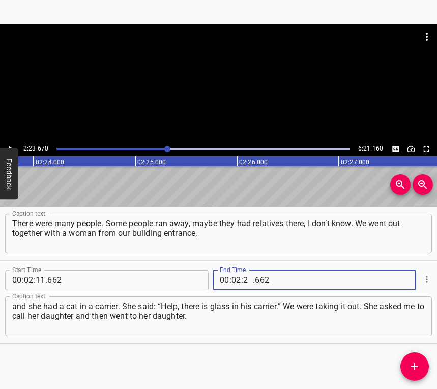
type input "23"
type input "670"
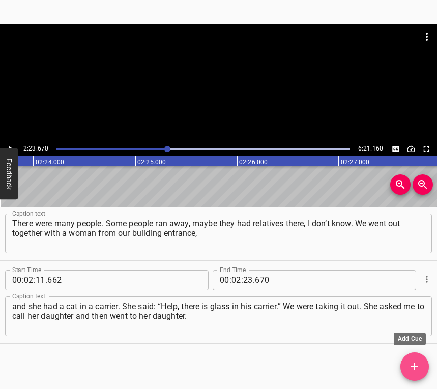
click at [420, 365] on icon "Add Cue" at bounding box center [414, 367] width 12 height 12
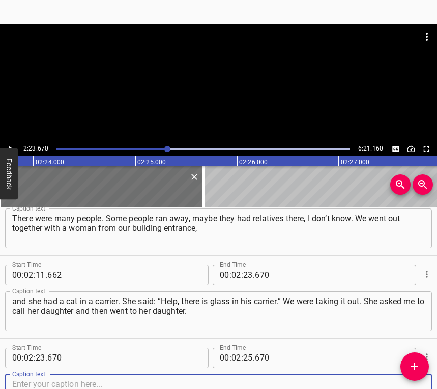
scroll to position [1026, 0]
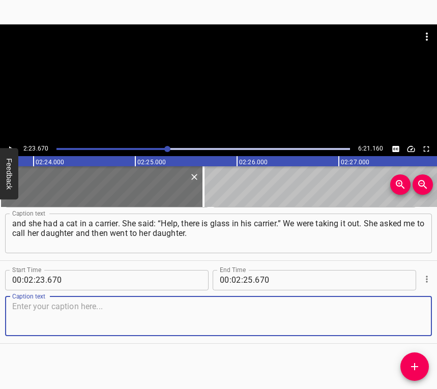
click at [406, 324] on textarea at bounding box center [218, 316] width 412 height 29
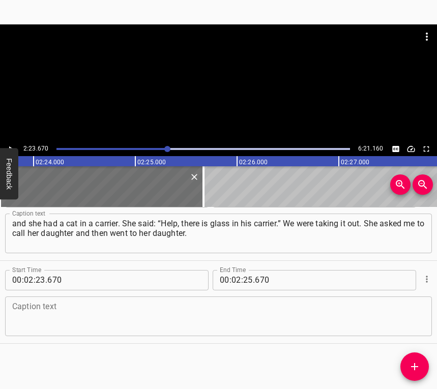
click at [29, 316] on textarea at bounding box center [218, 316] width 412 height 29
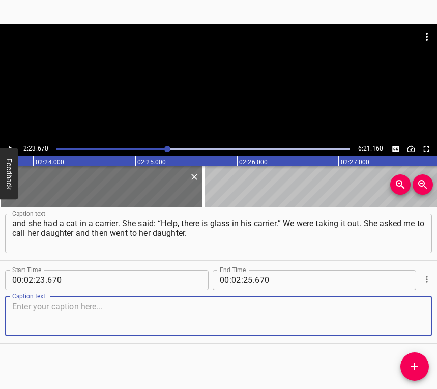
paste textarea "There was chaos here. After that we immediately called the landlady. We had pla…"
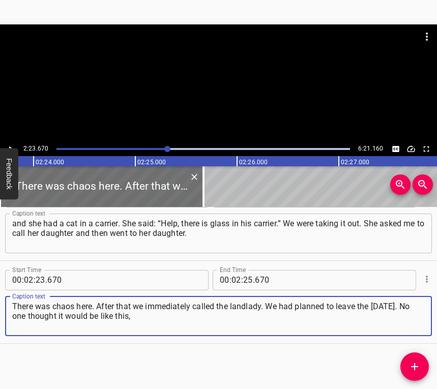
type textarea "There was chaos here. After that we immediately called the landlady. We had pla…"
click at [10, 146] on icon "Play/Pause" at bounding box center [10, 148] width 9 height 9
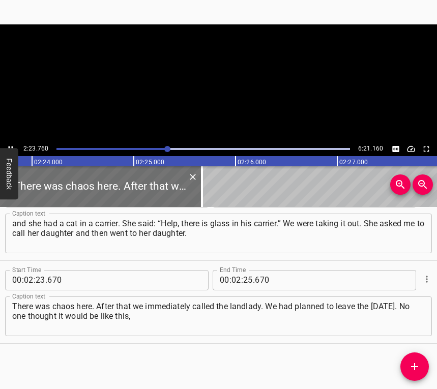
scroll to position [0, 14623]
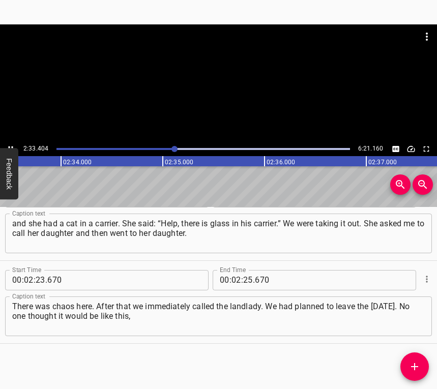
click at [10, 144] on icon "Play/Pause" at bounding box center [10, 148] width 9 height 9
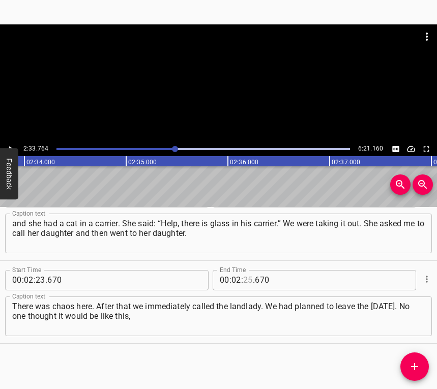
click at [243, 276] on input "number" at bounding box center [248, 280] width 10 height 20
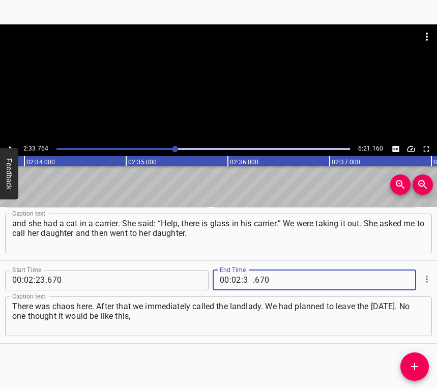
type input "33"
type input "764"
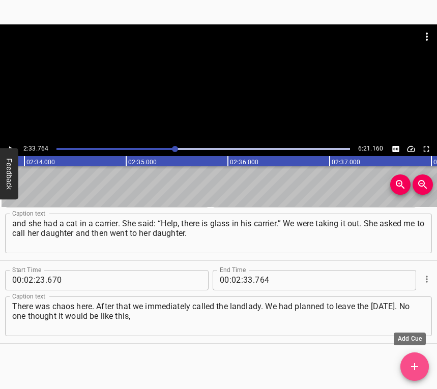
click at [419, 366] on icon "Add Cue" at bounding box center [414, 367] width 12 height 12
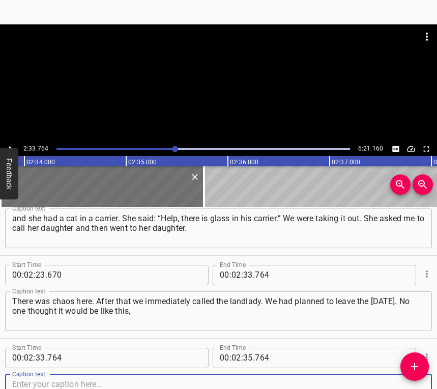
scroll to position [1109, 0]
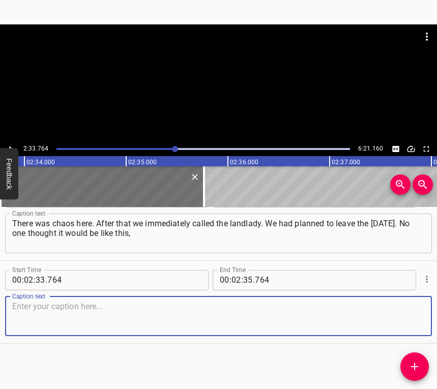
click at [409, 320] on textarea at bounding box center [218, 316] width 412 height 29
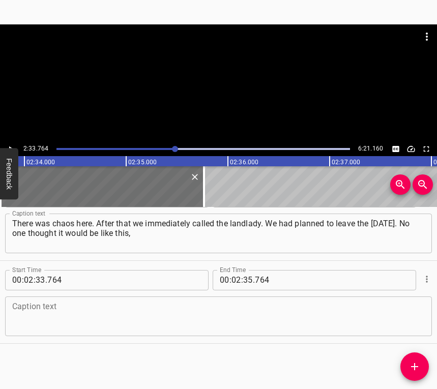
click at [35, 323] on textarea at bounding box center [218, 316] width 412 height 29
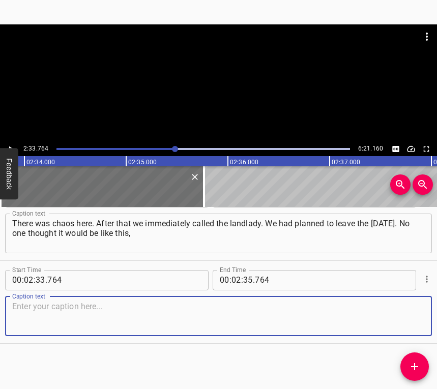
paste textarea "but I take it as a sign that we need to leave. My mother had told me already th…"
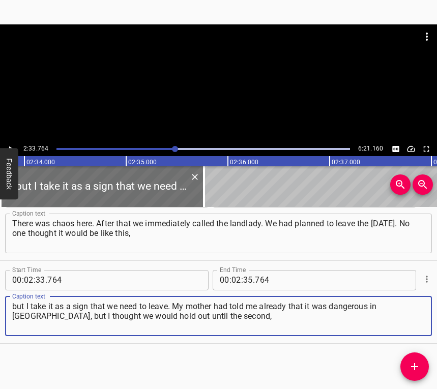
type textarea "but I take it as a sign that we need to leave. My mother had told me already th…"
click at [14, 142] on div at bounding box center [218, 82] width 437 height 117
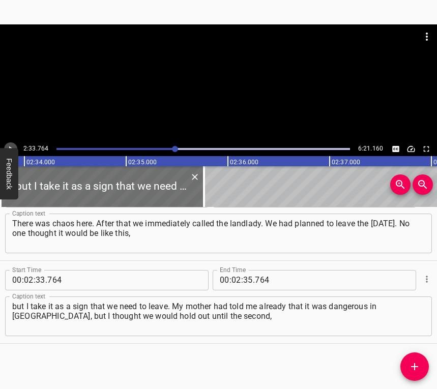
click at [10, 144] on icon "Play/Pause" at bounding box center [10, 148] width 9 height 9
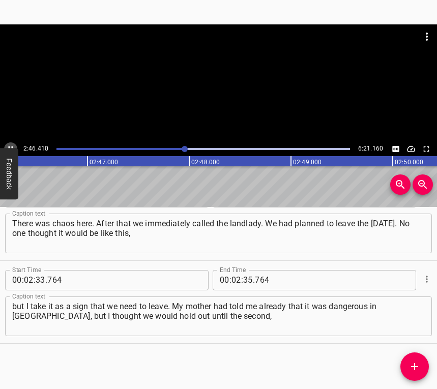
click at [10, 143] on button "Play/Pause" at bounding box center [10, 148] width 13 height 13
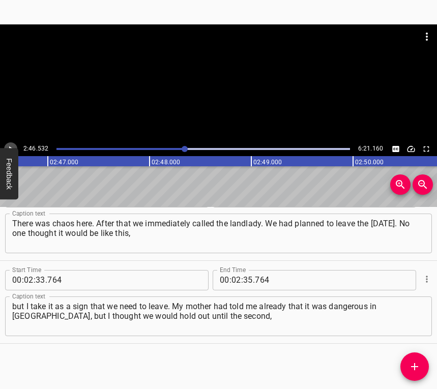
click at [10, 143] on button "Play/Pause" at bounding box center [10, 148] width 13 height 13
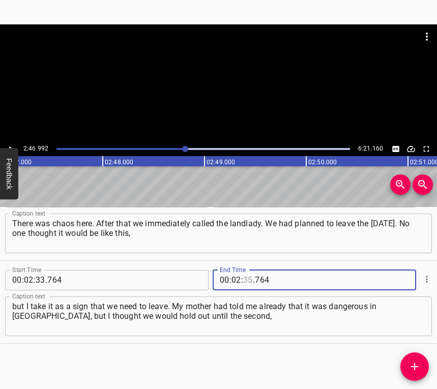
click at [243, 275] on input "number" at bounding box center [248, 280] width 10 height 20
type input "46"
type input "992"
click at [411, 362] on icon "Add Cue" at bounding box center [414, 367] width 12 height 12
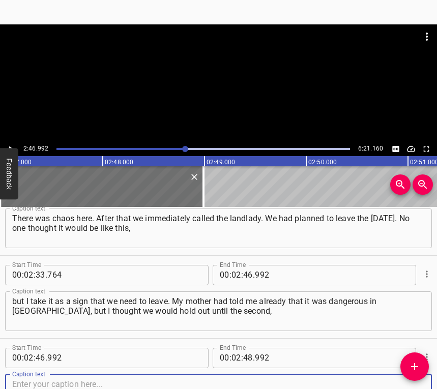
scroll to position [1192, 0]
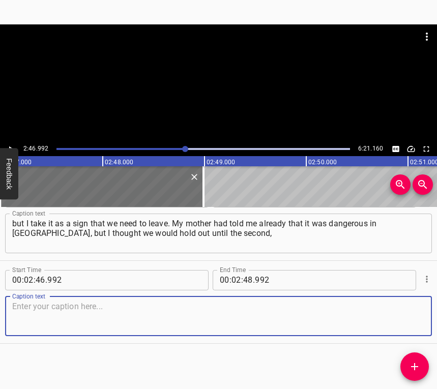
click at [405, 315] on textarea at bounding box center [218, 316] width 412 height 29
click at [43, 319] on textarea at bounding box center [218, 316] width 412 height 29
paste textarea "yet this case has a very strong impact on the psyche. We had recently been ther…"
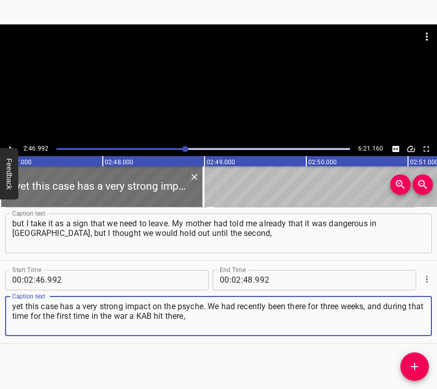
type textarea "yet this case has a very strong impact on the psyche. We had recently been ther…"
click at [14, 146] on icon "Play/Pause" at bounding box center [10, 148] width 9 height 9
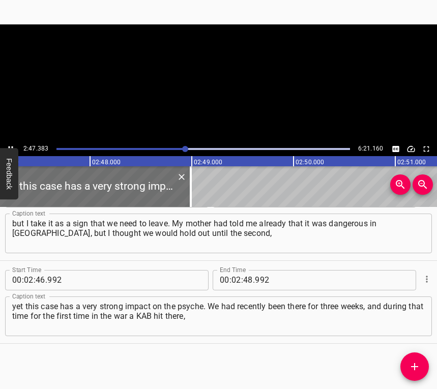
scroll to position [0, 17026]
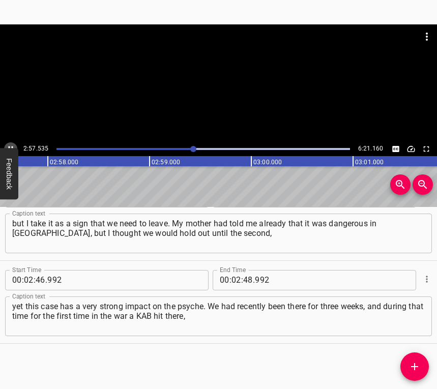
click at [9, 145] on icon "Play/Pause" at bounding box center [10, 148] width 9 height 9
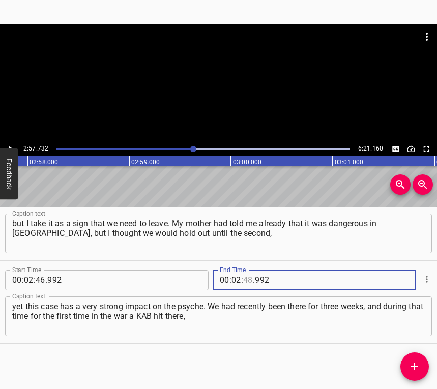
click at [243, 277] on input "number" at bounding box center [248, 280] width 10 height 20
type input "57"
type input "732"
click at [422, 371] on span "Add Cue" at bounding box center [414, 367] width 28 height 12
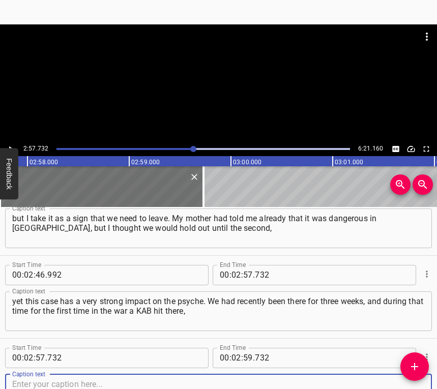
scroll to position [1275, 0]
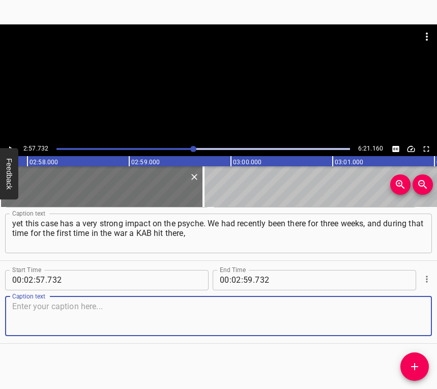
click at [413, 323] on textarea at bounding box center [218, 316] width 412 height 29
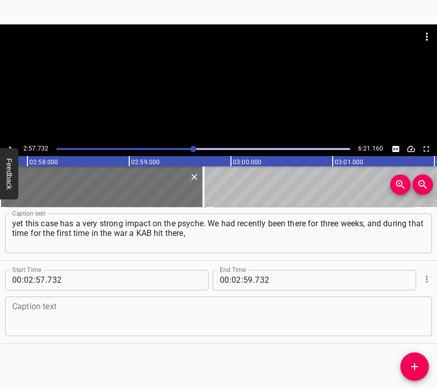
click at [102, 301] on div "Caption text" at bounding box center [218, 317] width 427 height 40
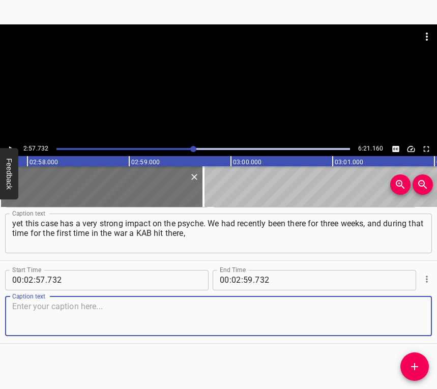
paste textarea "twice. But that was the only thing that happened [DATE], so everything was rela…"
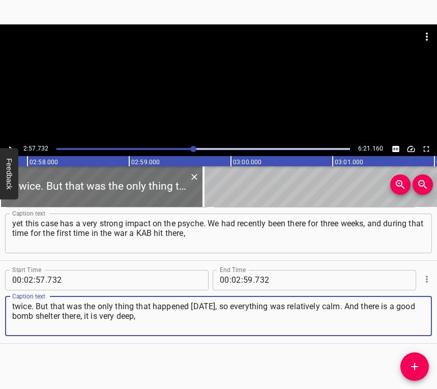
type textarea "twice. But that was the only thing that happened [DATE], so everything was rela…"
